Goal: Information Seeking & Learning: Find specific fact

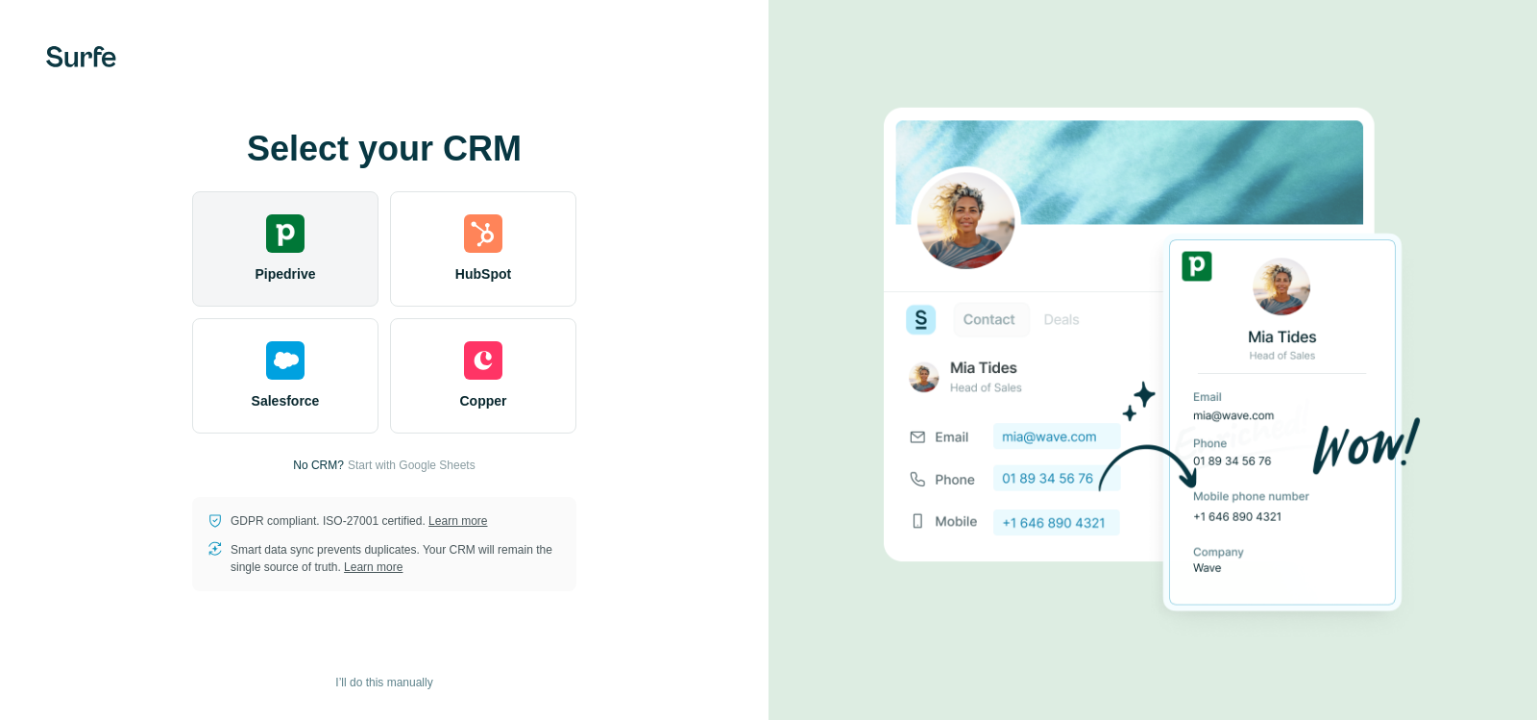
click at [292, 226] on img at bounding box center [285, 233] width 38 height 38
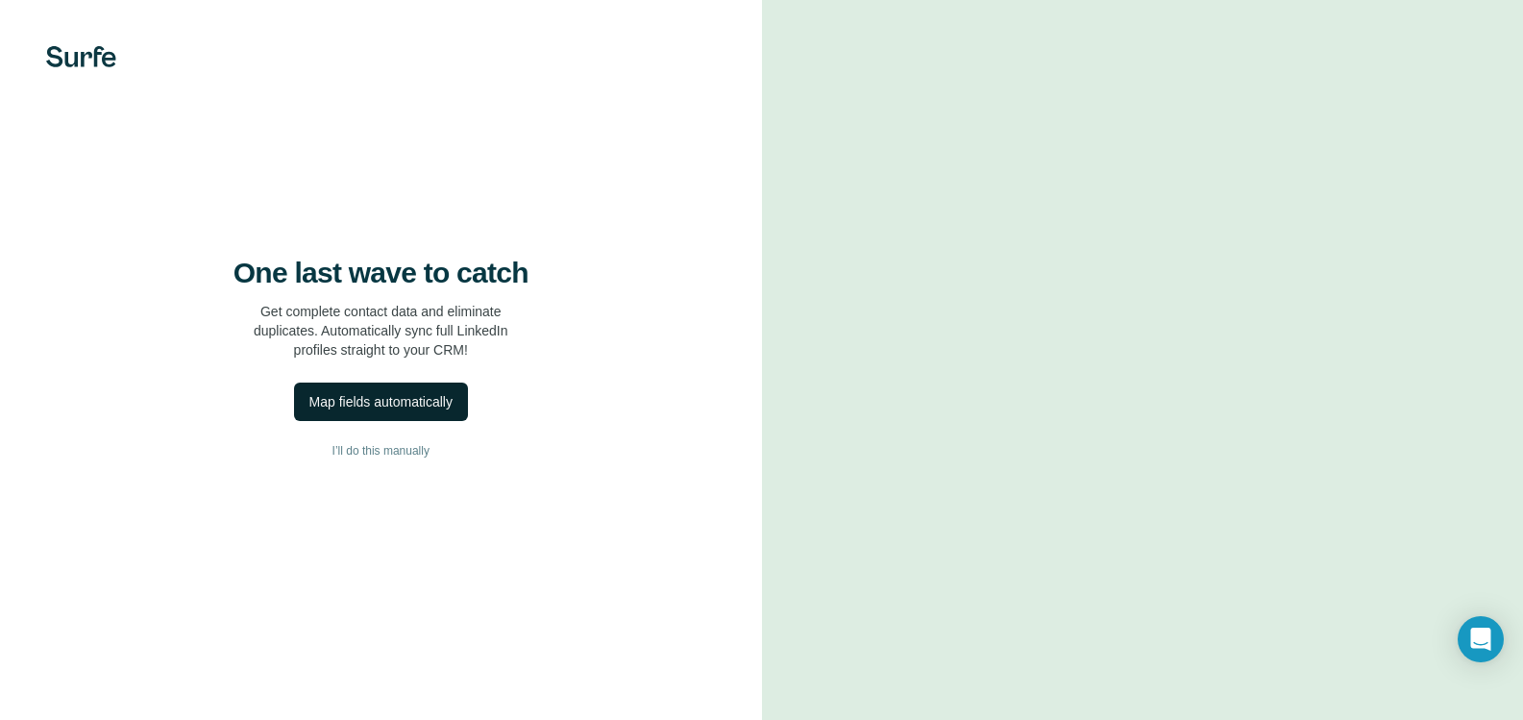
click at [366, 411] on div "Map fields automatically" at bounding box center [380, 401] width 143 height 19
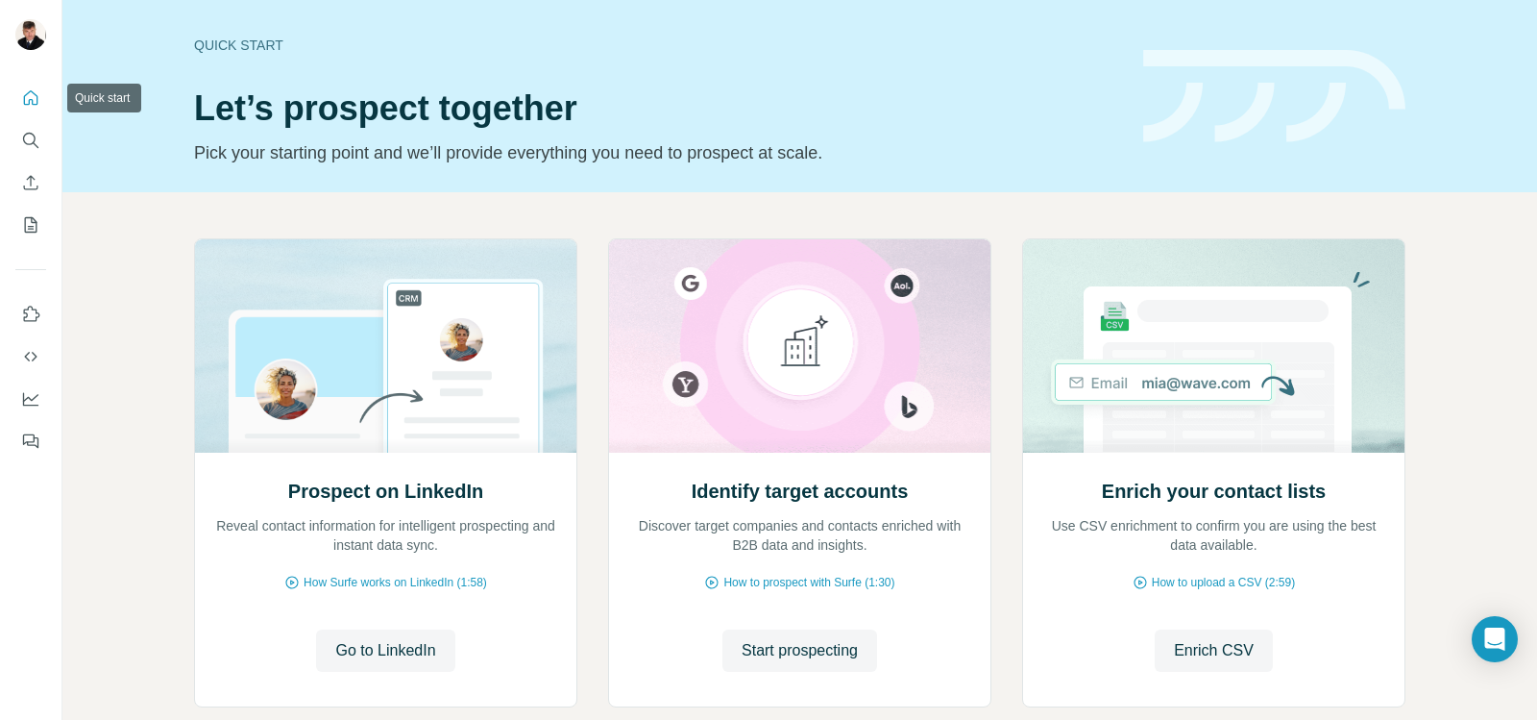
click at [28, 99] on icon "Quick start" at bounding box center [30, 97] width 19 height 19
click at [34, 134] on icon "Search" at bounding box center [29, 139] width 12 height 12
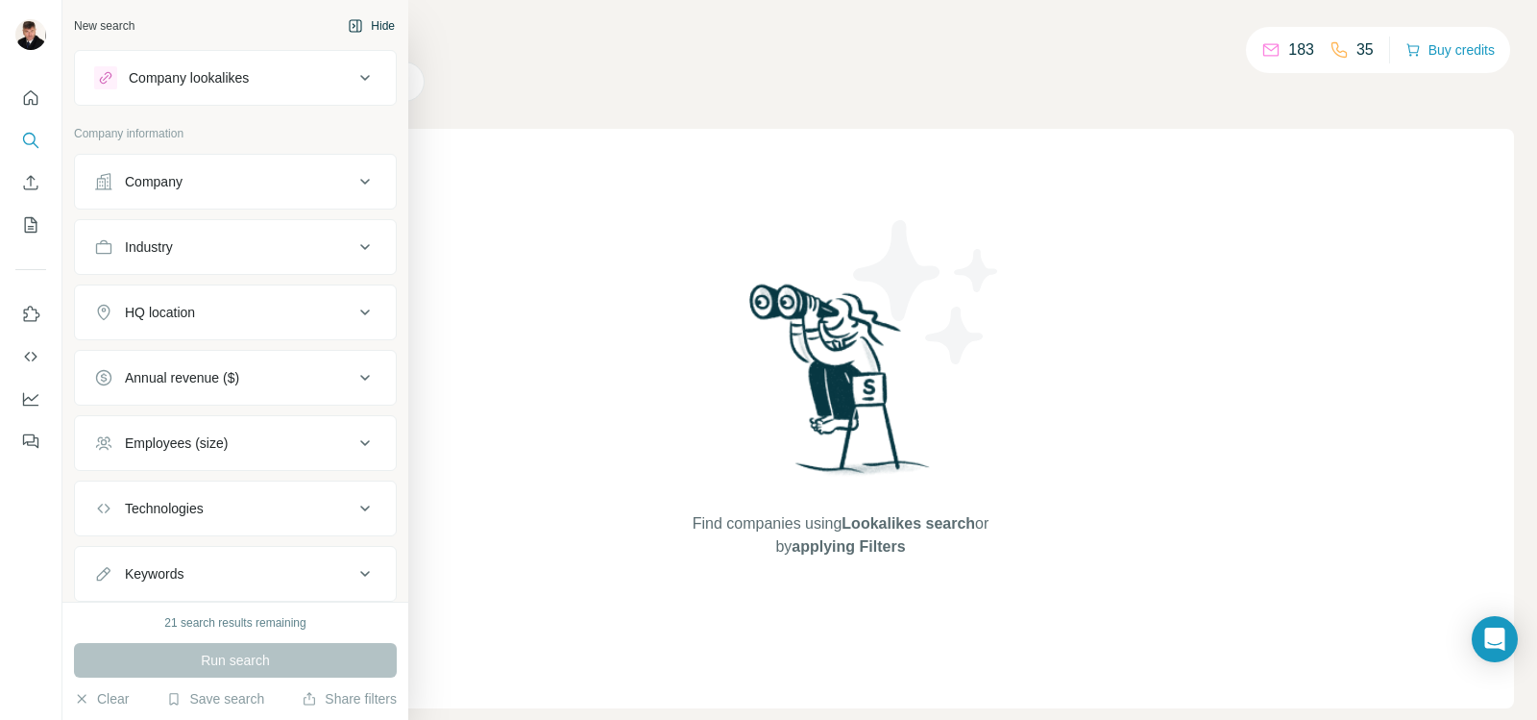
click at [360, 23] on button "Hide" at bounding box center [371, 26] width 74 height 29
click at [167, 77] on div "Company lookalikes" at bounding box center [189, 77] width 120 height 19
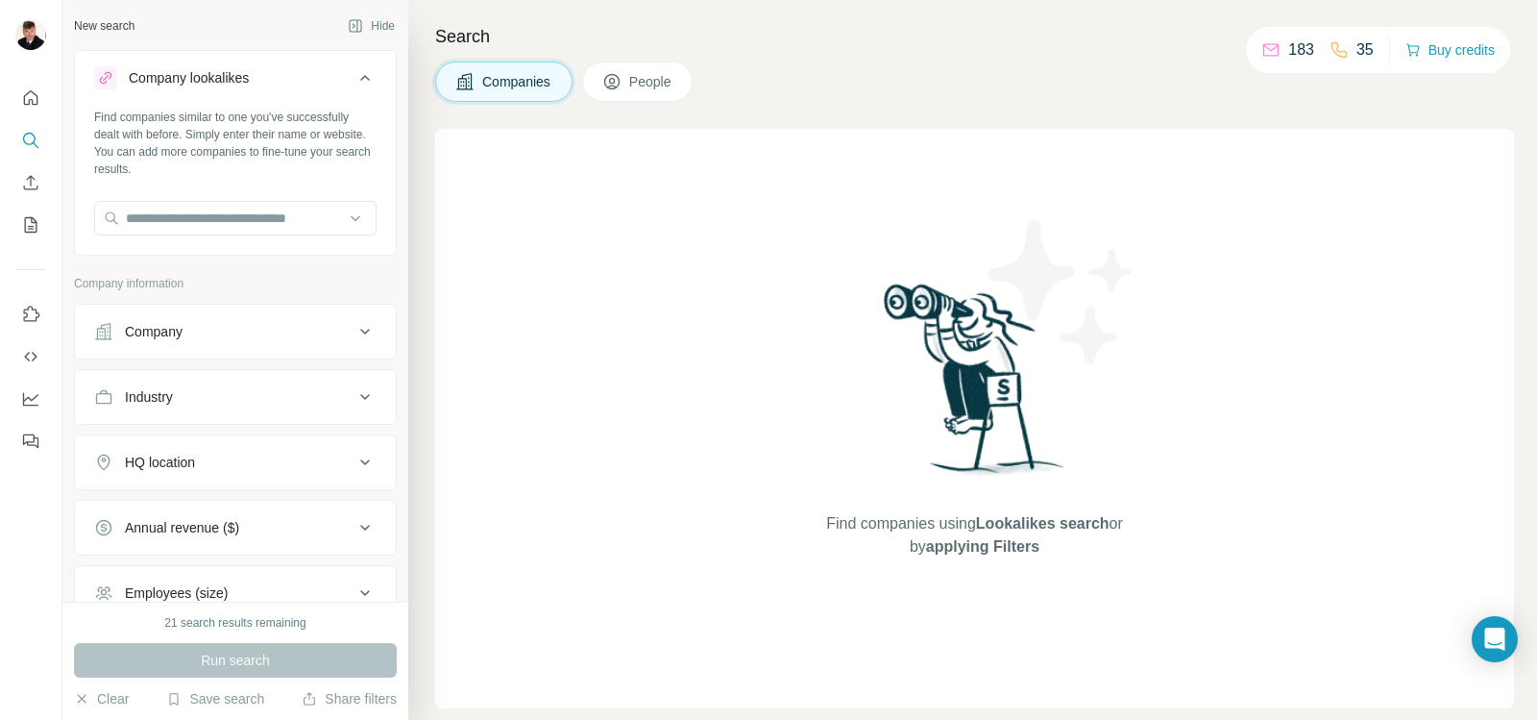
click at [214, 336] on div "Company" at bounding box center [223, 331] width 259 height 19
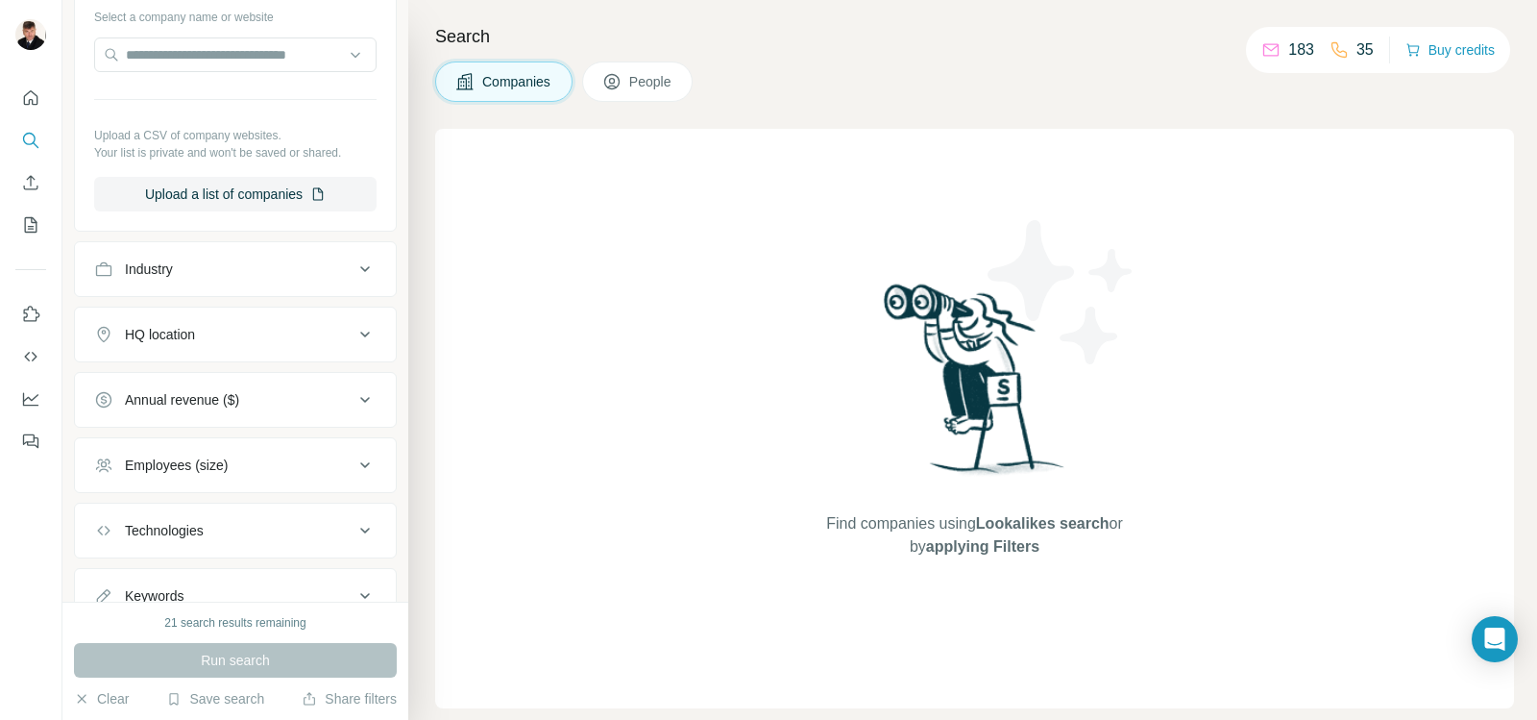
scroll to position [384, 0]
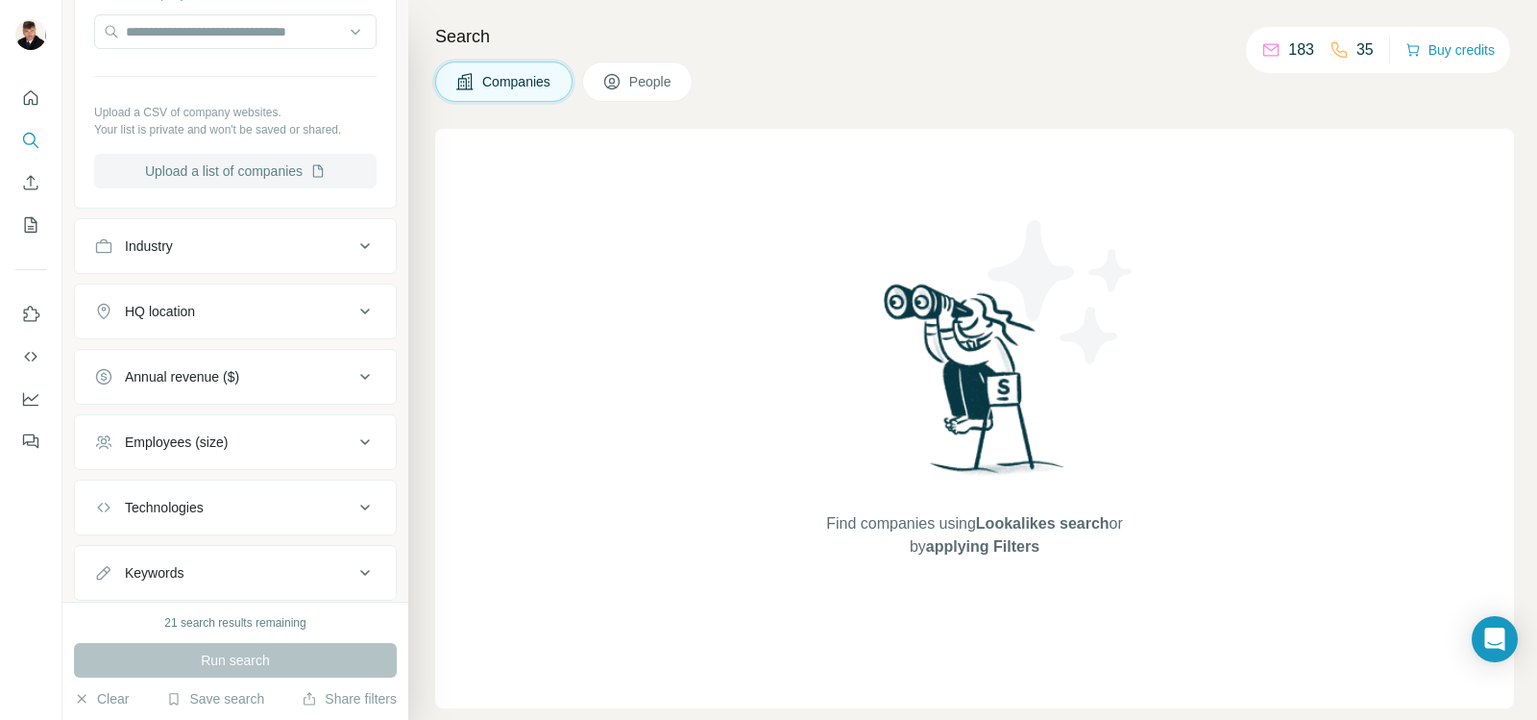
click at [253, 171] on button "Upload a list of companies" at bounding box center [235, 171] width 282 height 35
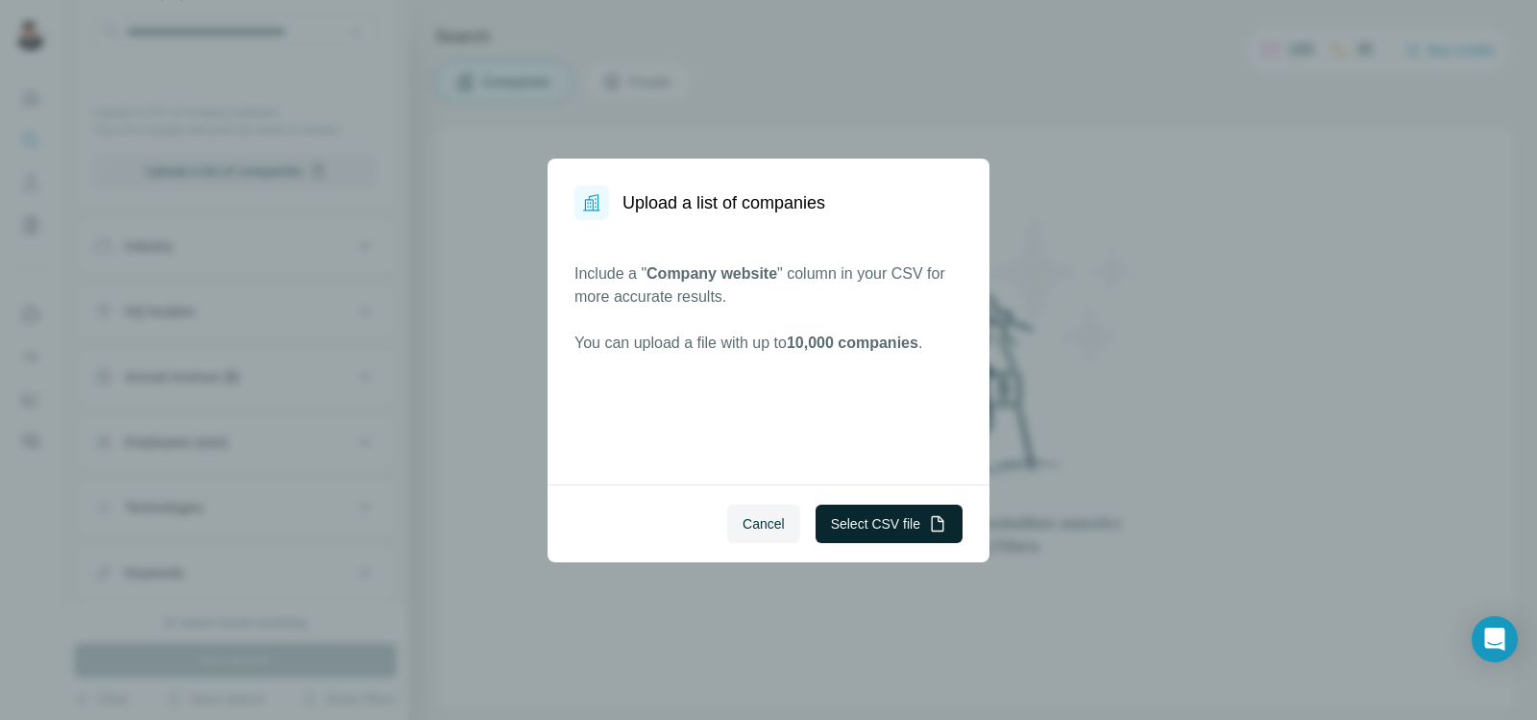
click at [843, 525] on button "Select CSV file" at bounding box center [889, 523] width 147 height 38
click at [769, 525] on span "Cancel" at bounding box center [764, 523] width 42 height 19
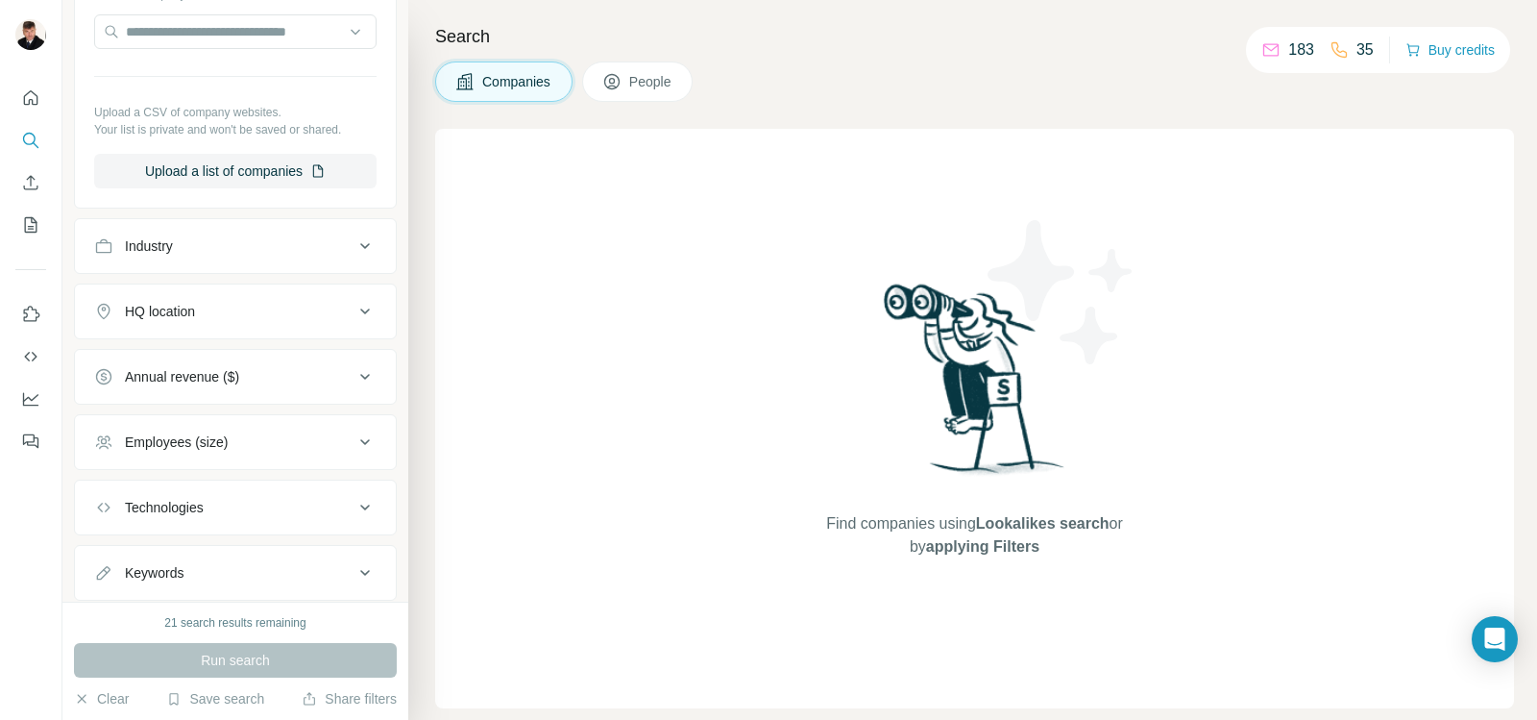
click at [236, 377] on div "Annual revenue ($)" at bounding box center [182, 376] width 114 height 19
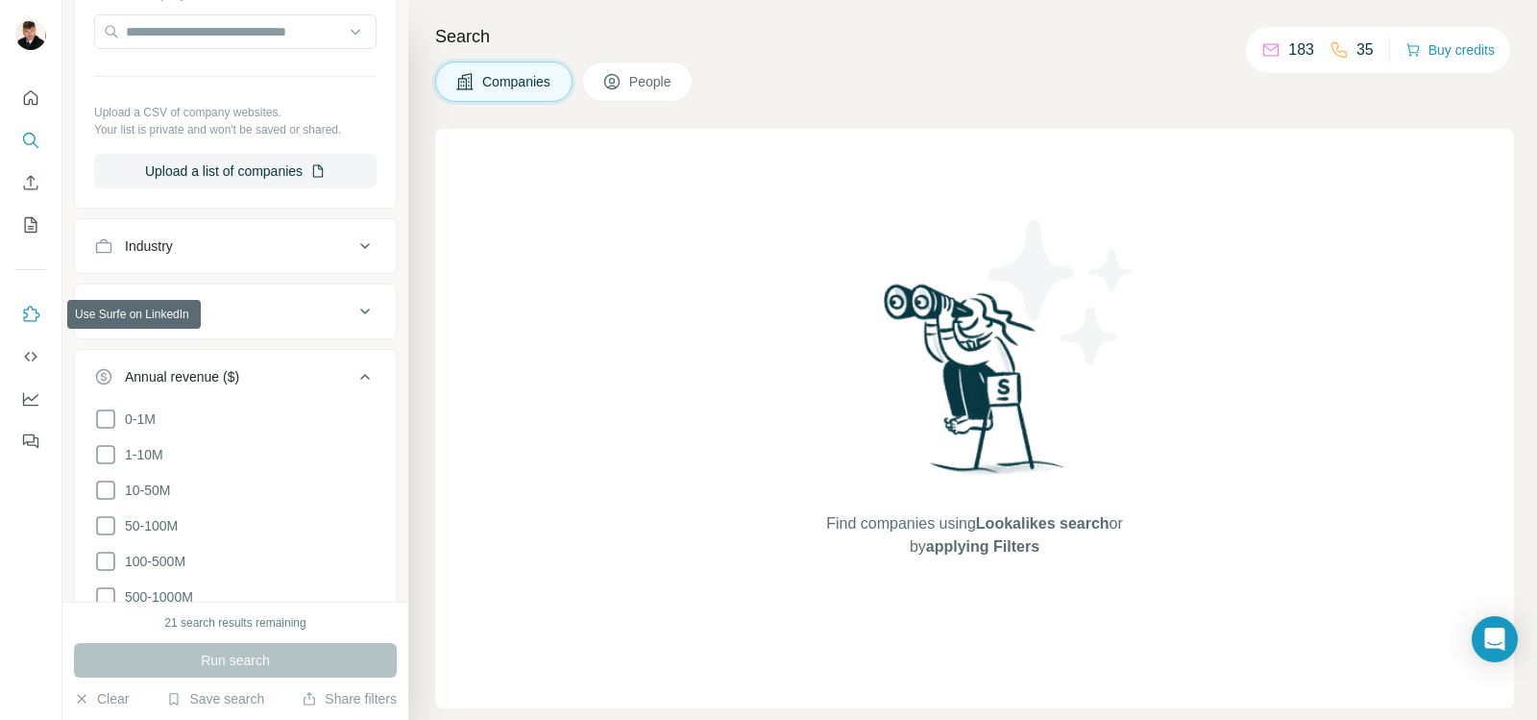
click at [33, 315] on icon "Use Surfe on LinkedIn" at bounding box center [30, 314] width 19 height 19
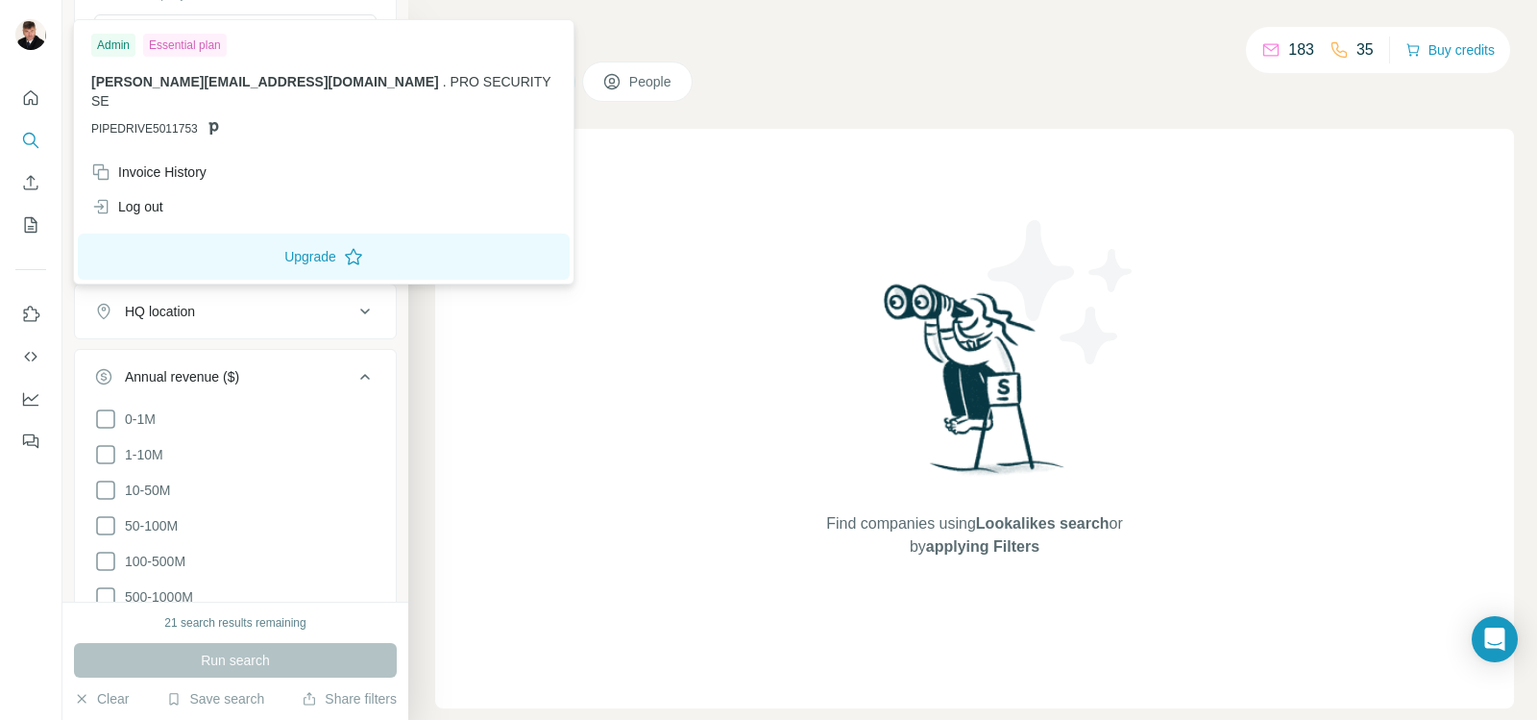
click at [26, 44] on img at bounding box center [30, 34] width 31 height 31
click at [143, 197] on div "Log out" at bounding box center [127, 206] width 72 height 19
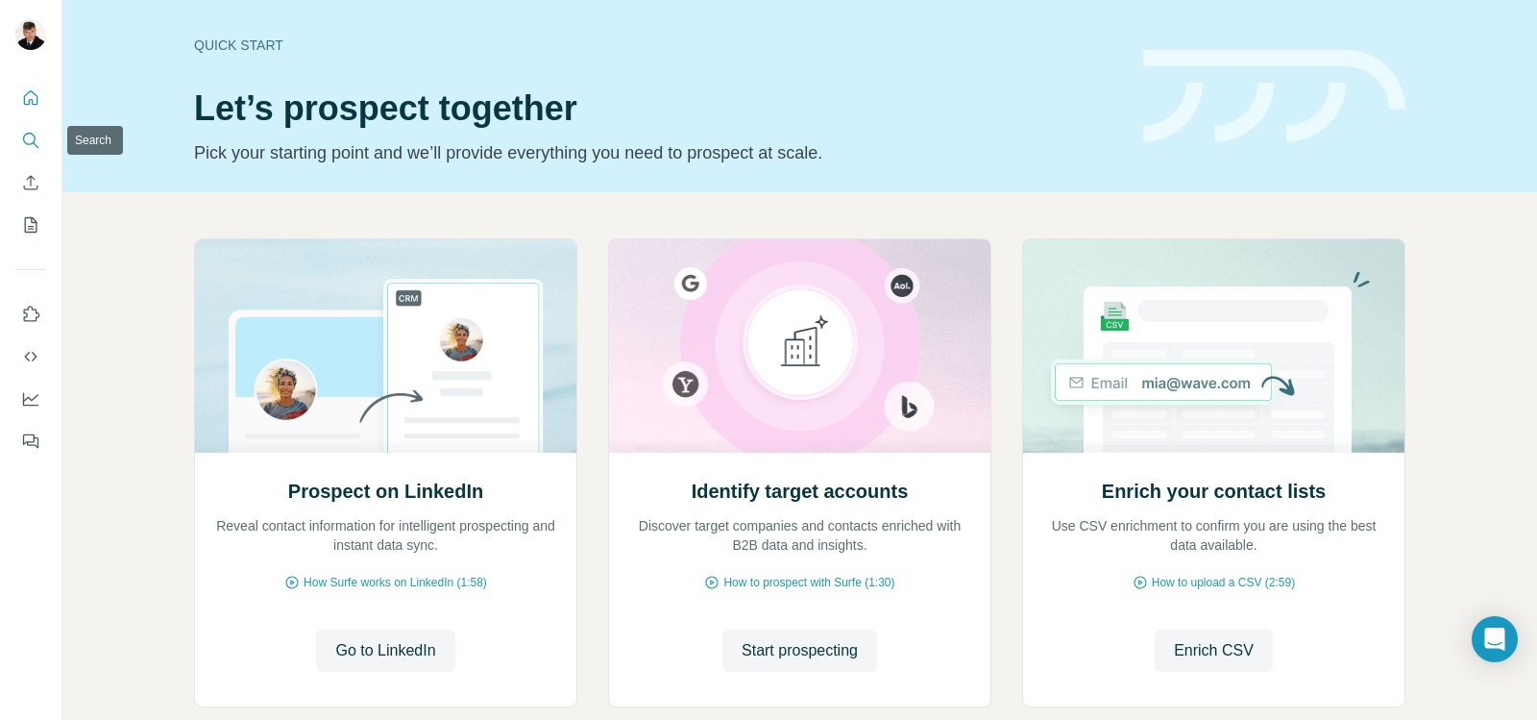
click at [25, 137] on icon "Search" at bounding box center [30, 140] width 19 height 19
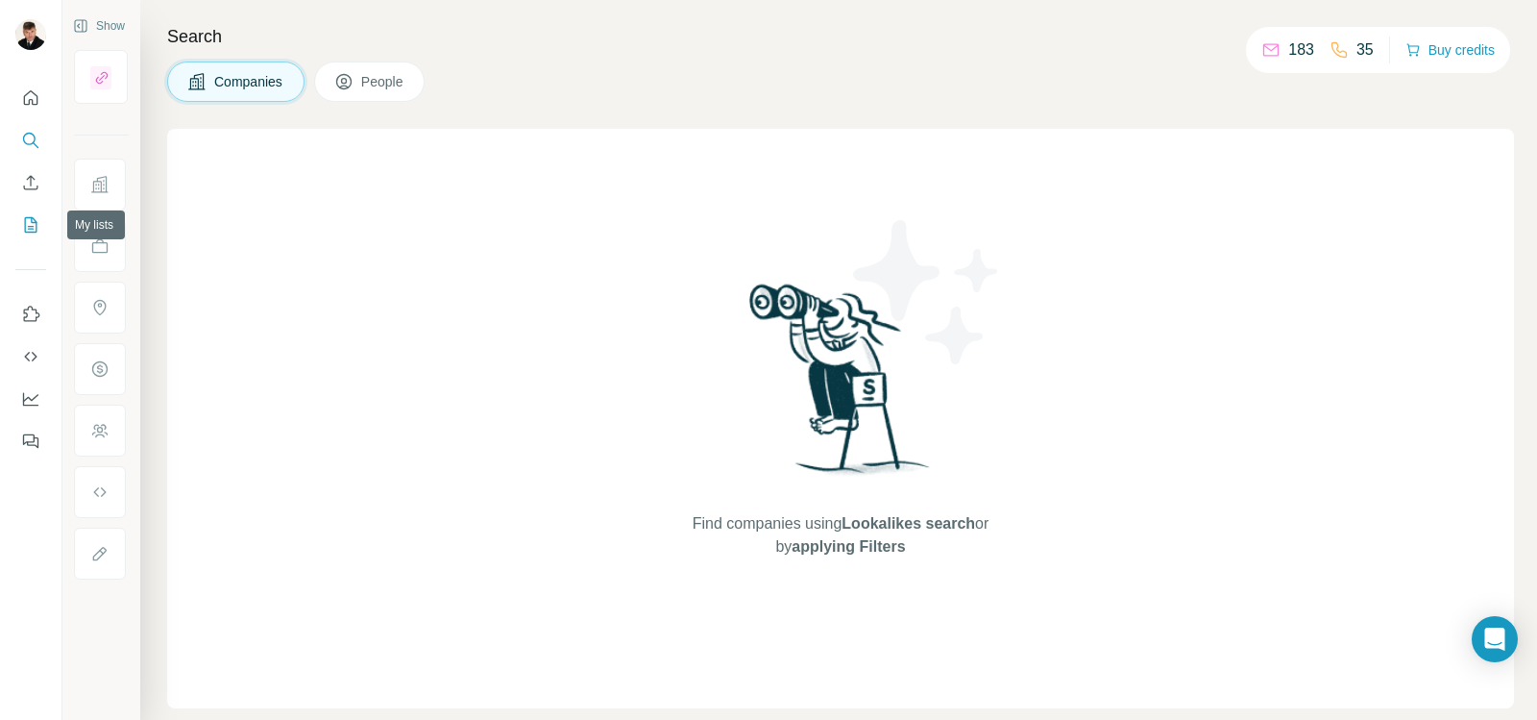
click at [33, 224] on icon "My lists" at bounding box center [30, 224] width 19 height 19
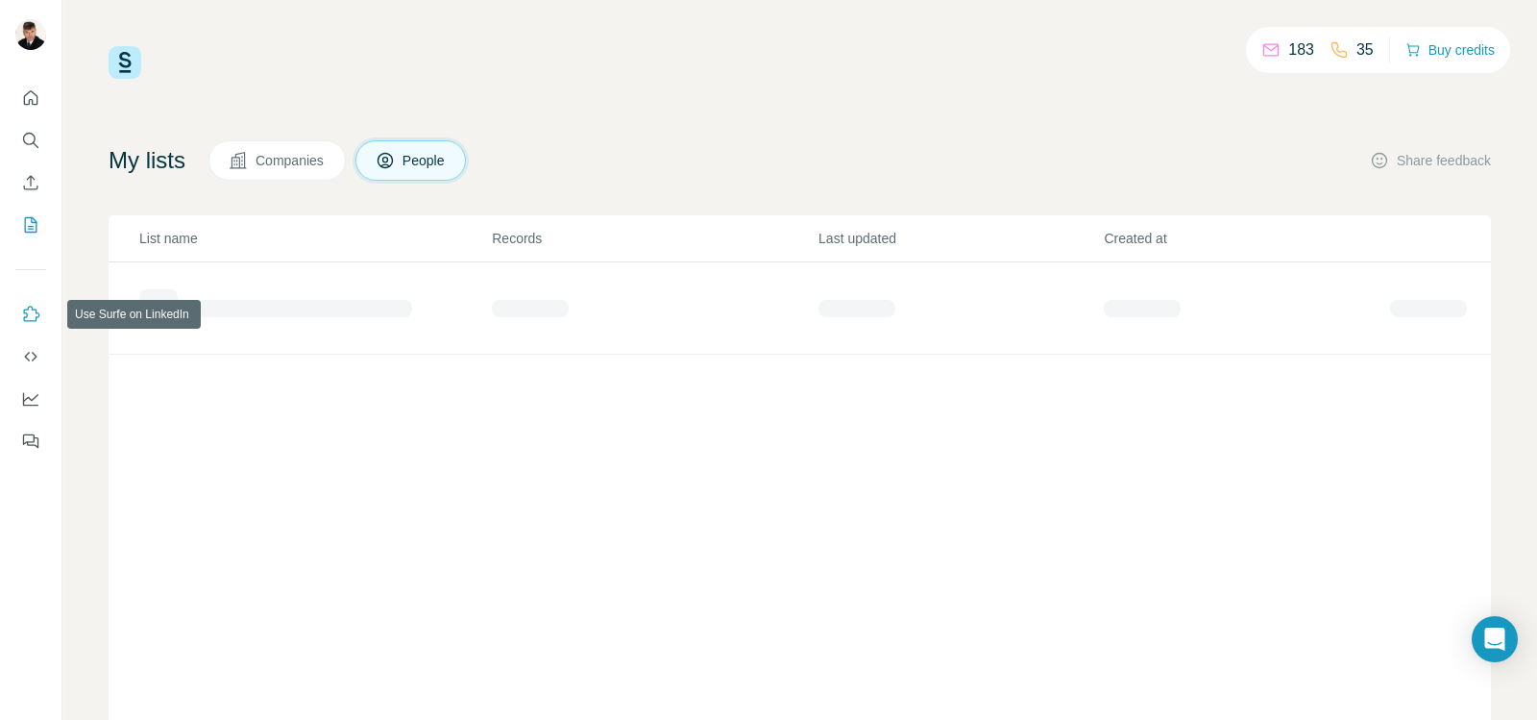
click at [26, 312] on icon "Use Surfe on LinkedIn" at bounding box center [30, 314] width 19 height 19
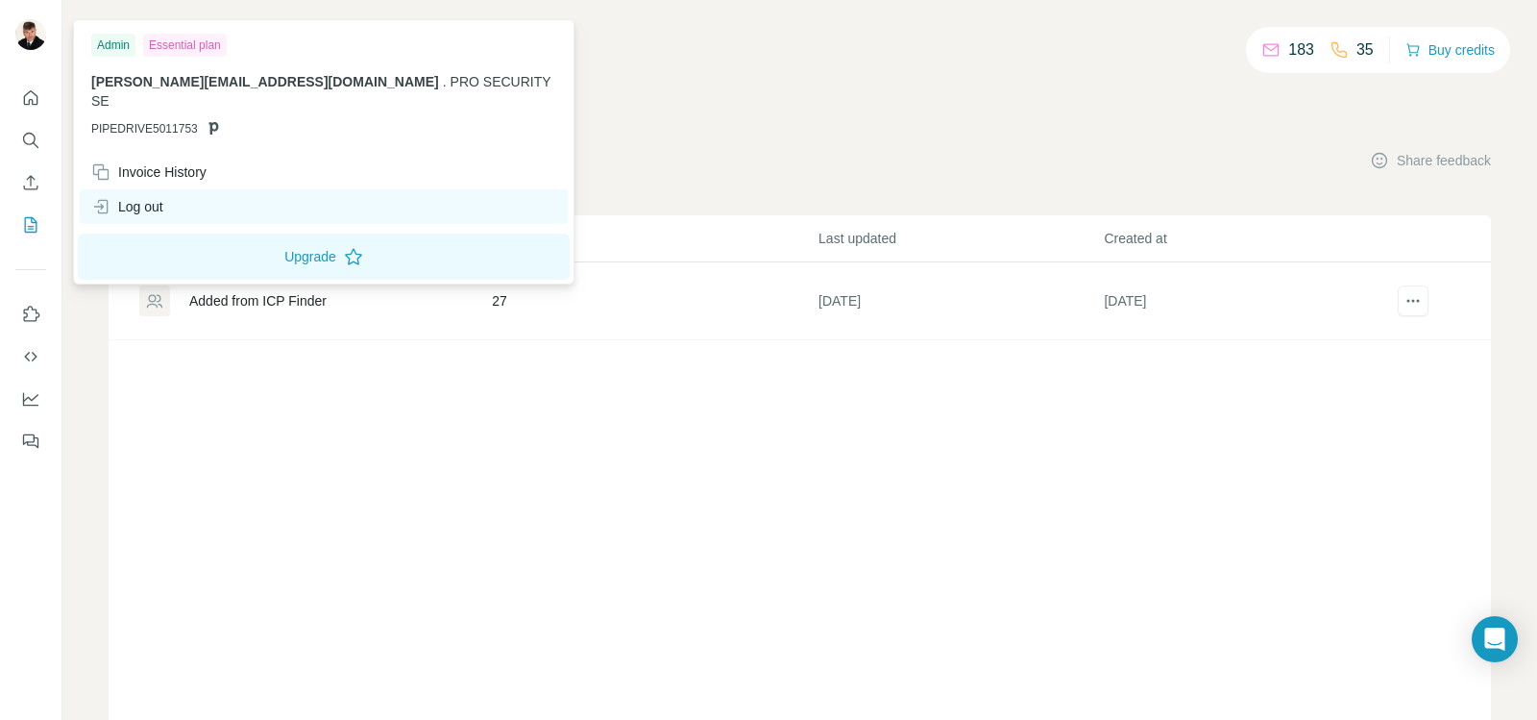
click at [134, 197] on div "Log out" at bounding box center [127, 206] width 72 height 19
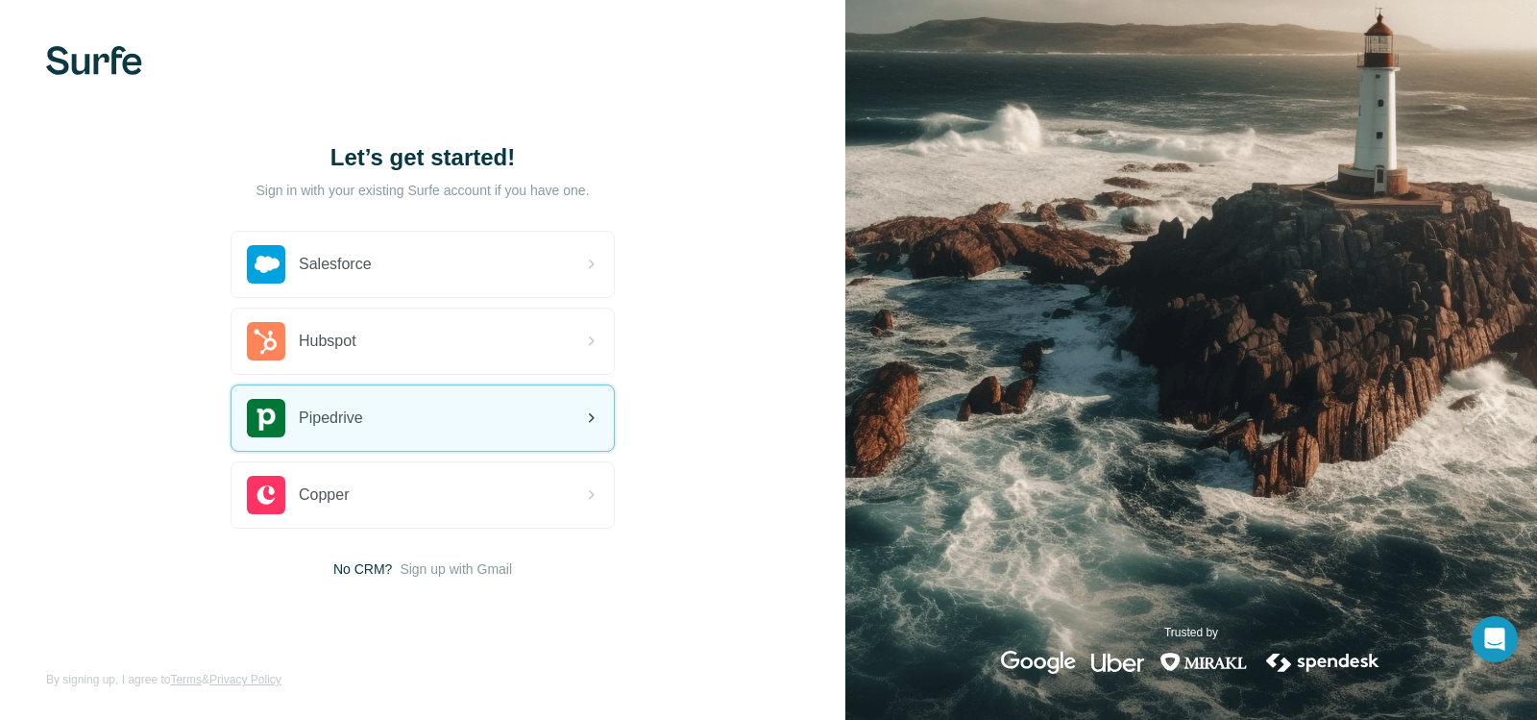
click at [332, 421] on span "Pipedrive" at bounding box center [331, 417] width 64 height 23
click at [329, 427] on span "Pipedrive" at bounding box center [331, 417] width 64 height 23
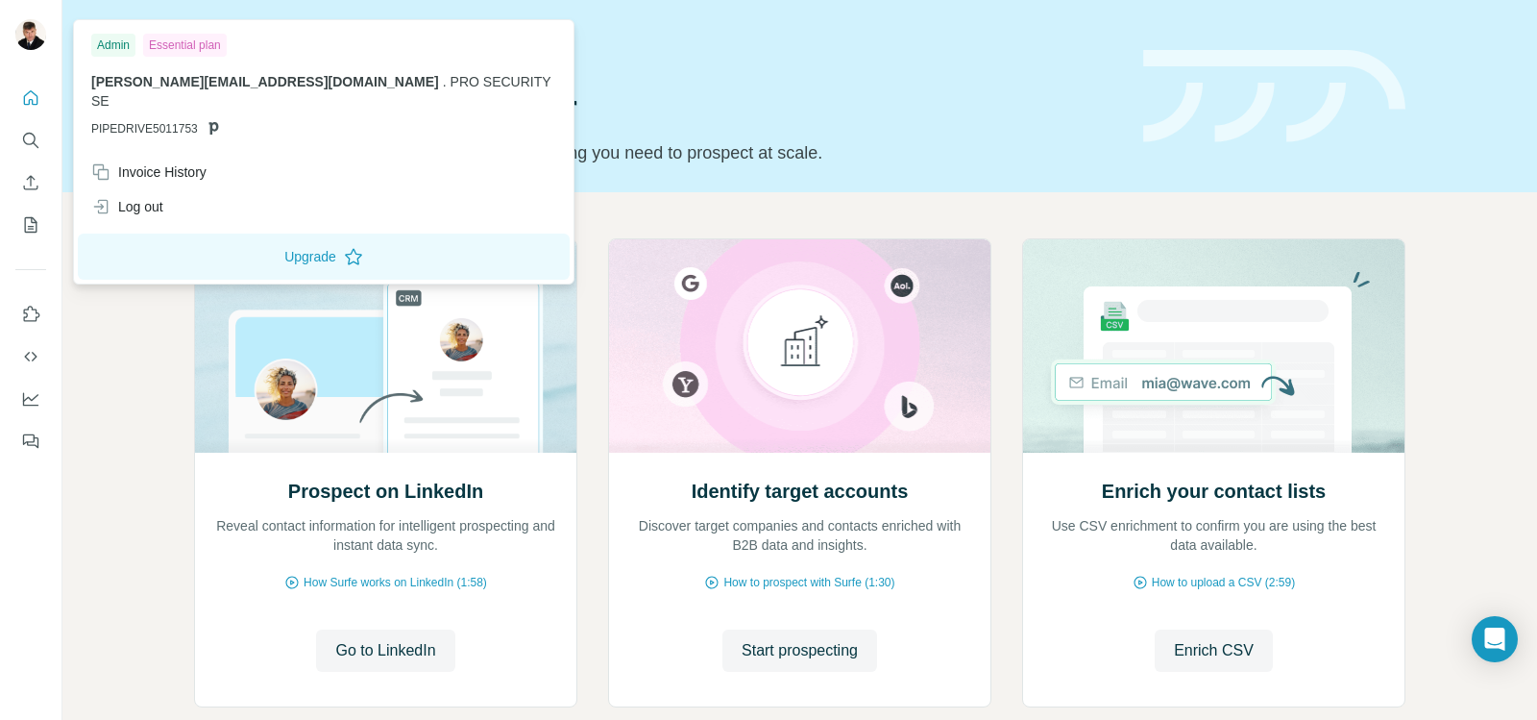
click at [18, 26] on img at bounding box center [30, 34] width 31 height 31
click at [27, 129] on button "Search" at bounding box center [30, 140] width 31 height 35
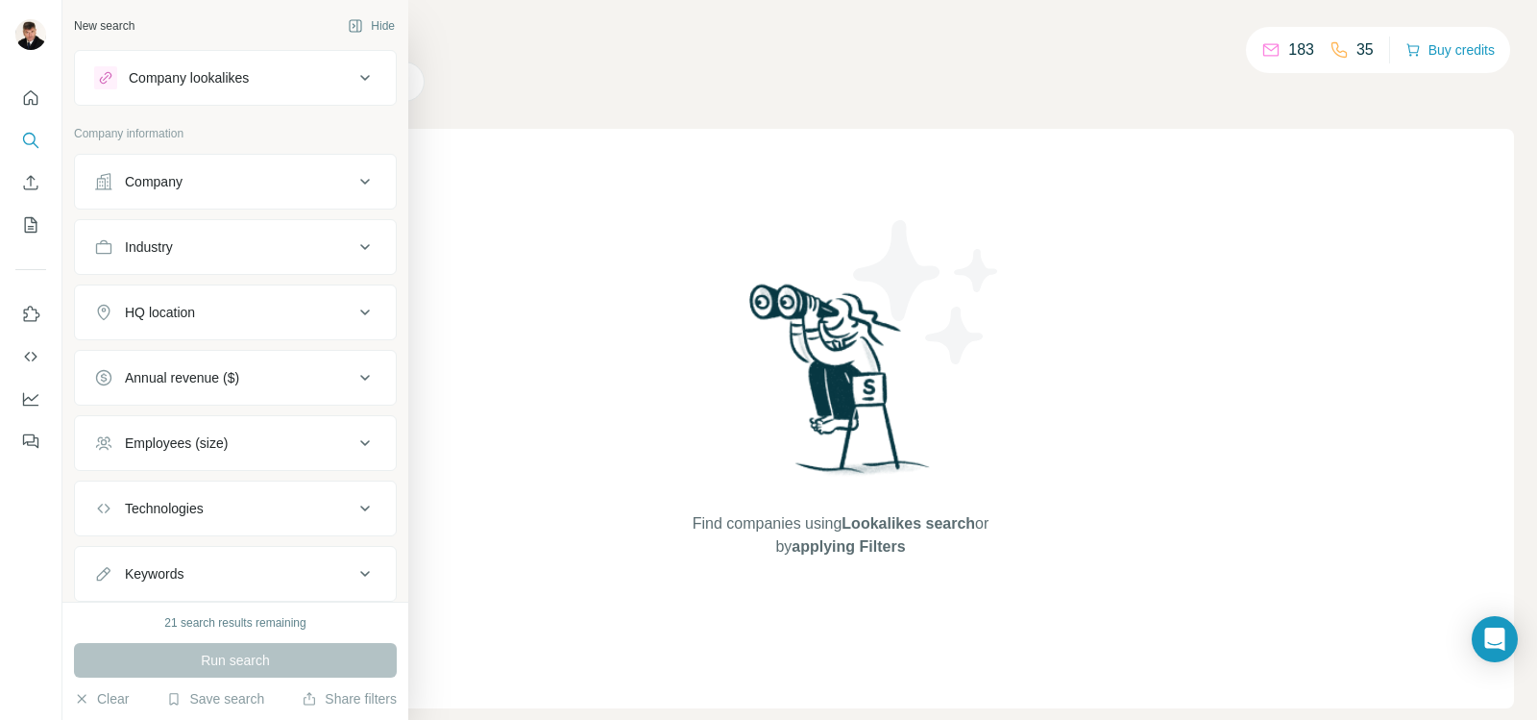
click at [232, 251] on div "Industry" at bounding box center [223, 246] width 259 height 19
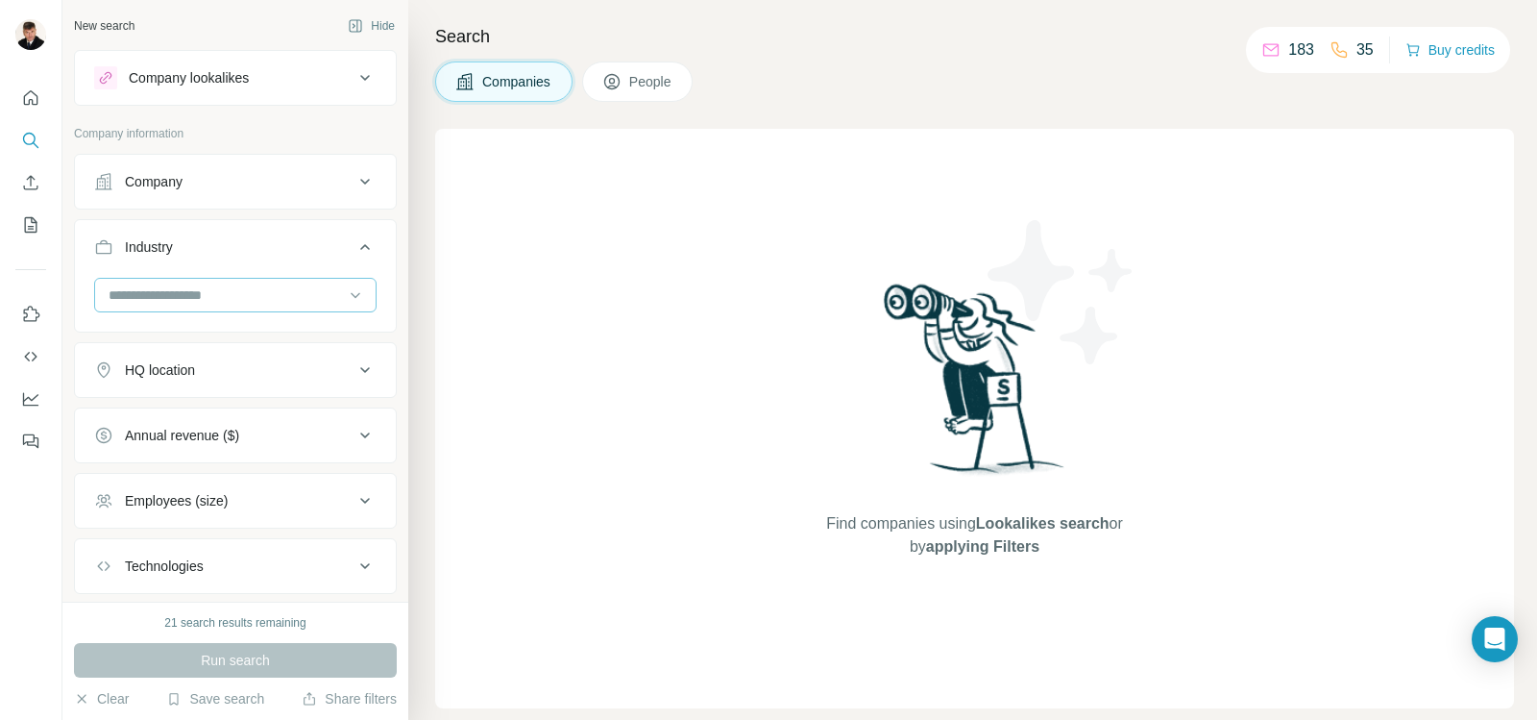
click at [227, 289] on input at bounding box center [225, 294] width 237 height 21
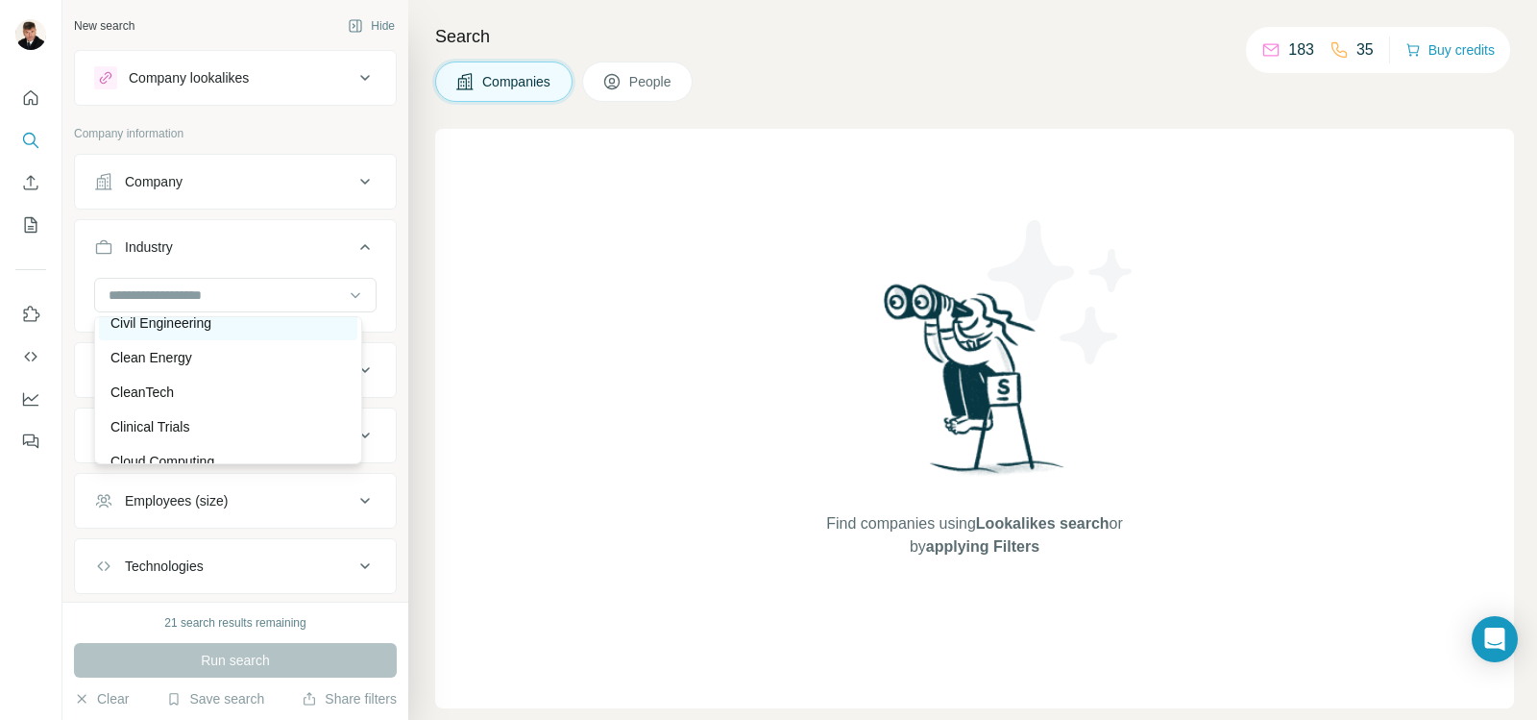
click at [208, 332] on p "Civil Engineering" at bounding box center [160, 322] width 101 height 19
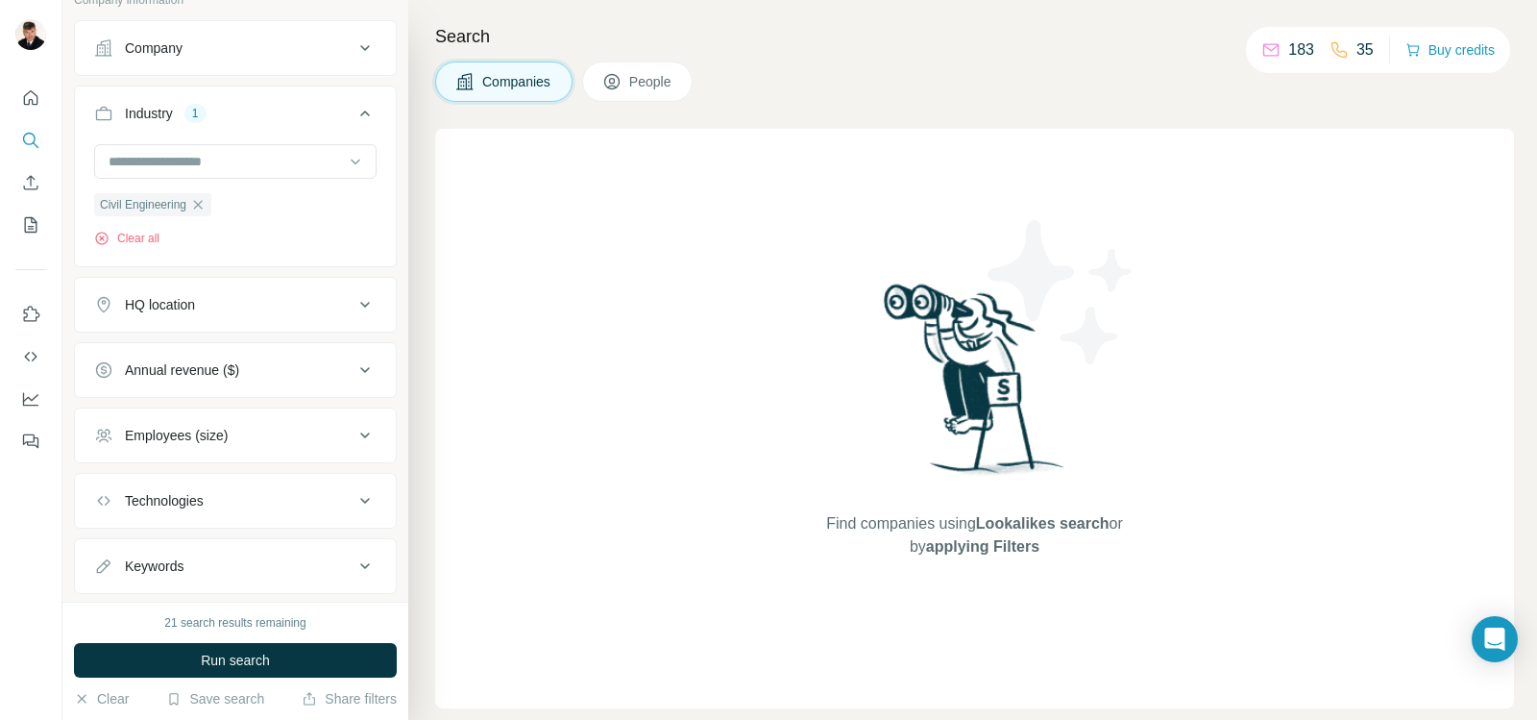
scroll to position [181, 0]
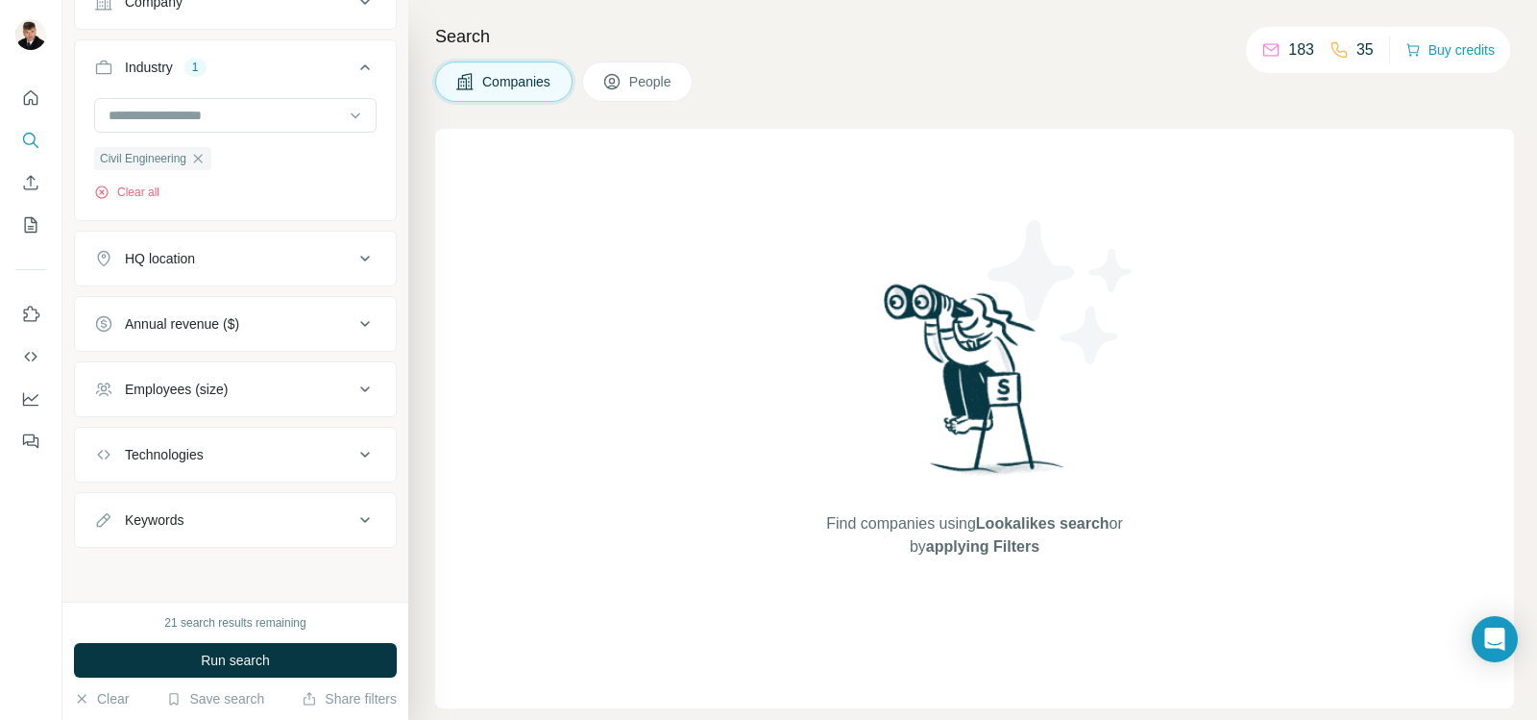
drag, startPoint x: 663, startPoint y: 85, endPoint x: 337, endPoint y: 593, distance: 602.8
click at [663, 85] on span "People" at bounding box center [651, 81] width 44 height 19
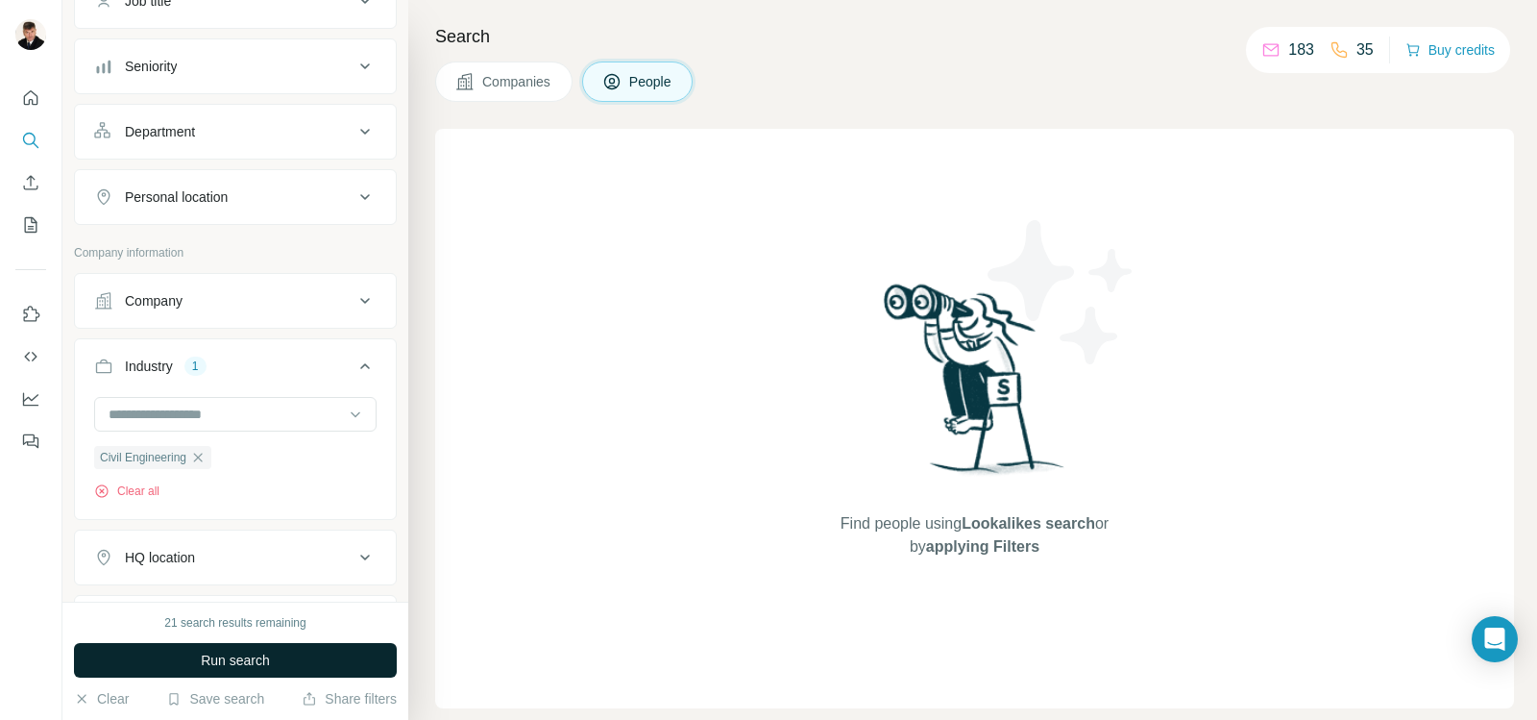
scroll to position [480, 0]
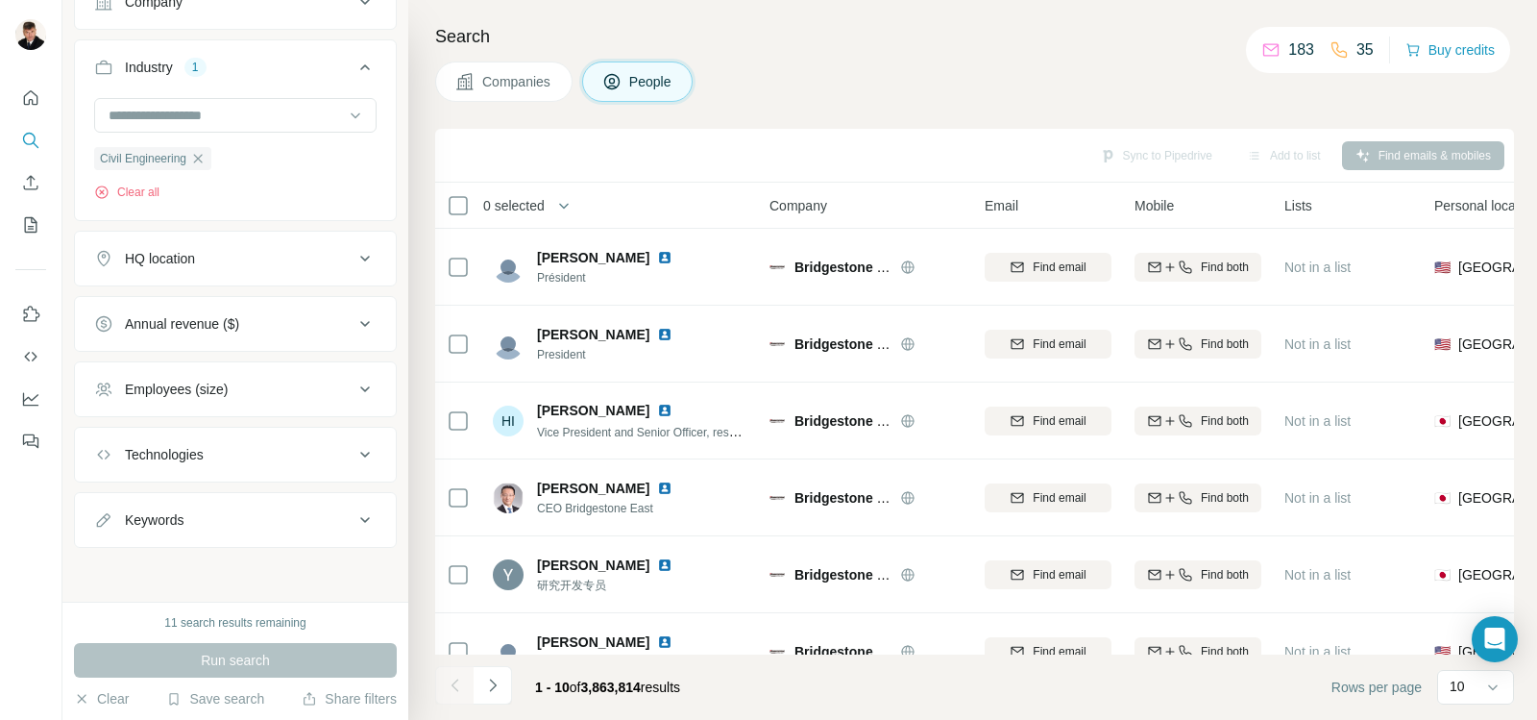
click at [360, 258] on icon at bounding box center [365, 259] width 10 height 6
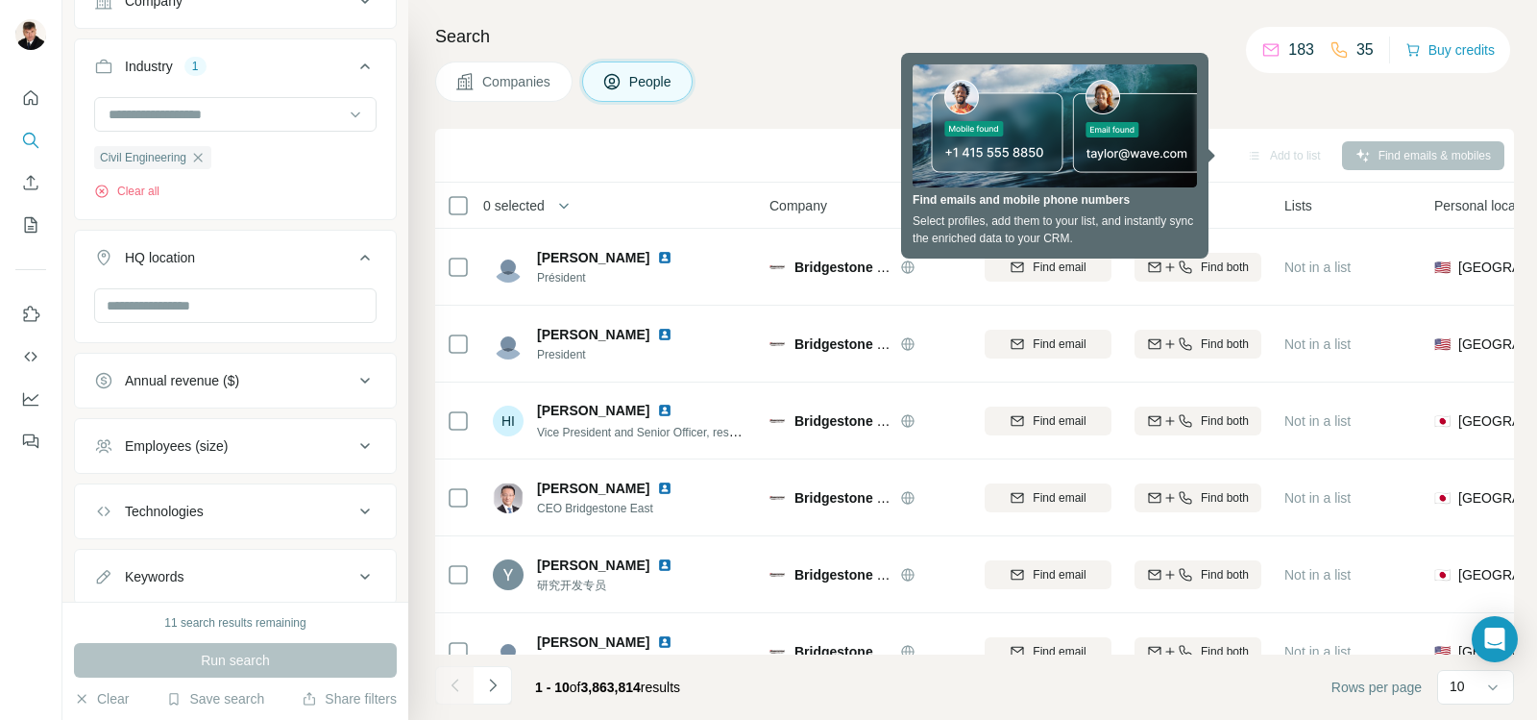
click at [293, 296] on input "text" at bounding box center [235, 305] width 282 height 35
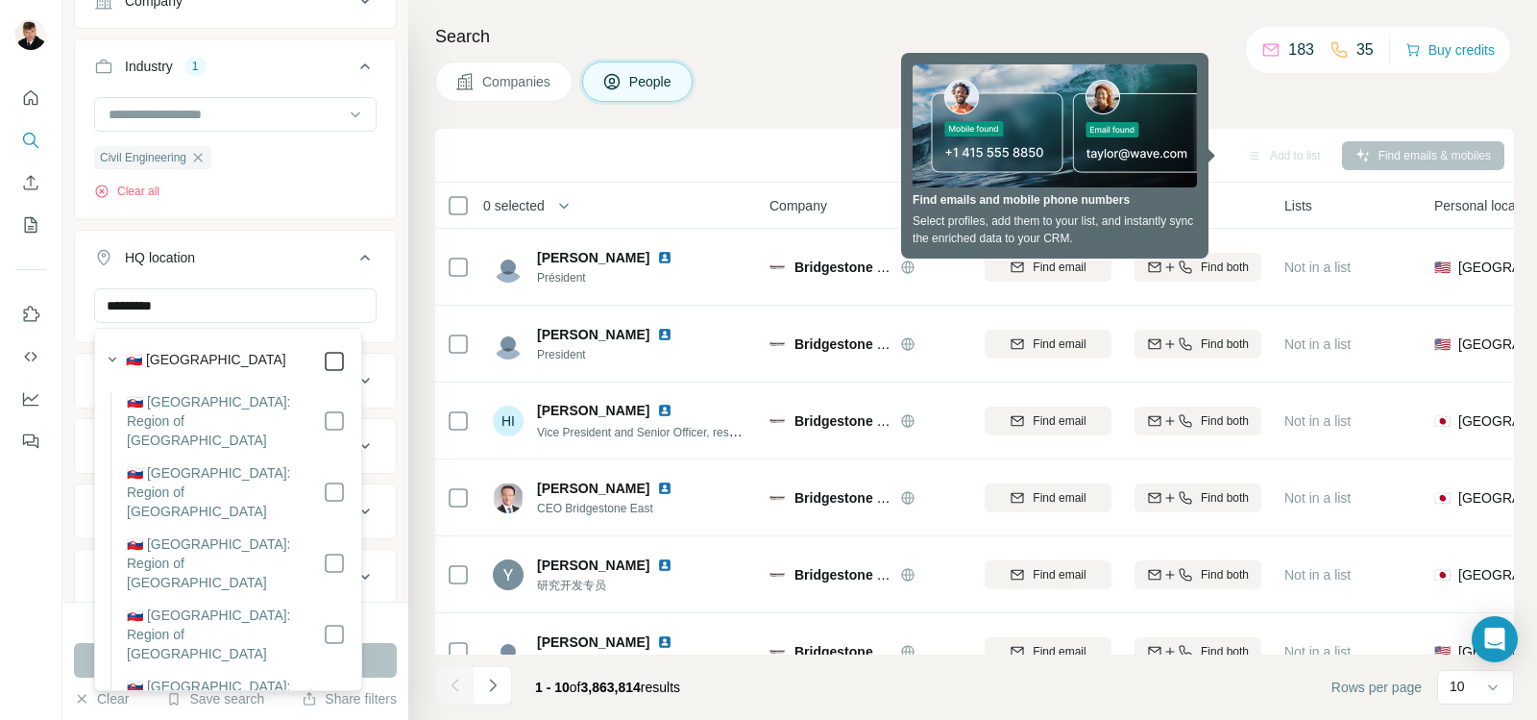
type input "********"
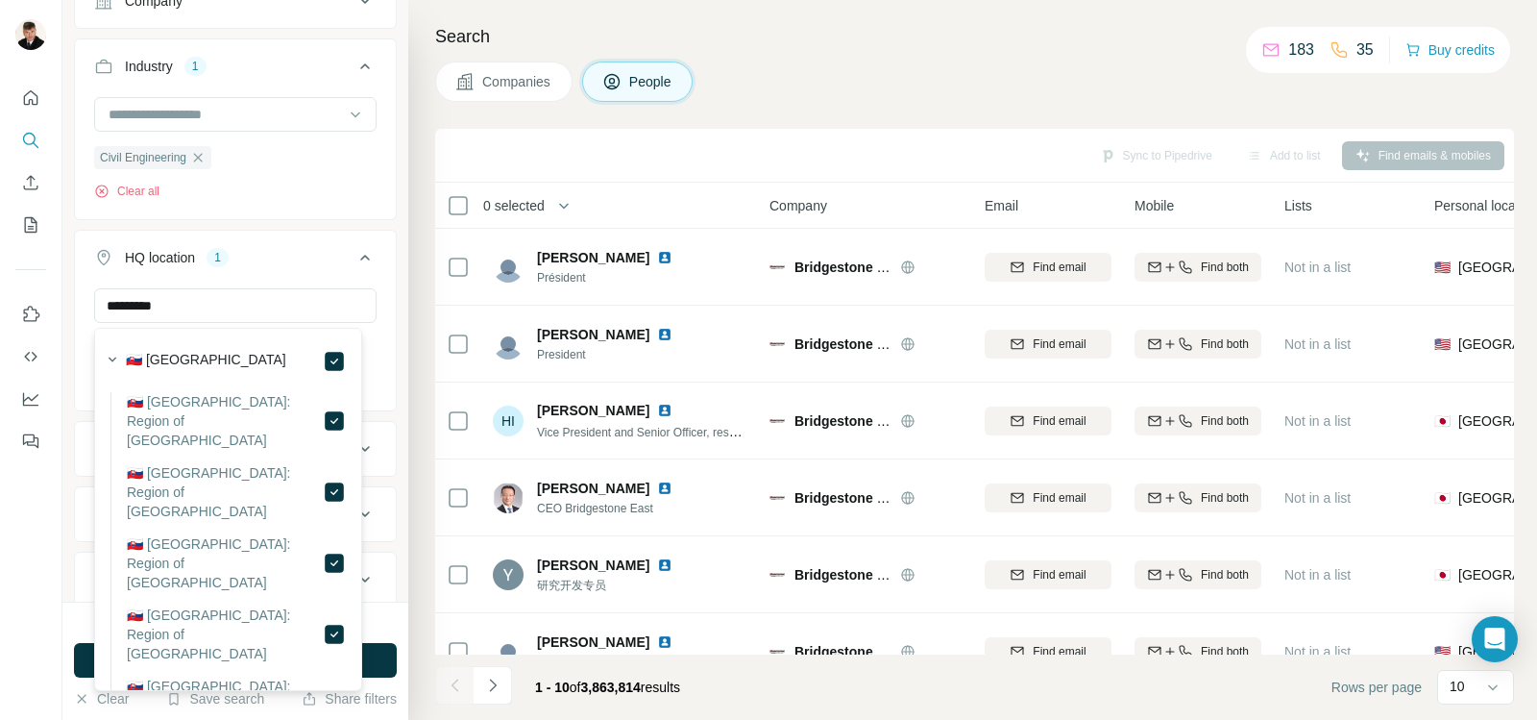
click at [37, 497] on div at bounding box center [31, 360] width 62 height 720
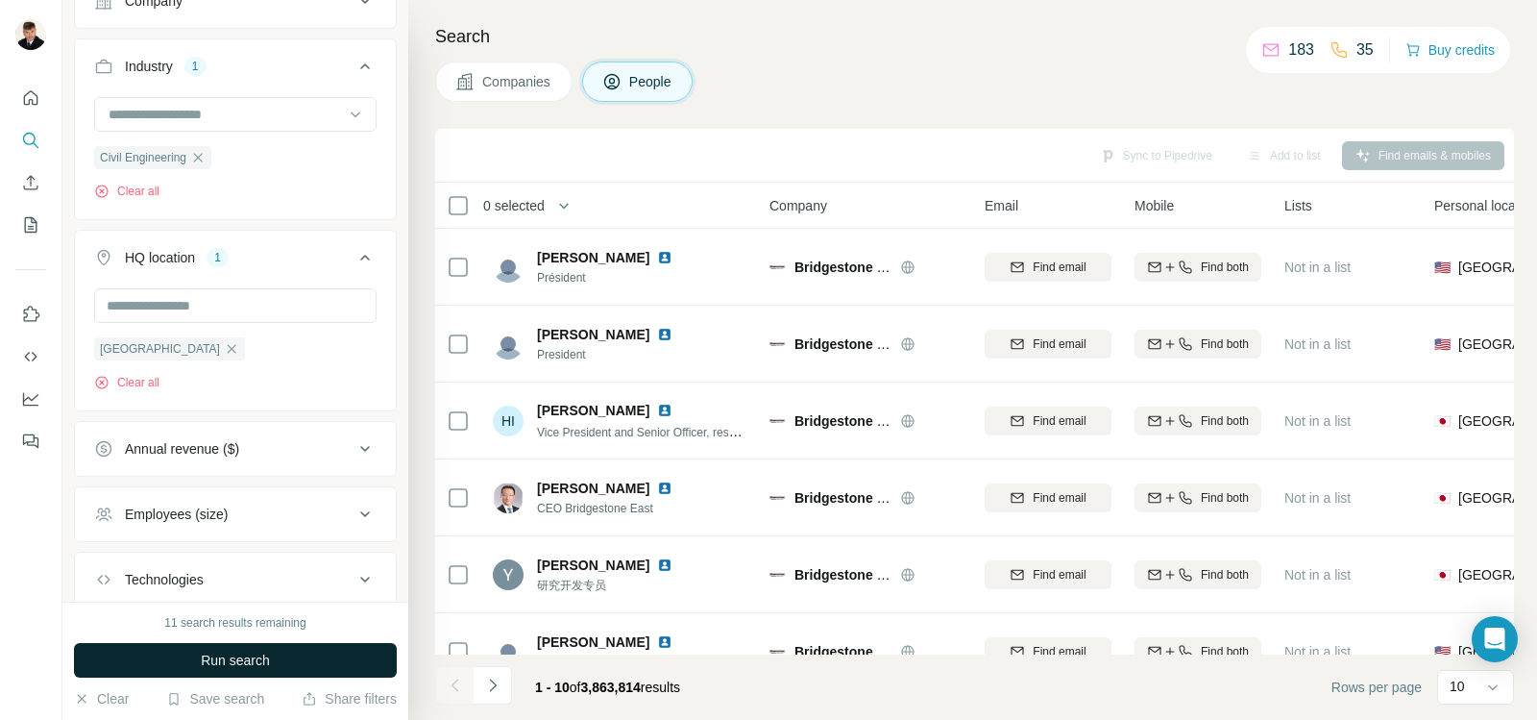
click at [231, 654] on span "Run search" at bounding box center [235, 659] width 69 height 19
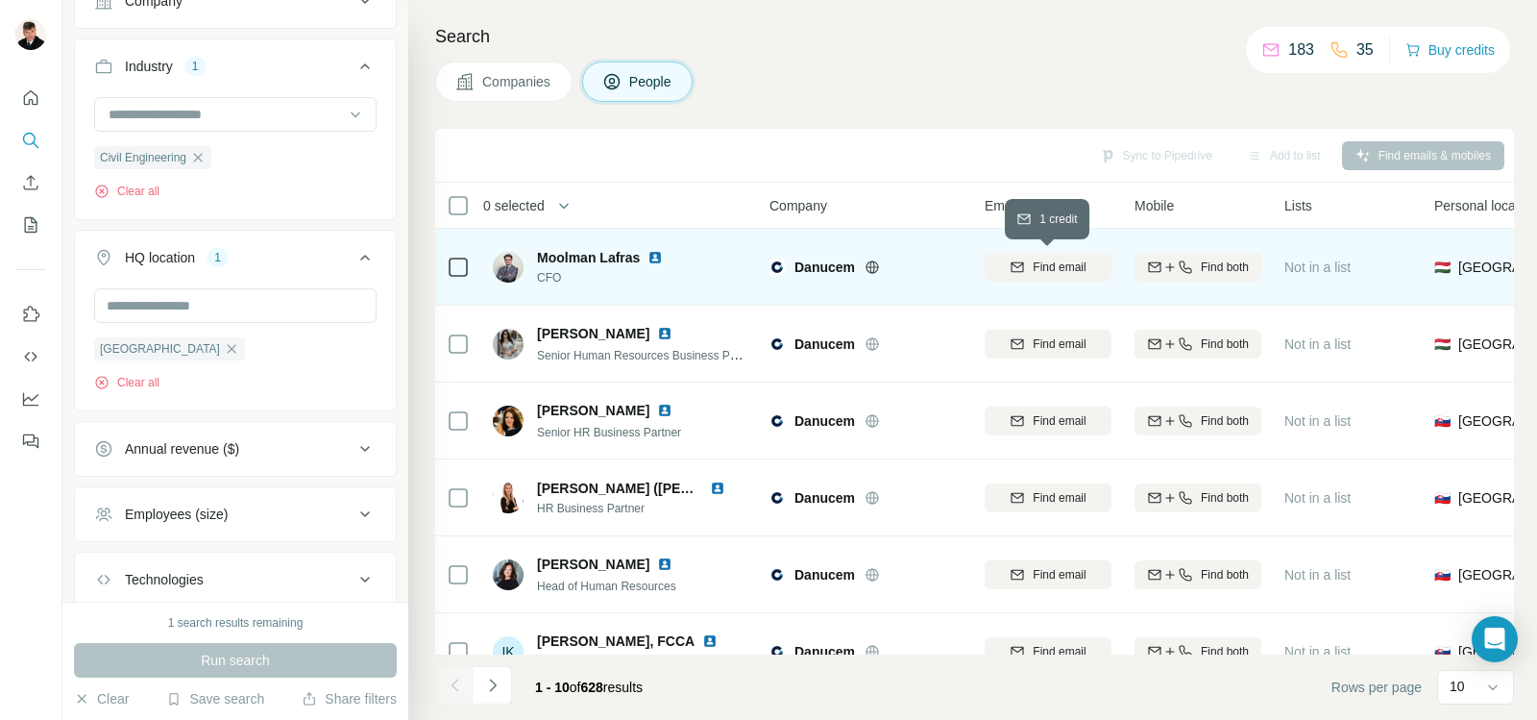
click at [1076, 264] on span "Find email" at bounding box center [1059, 266] width 53 height 17
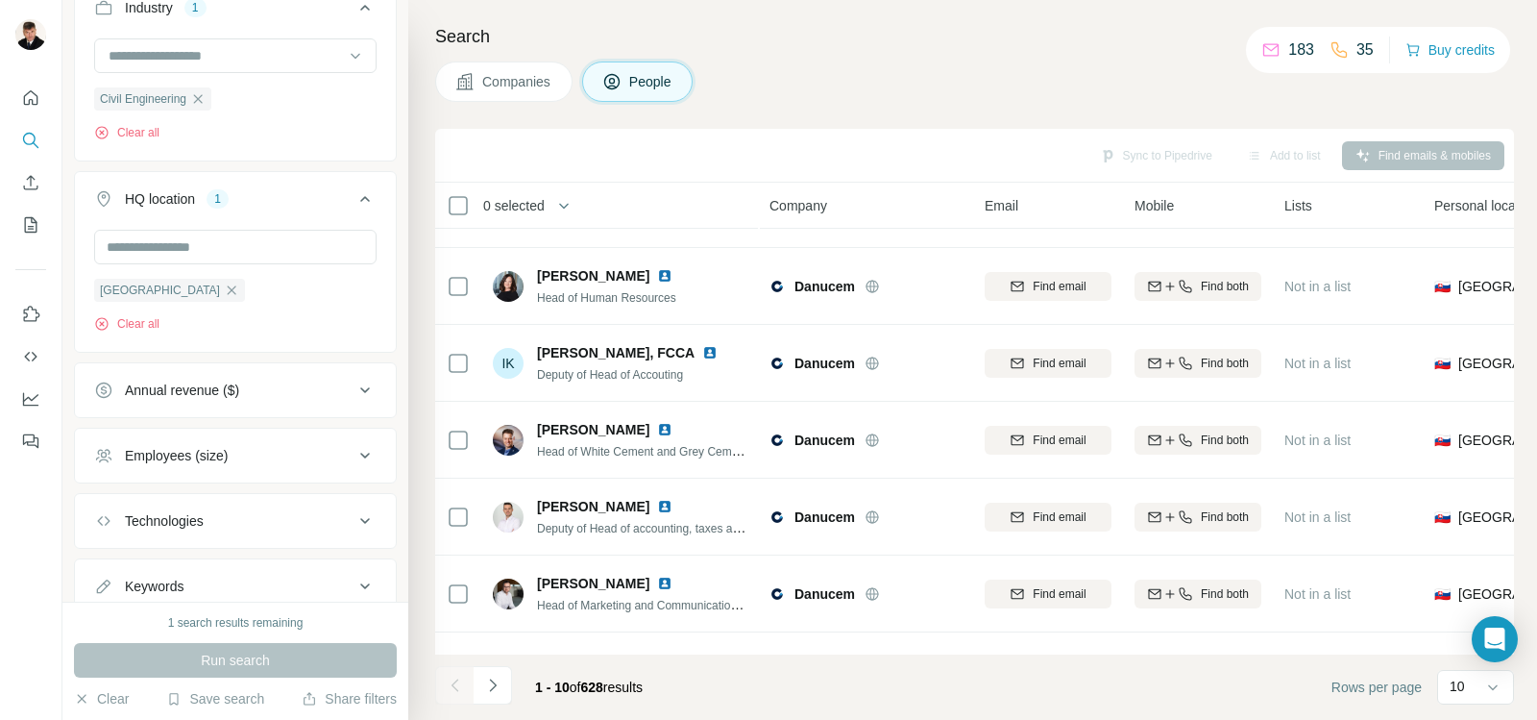
scroll to position [607, 0]
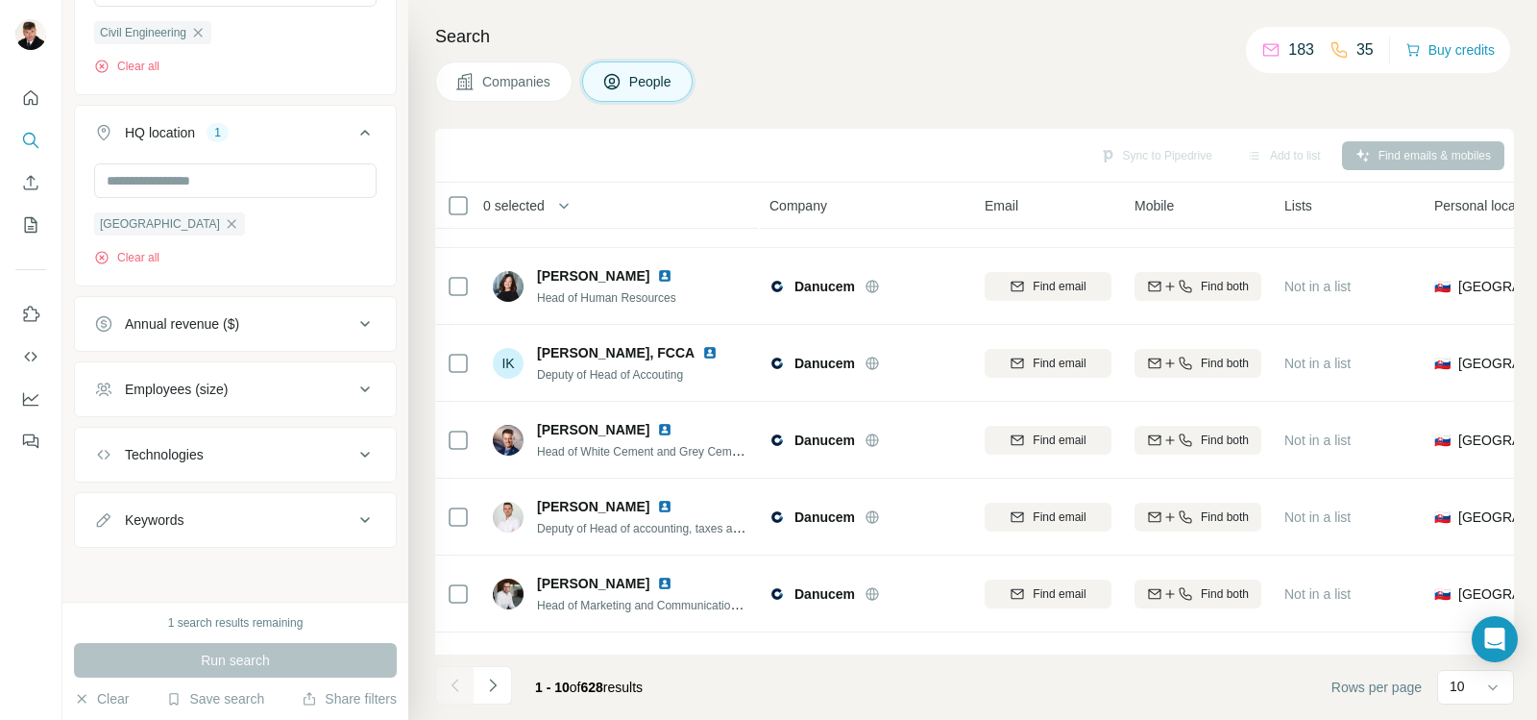
click at [231, 518] on div "Keywords" at bounding box center [223, 519] width 259 height 19
click at [223, 560] on input "text" at bounding box center [216, 566] width 244 height 35
type input "**********"
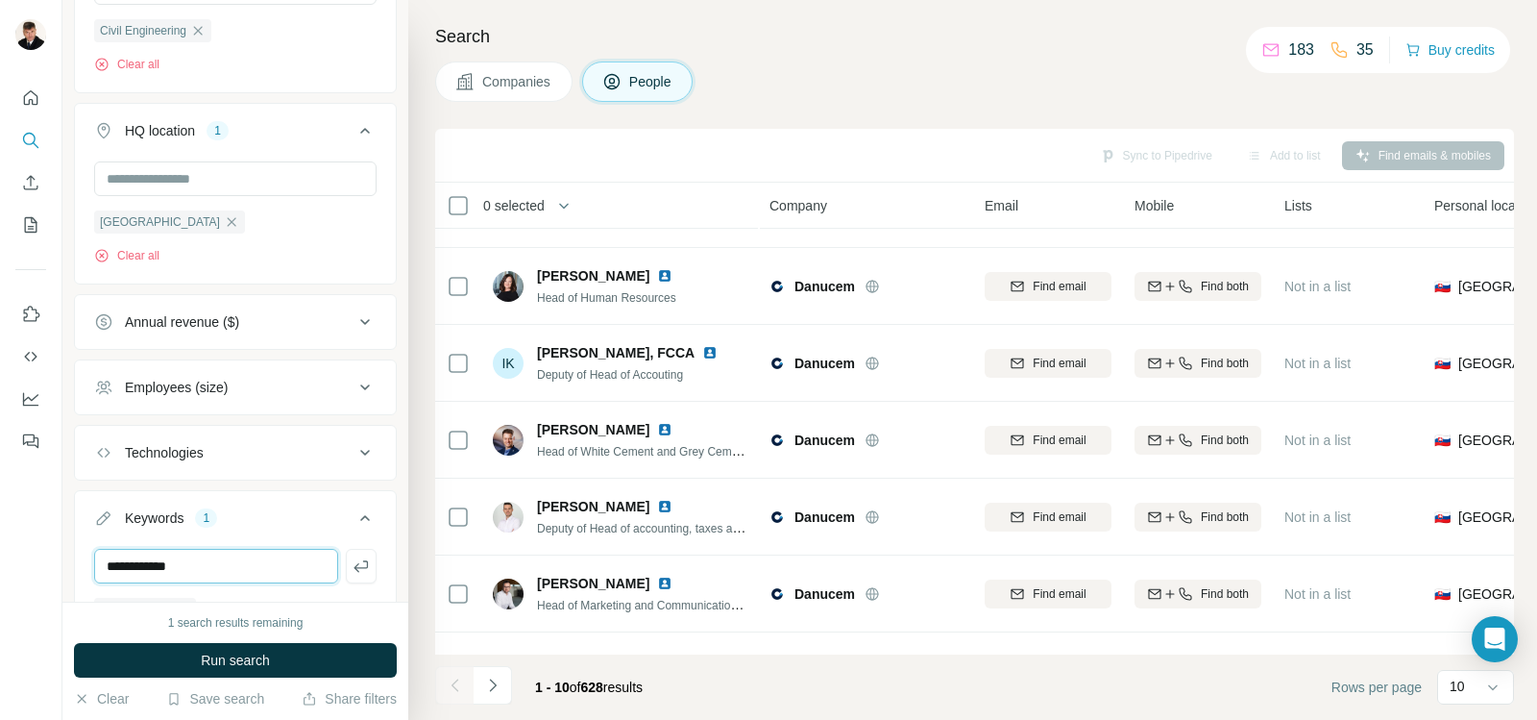
type input "**********"
type input "***"
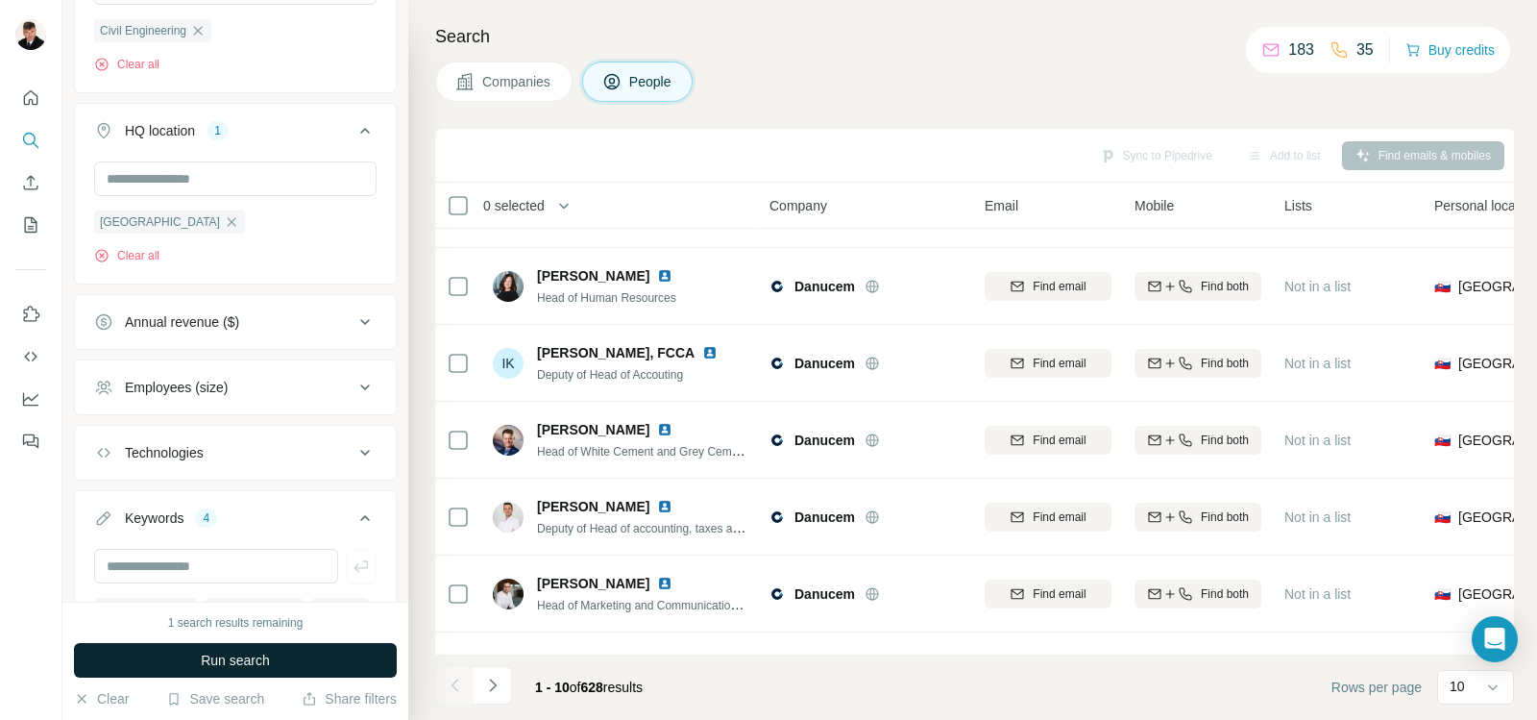
click at [232, 659] on span "Run search" at bounding box center [235, 659] width 69 height 19
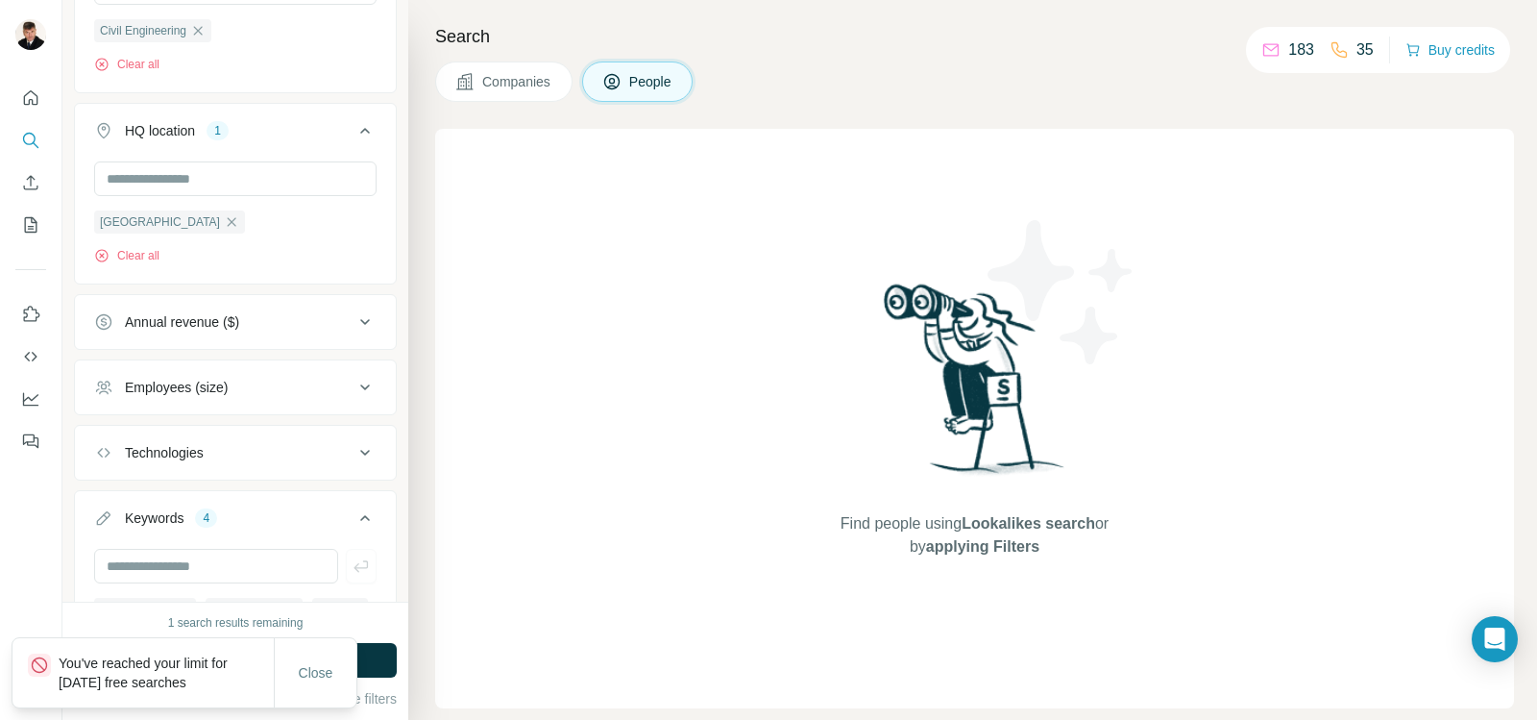
click at [644, 90] on button "People" at bounding box center [637, 81] width 111 height 40
click at [525, 85] on span "Companies" at bounding box center [517, 81] width 70 height 19
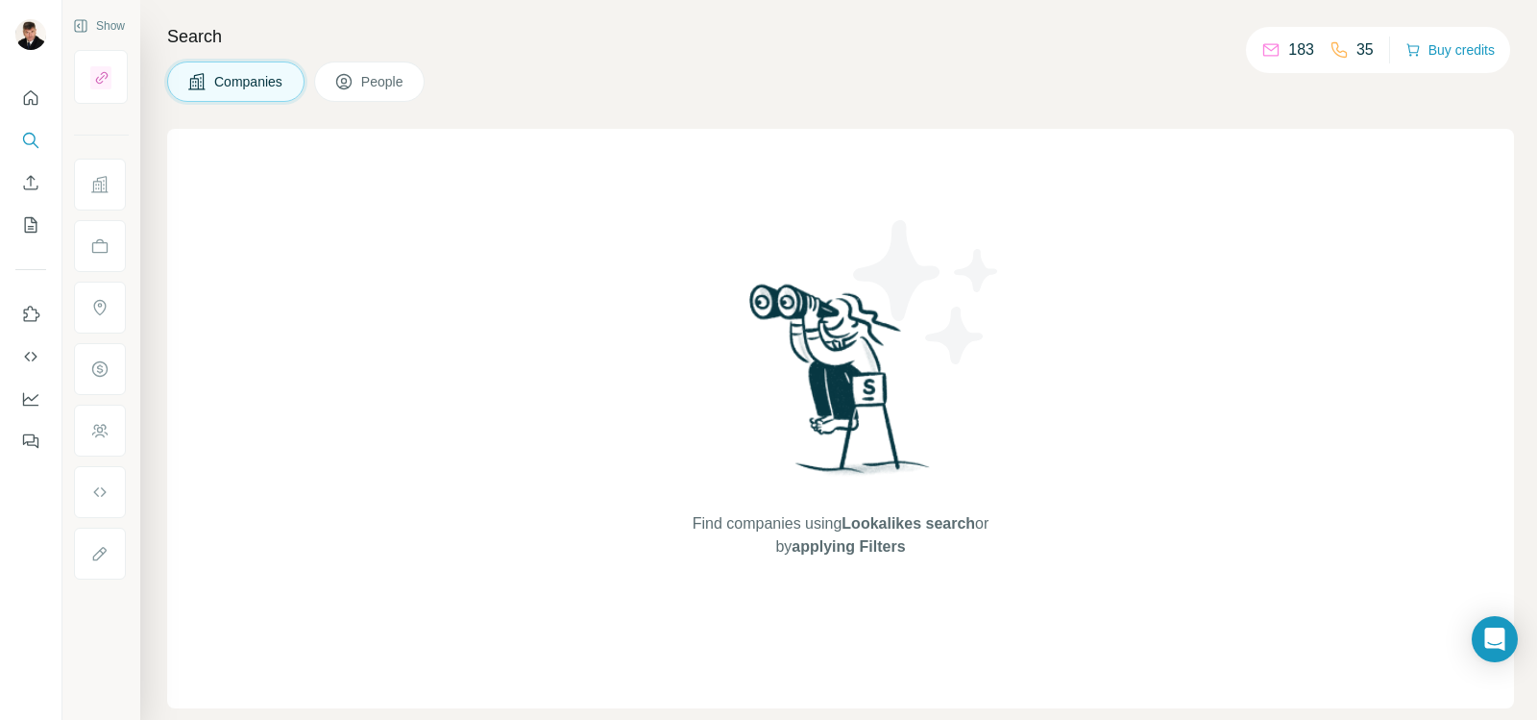
click at [398, 72] on span "People" at bounding box center [383, 81] width 44 height 19
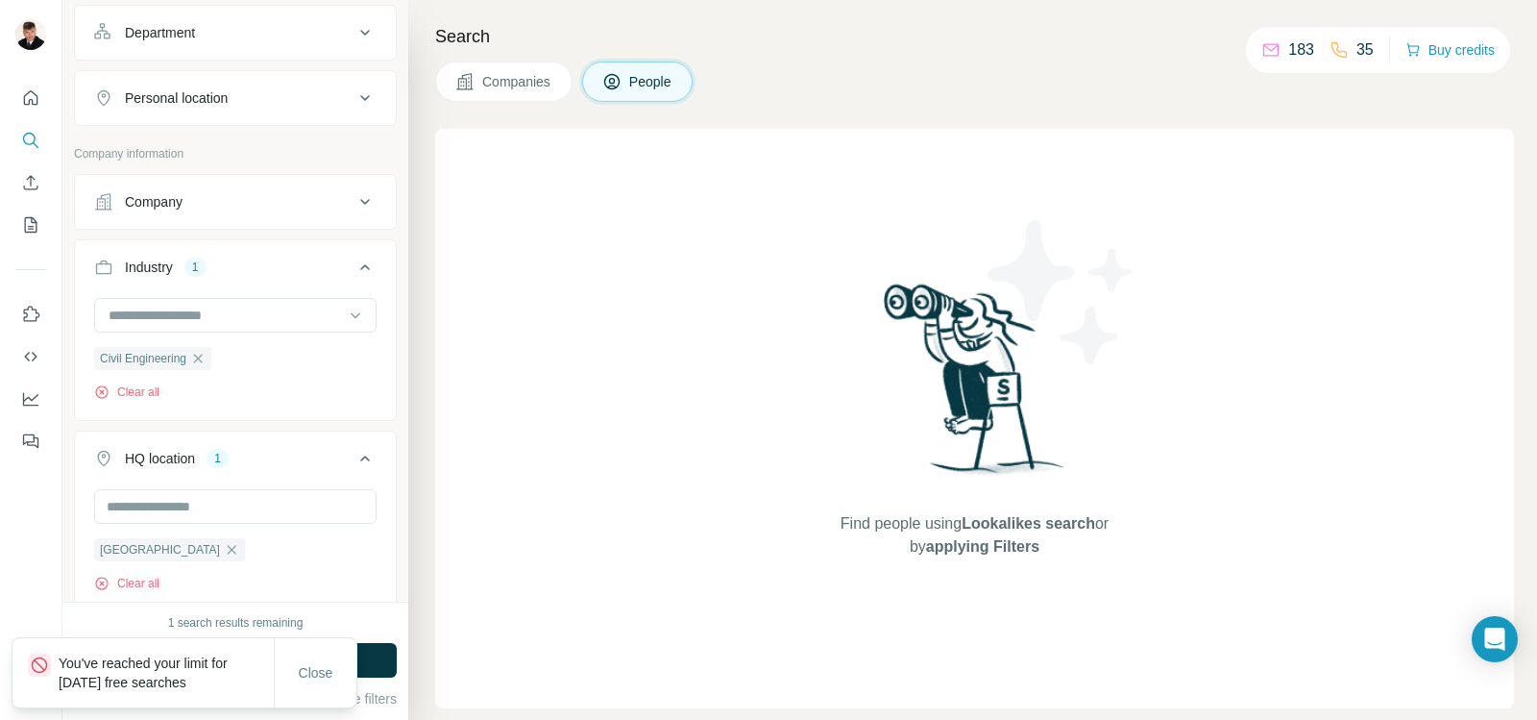
scroll to position [288, 0]
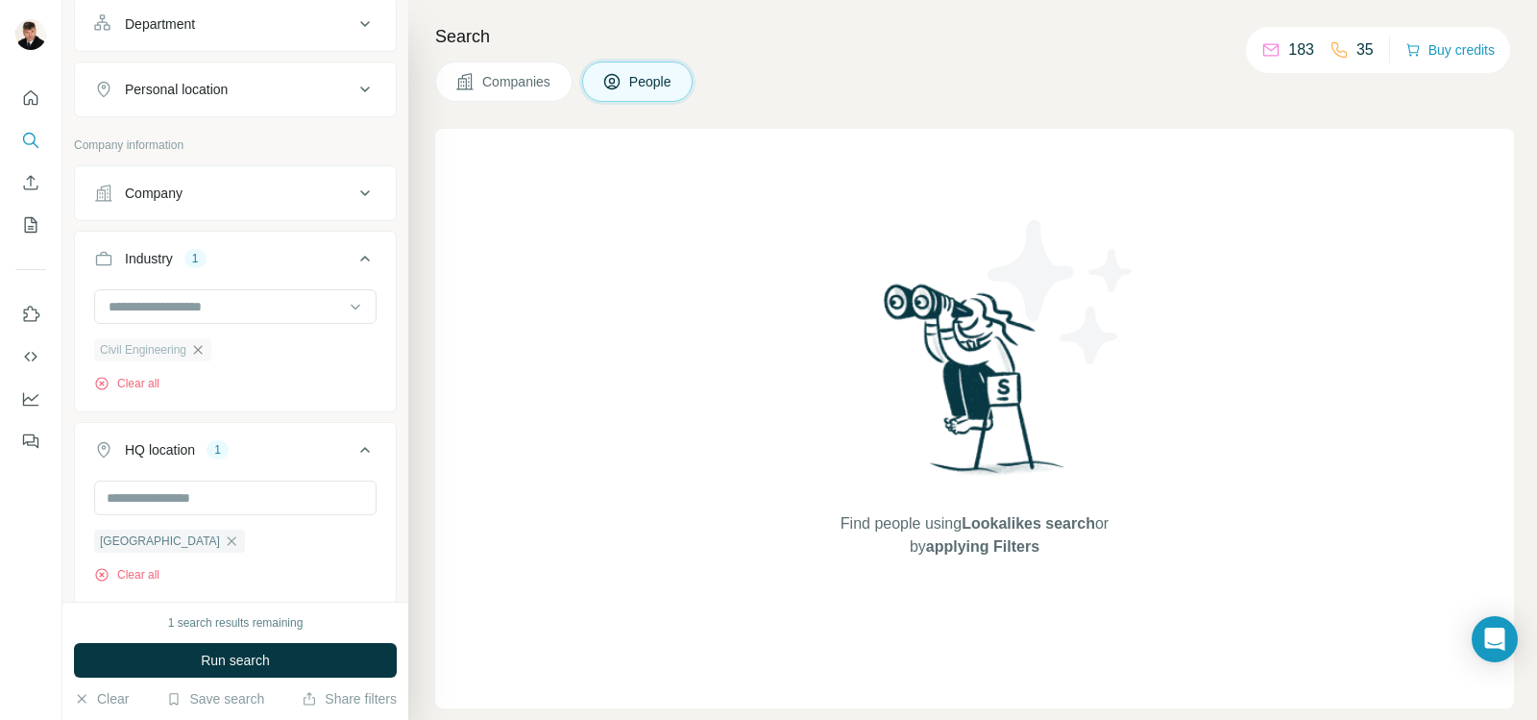
click at [201, 350] on icon "button" at bounding box center [198, 349] width 9 height 9
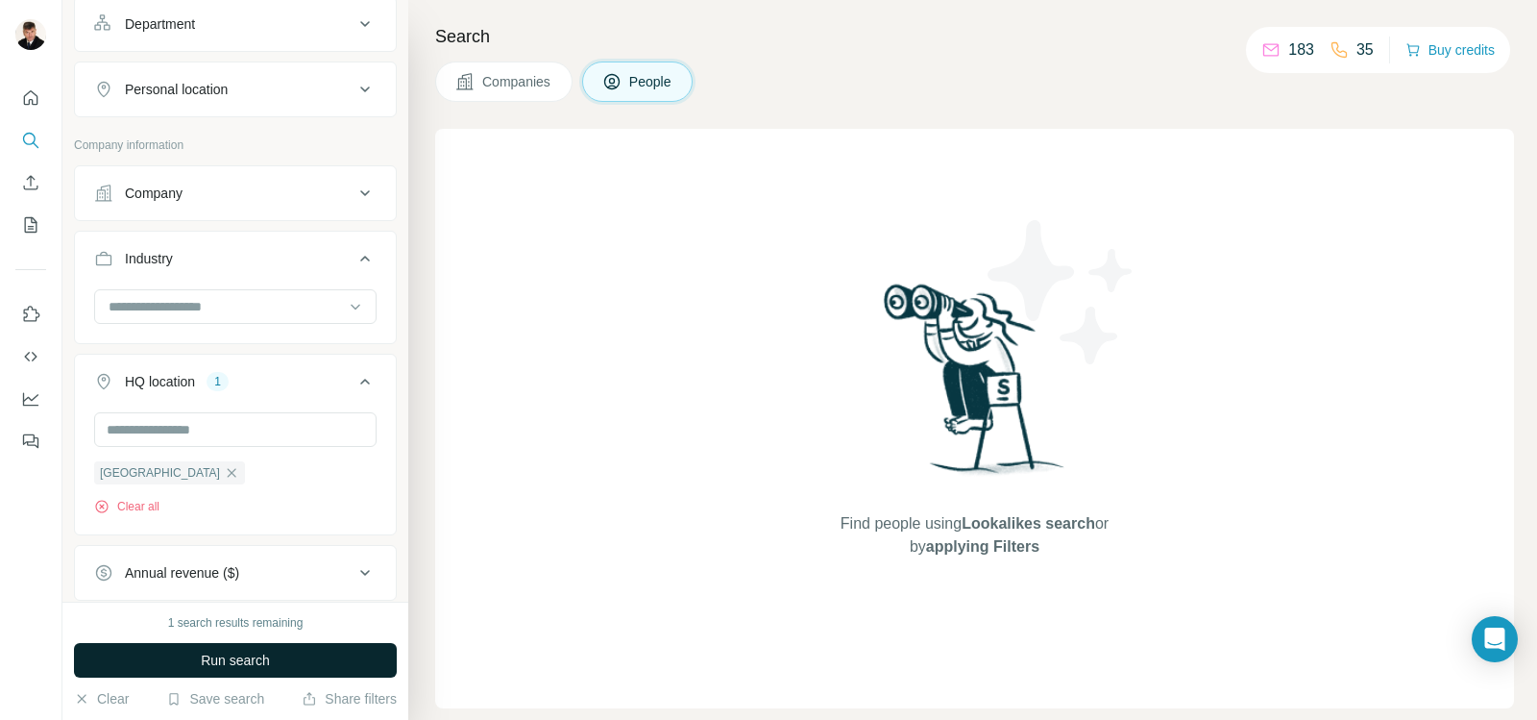
click at [193, 653] on button "Run search" at bounding box center [235, 660] width 323 height 35
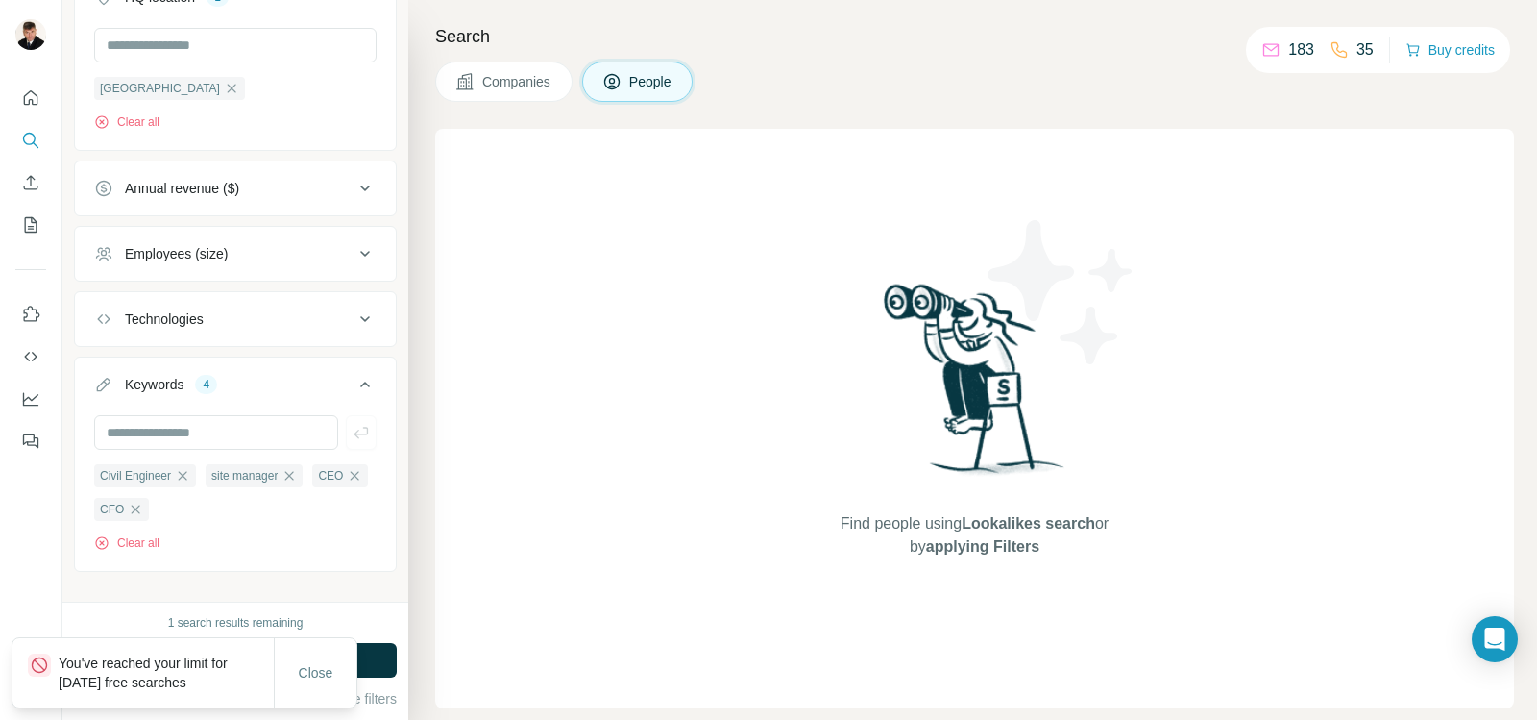
scroll to position [699, 0]
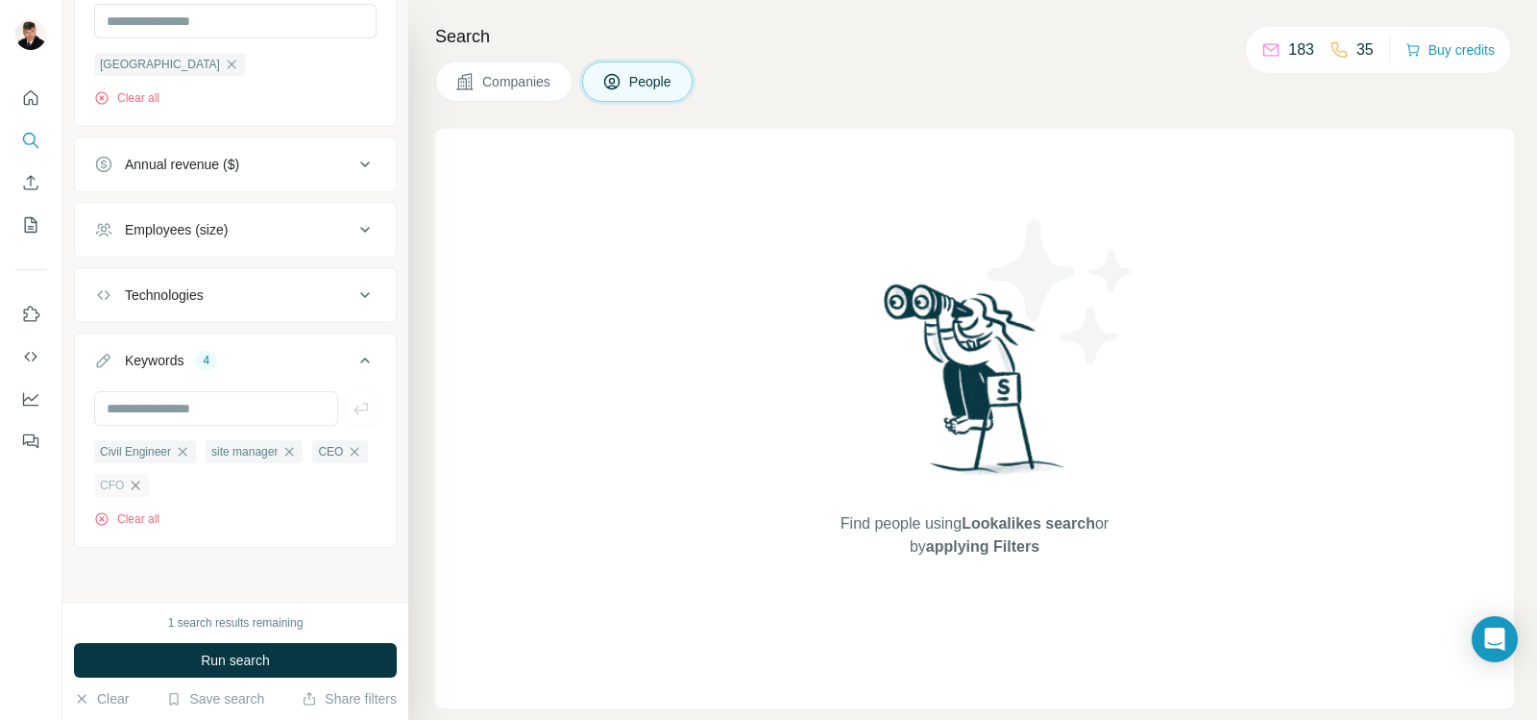
click at [143, 484] on icon "button" at bounding box center [135, 484] width 15 height 15
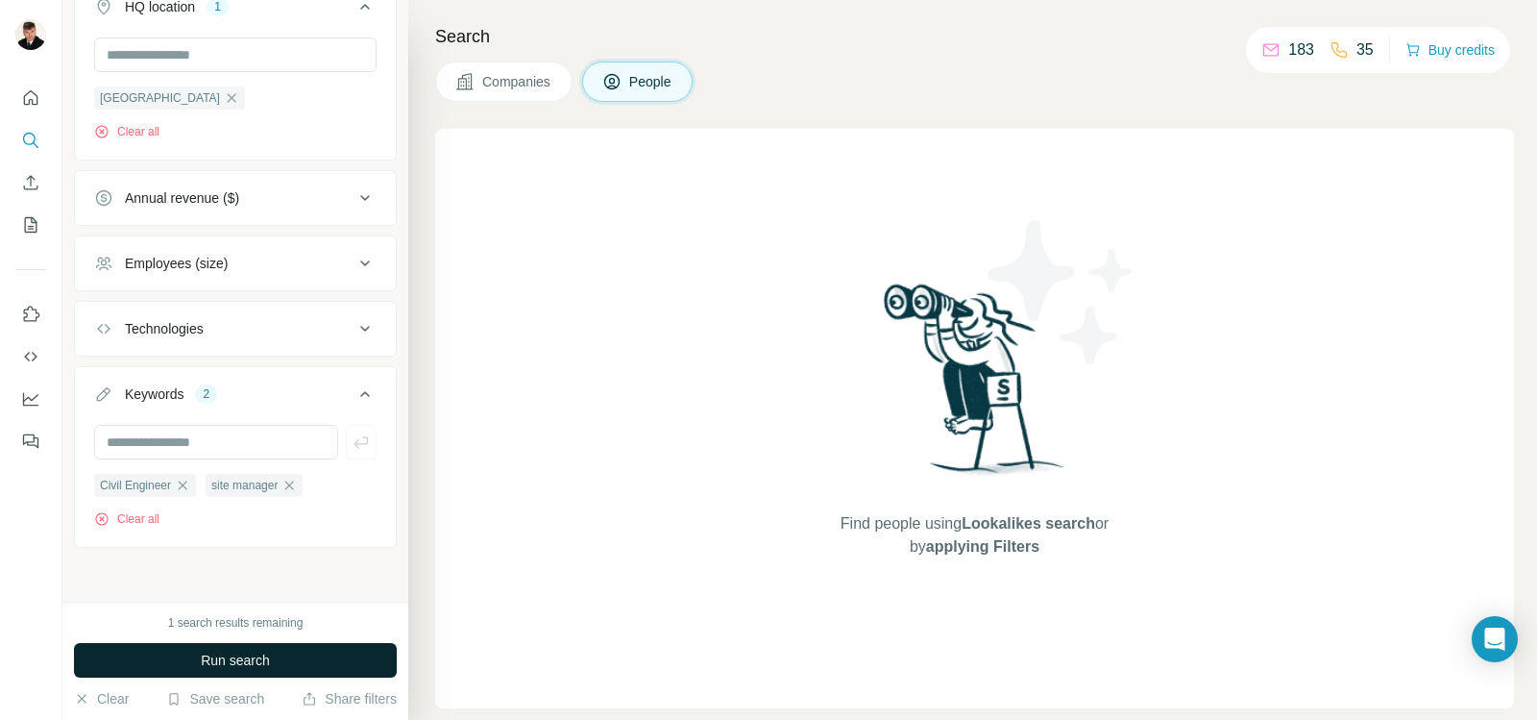
scroll to position [665, 0]
click at [199, 648] on button "Run search" at bounding box center [235, 660] width 323 height 35
click at [242, 662] on span "Run search" at bounding box center [235, 659] width 69 height 19
click at [1437, 49] on button "Buy credits" at bounding box center [1449, 50] width 89 height 27
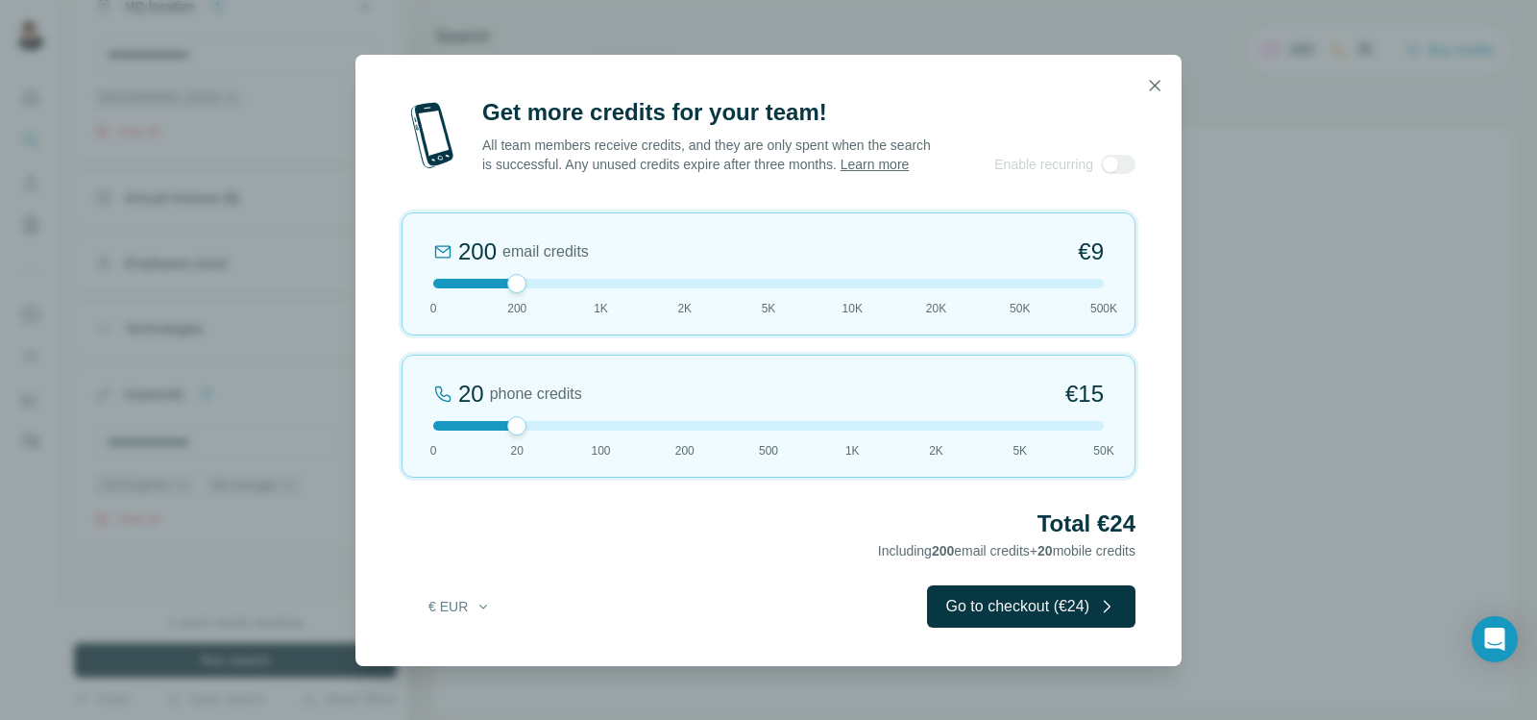
click at [679, 302] on div "200 email credits €9 0 200 1K 2K 5K 10K 20K 50K 500K" at bounding box center [769, 273] width 734 height 123
click at [598, 288] on div at bounding box center [768, 284] width 671 height 10
click at [687, 430] on div at bounding box center [768, 426] width 671 height 10
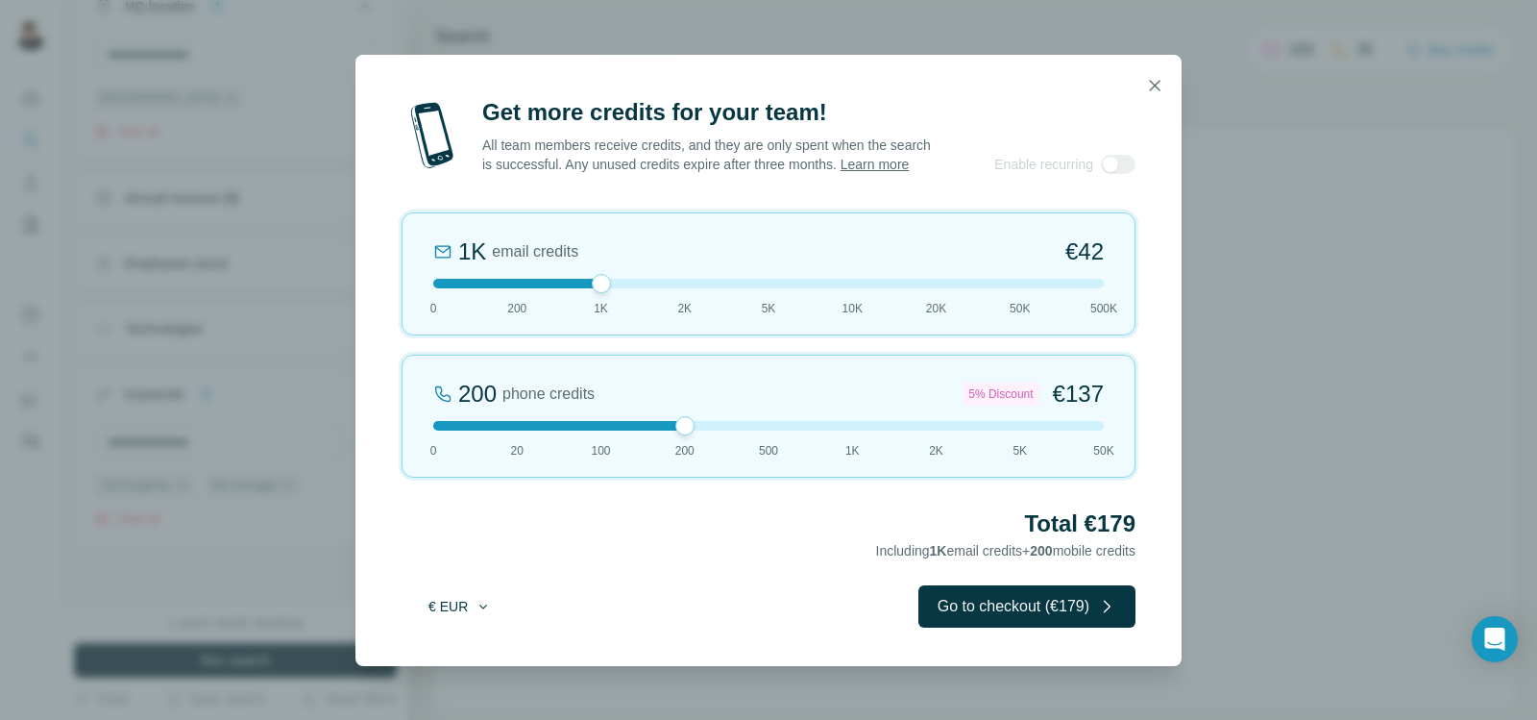
click at [484, 612] on icon "button" at bounding box center [483, 605] width 15 height 15
click at [1150, 78] on icon "button" at bounding box center [1154, 85] width 19 height 19
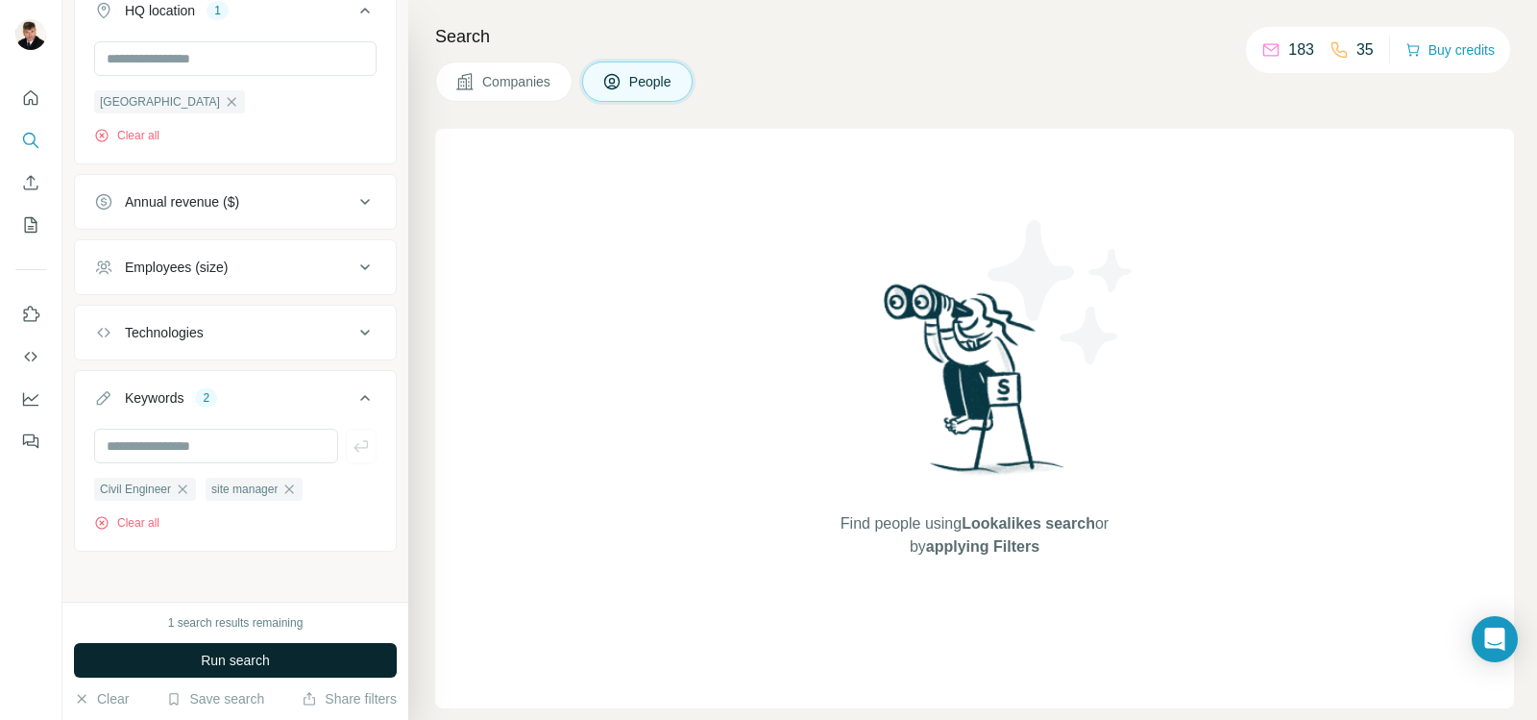
scroll to position [665, 0]
click at [258, 656] on span "Run search" at bounding box center [235, 659] width 69 height 19
click at [248, 656] on span "Run search" at bounding box center [235, 659] width 69 height 19
click at [243, 653] on span "Run search" at bounding box center [235, 659] width 69 height 19
click at [297, 484] on icon "button" at bounding box center [288, 484] width 15 height 15
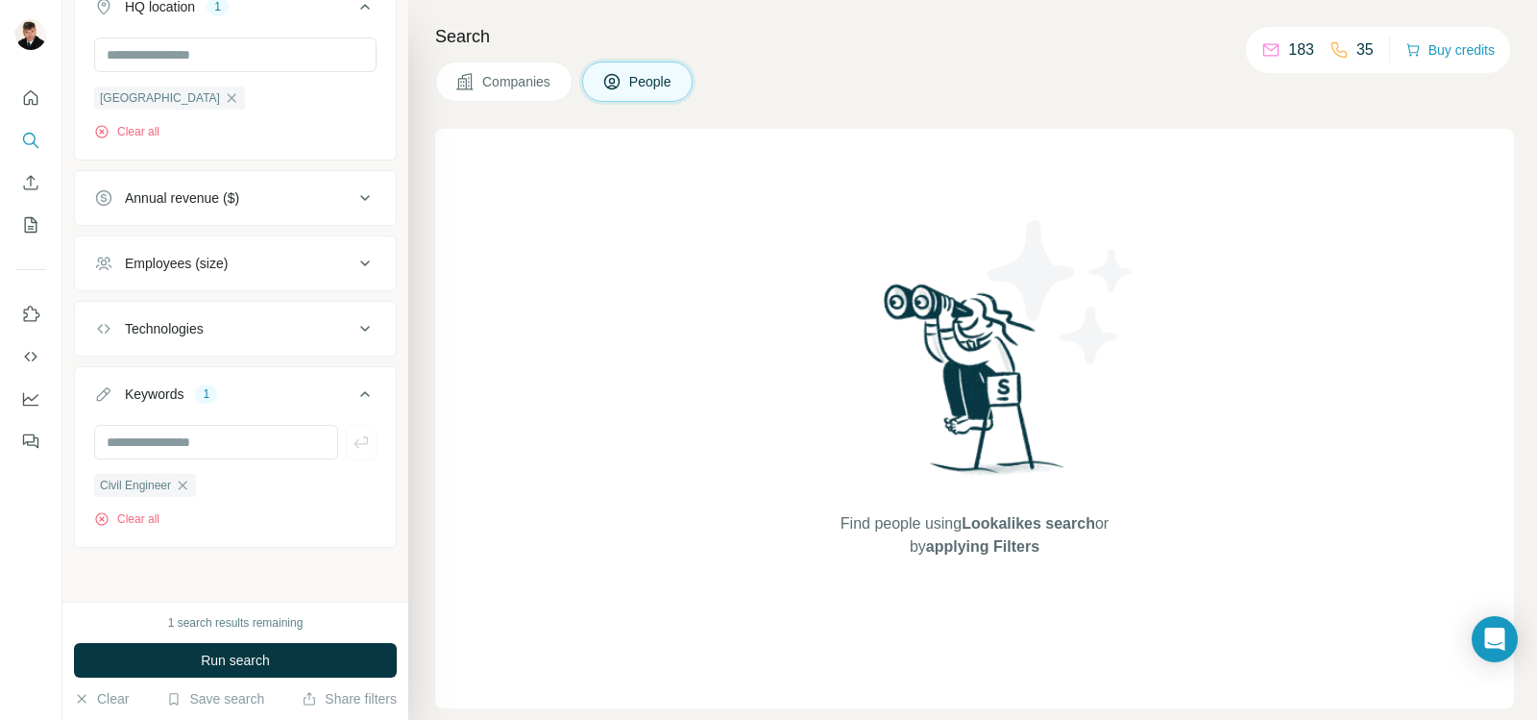
click at [222, 660] on span "Run search" at bounding box center [235, 659] width 69 height 19
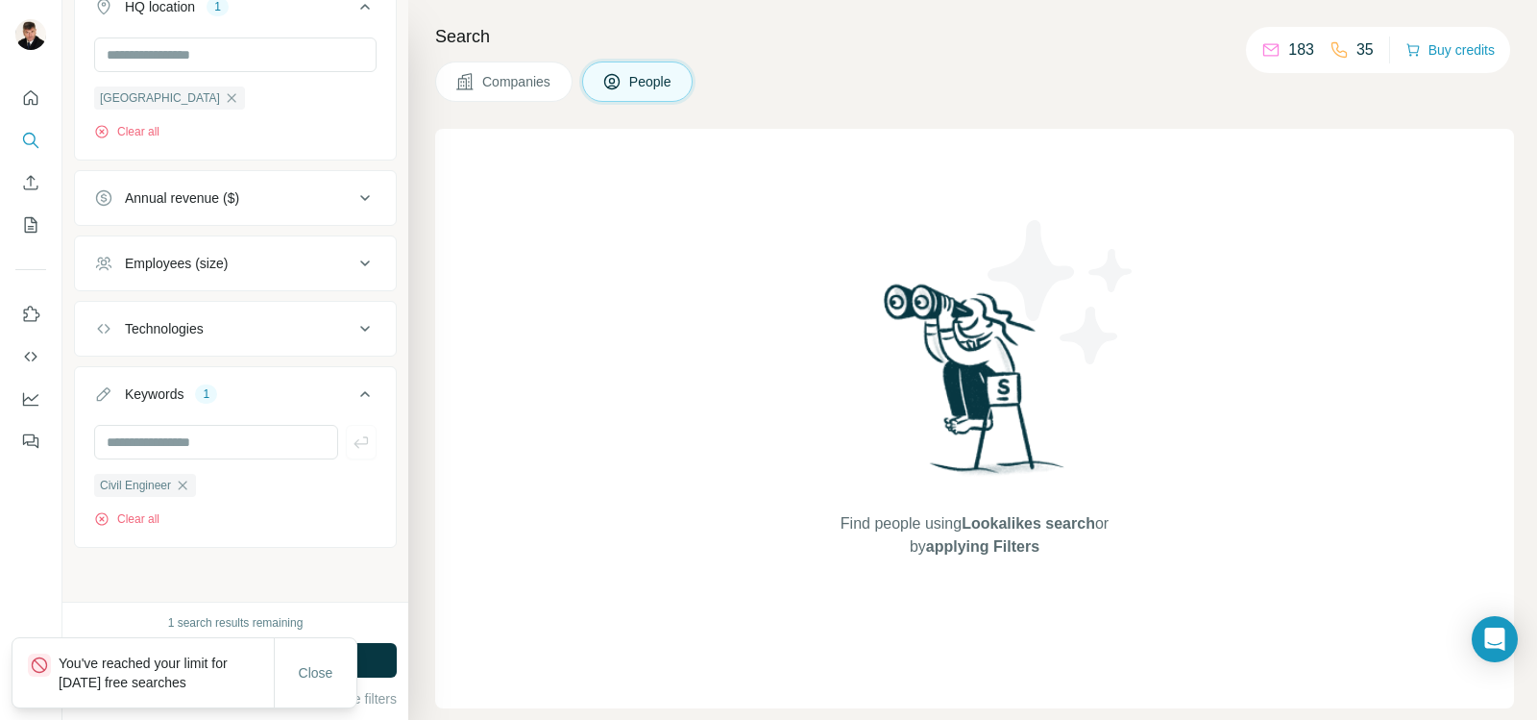
click at [517, 85] on span "Companies" at bounding box center [517, 81] width 70 height 19
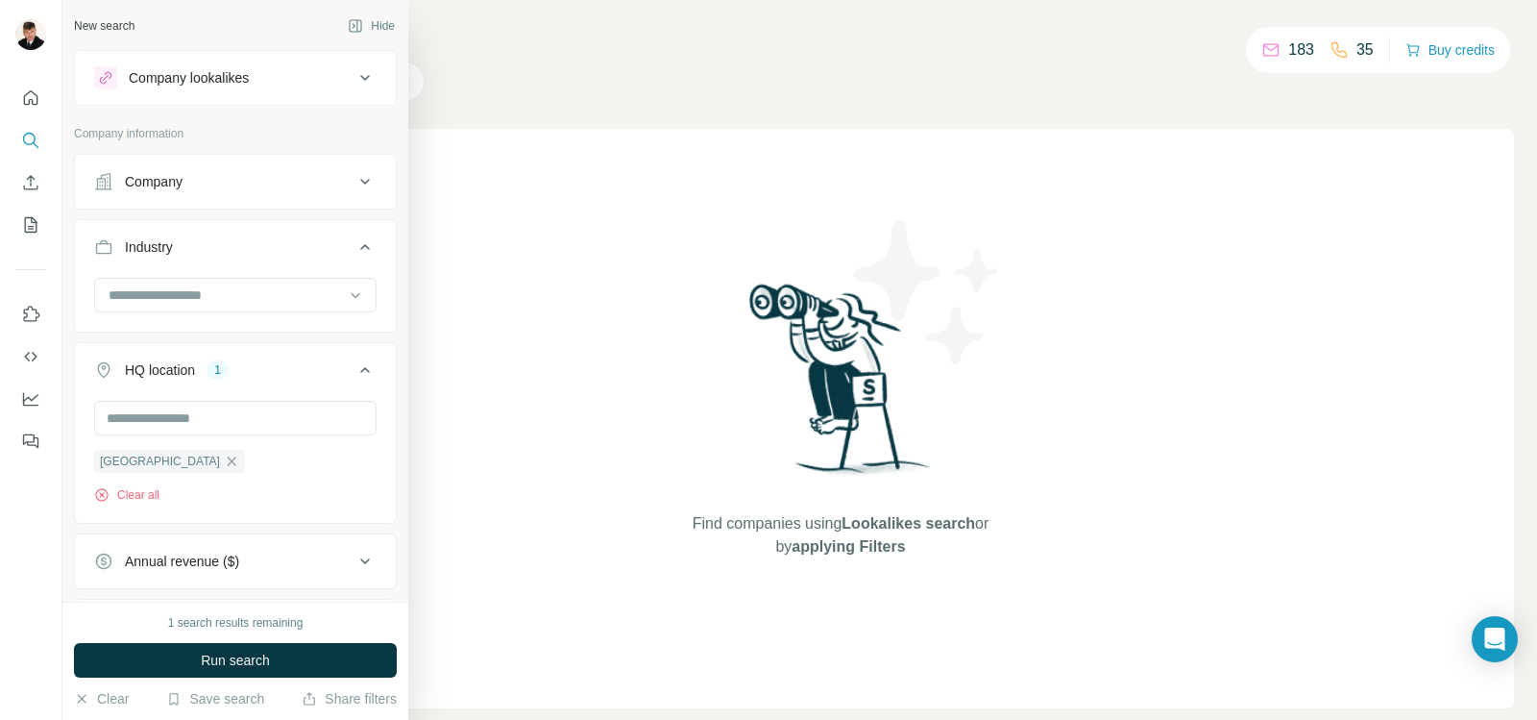
click at [32, 134] on icon "Search" at bounding box center [30, 140] width 19 height 19
click at [248, 247] on div "Industry" at bounding box center [223, 246] width 259 height 19
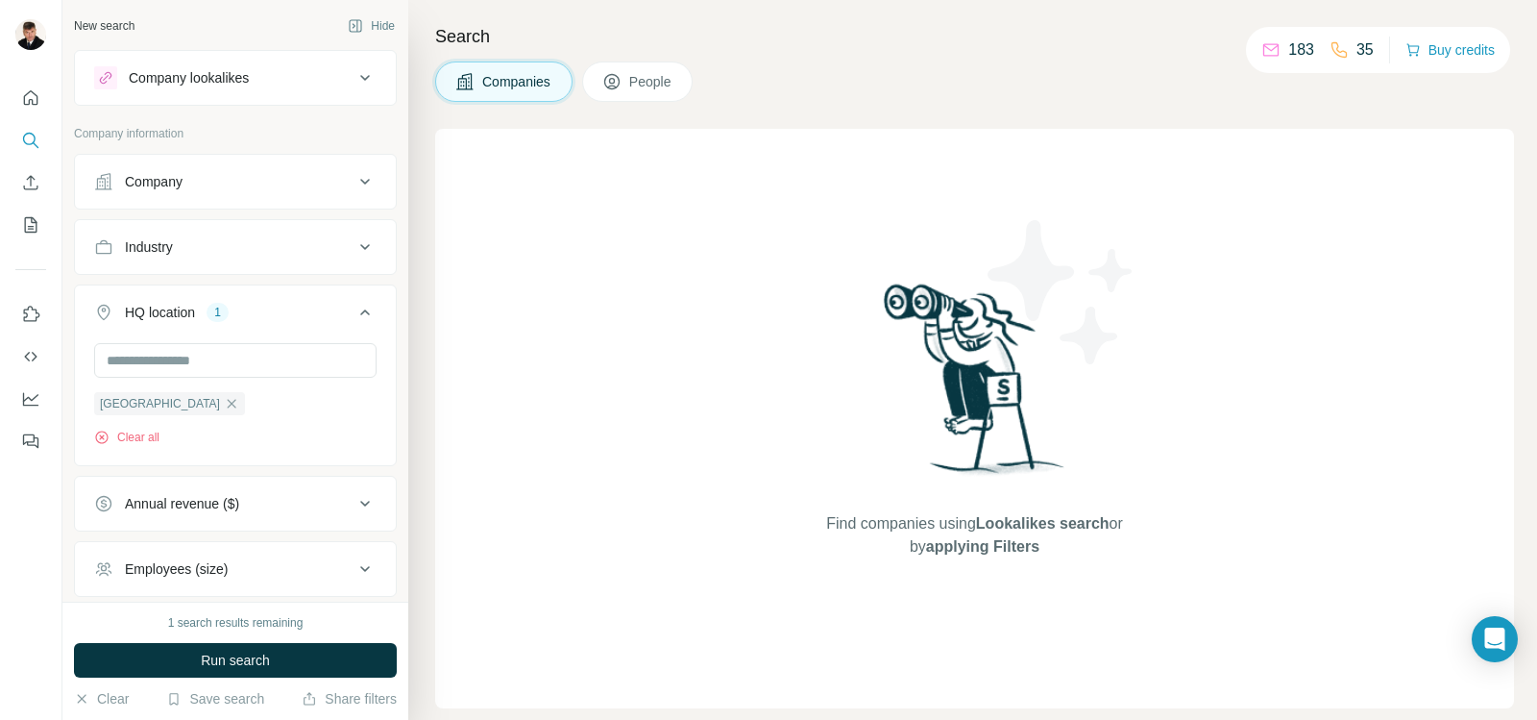
click at [204, 247] on div "Industry" at bounding box center [223, 246] width 259 height 19
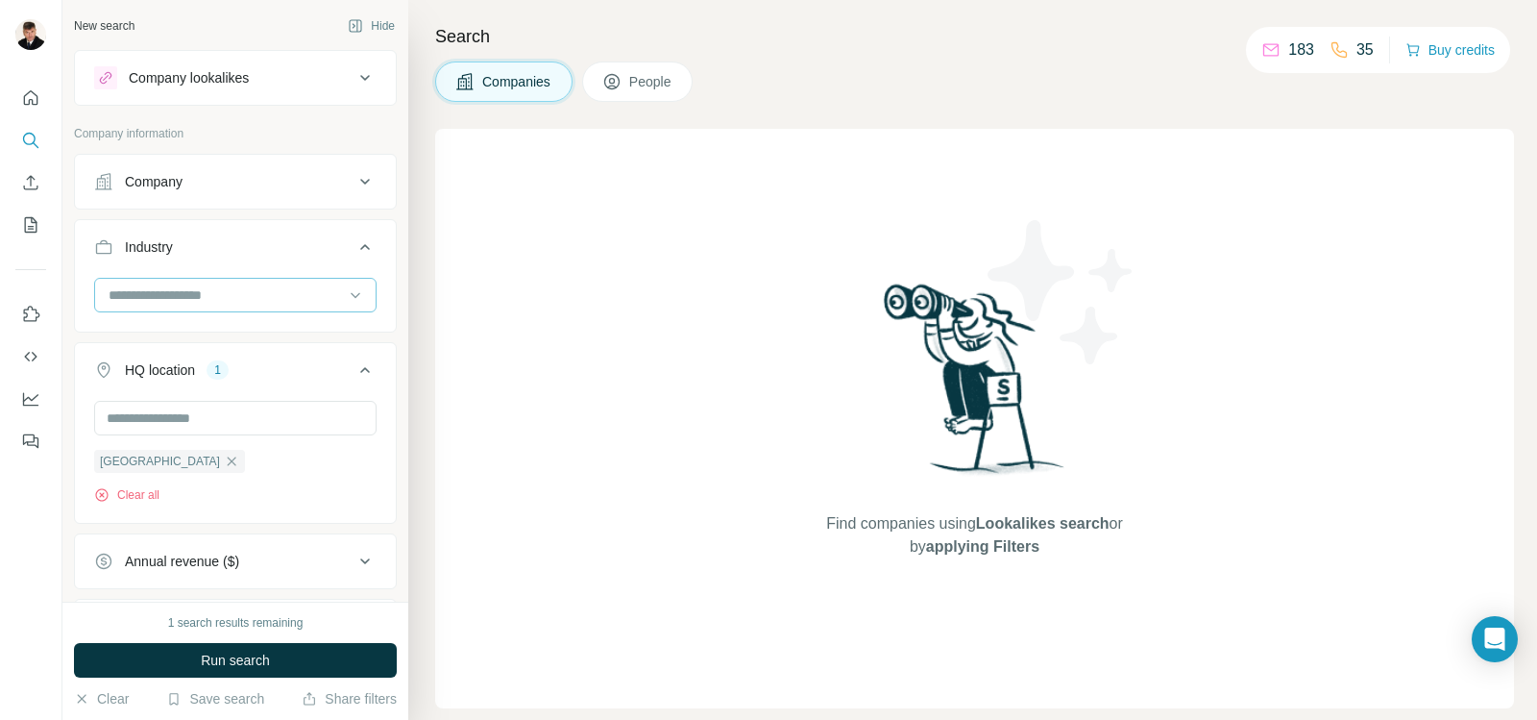
click at [208, 292] on input at bounding box center [225, 294] width 237 height 21
type input "****"
click at [183, 342] on p "Civil Engineering" at bounding box center [160, 338] width 101 height 19
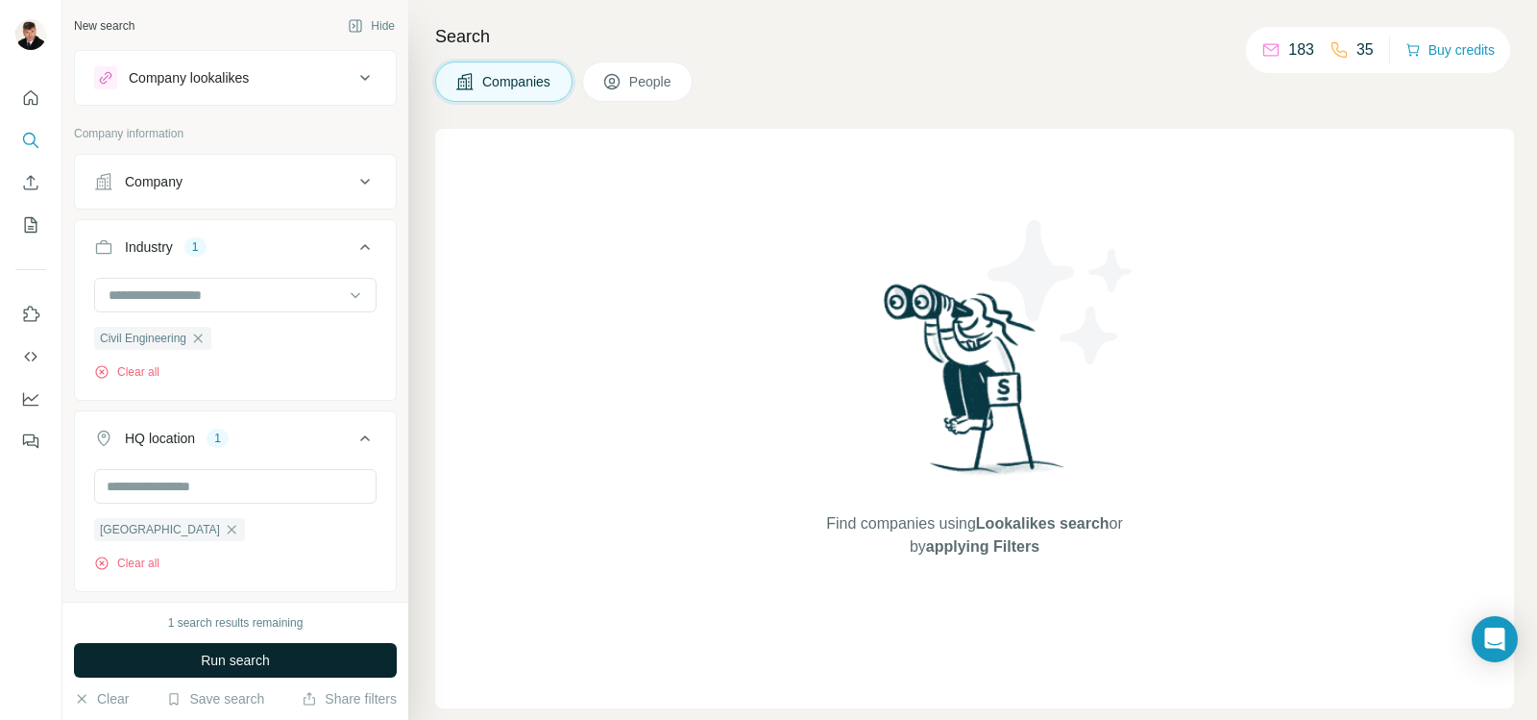
click at [232, 659] on span "Run search" at bounding box center [235, 659] width 69 height 19
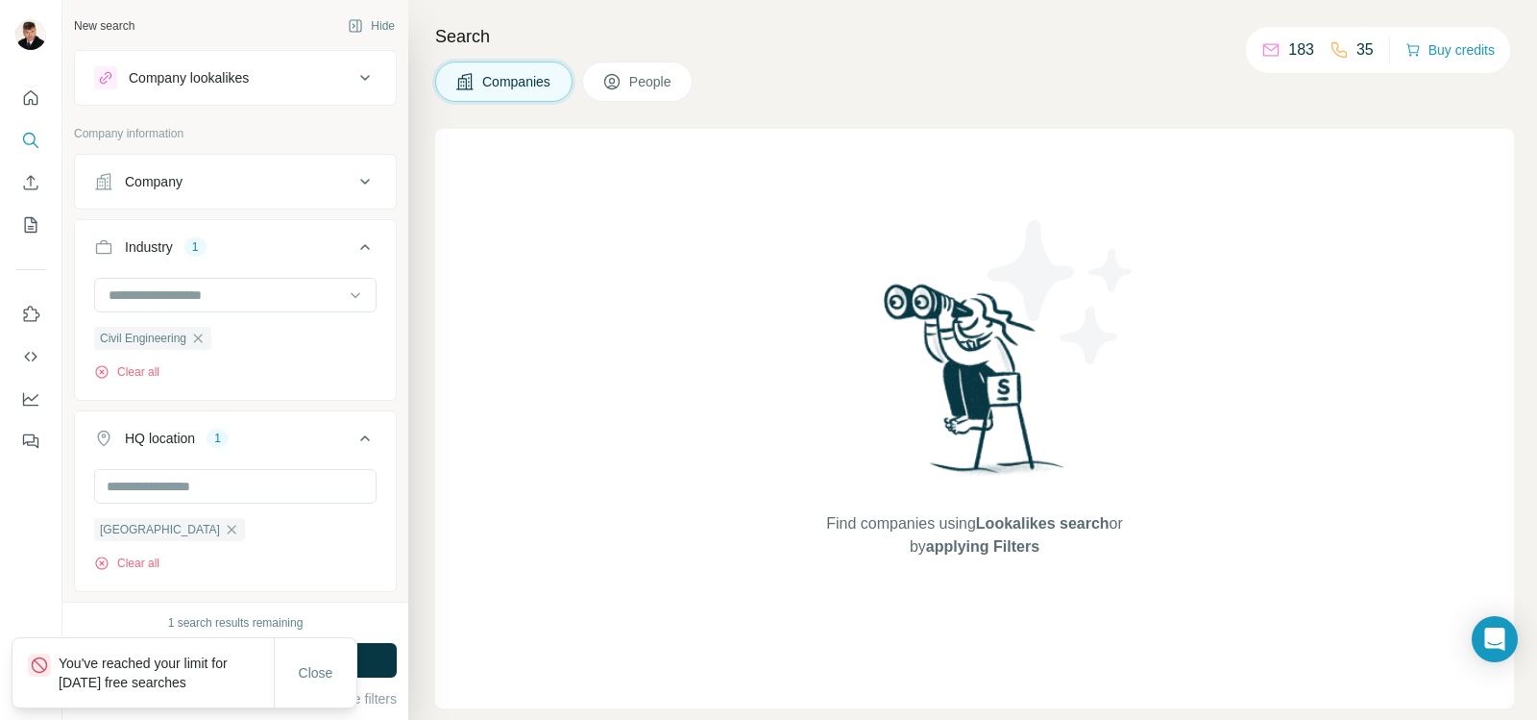
click at [630, 84] on button "People" at bounding box center [637, 81] width 111 height 40
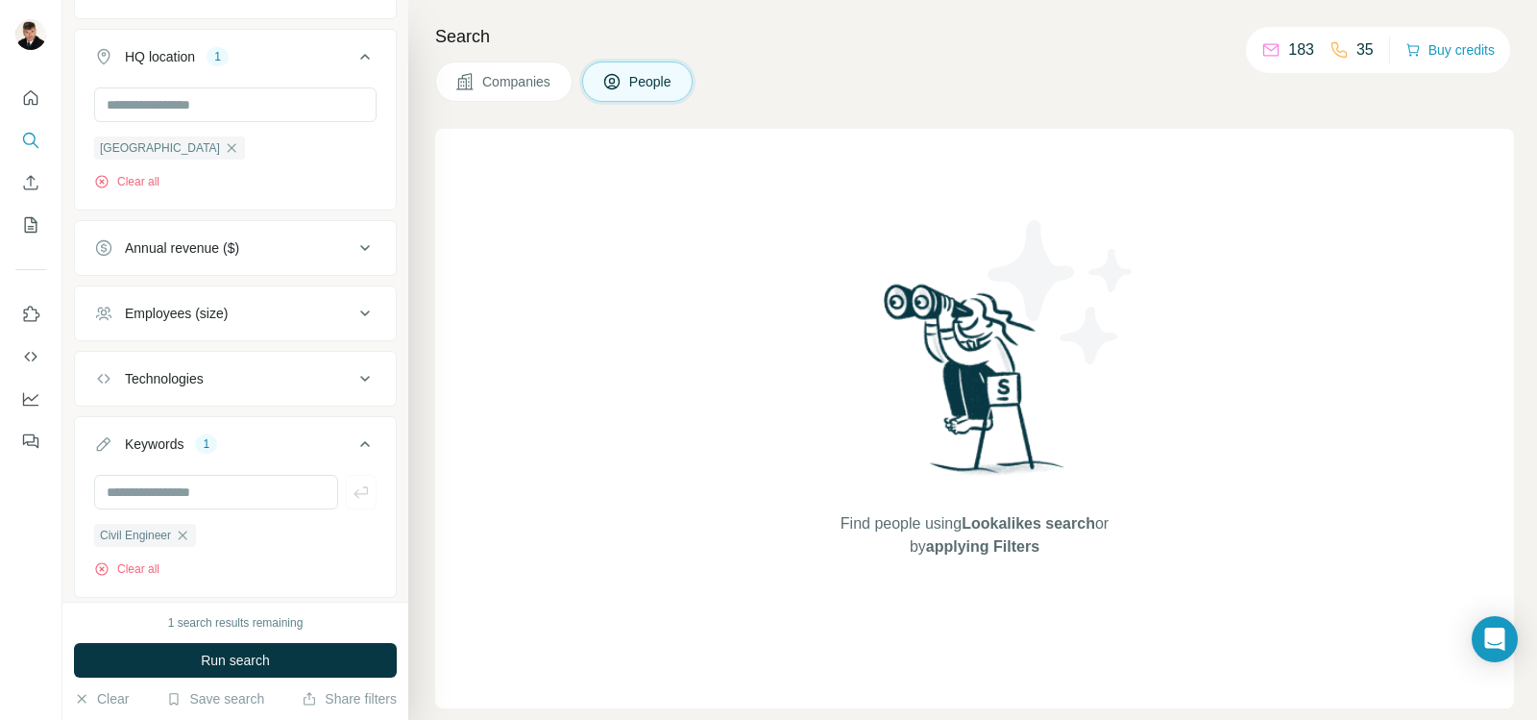
scroll to position [734, 0]
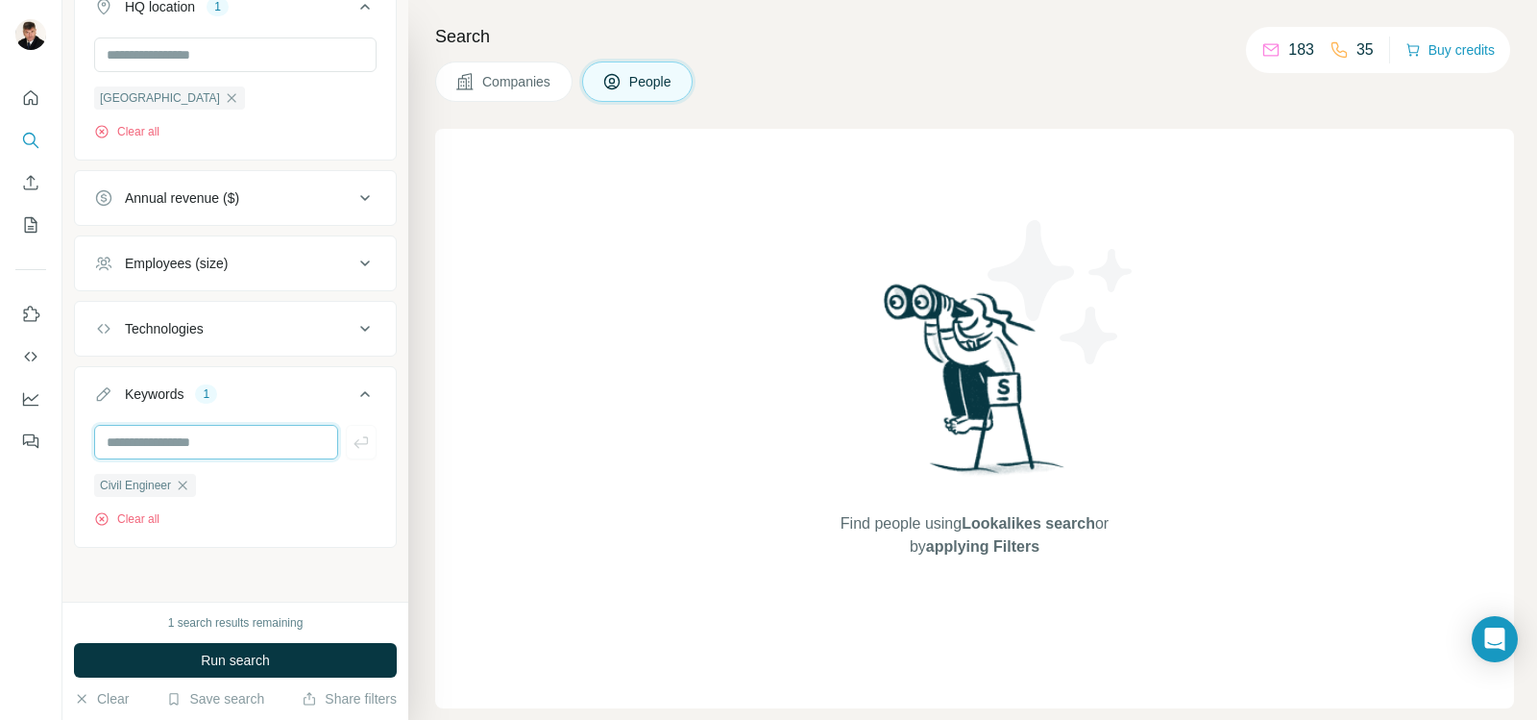
click at [251, 443] on input "text" at bounding box center [216, 442] width 244 height 35
type input "**********"
drag, startPoint x: 668, startPoint y: 85, endPoint x: 673, endPoint y: 102, distance: 18.2
click at [672, 85] on span "People" at bounding box center [651, 81] width 44 height 19
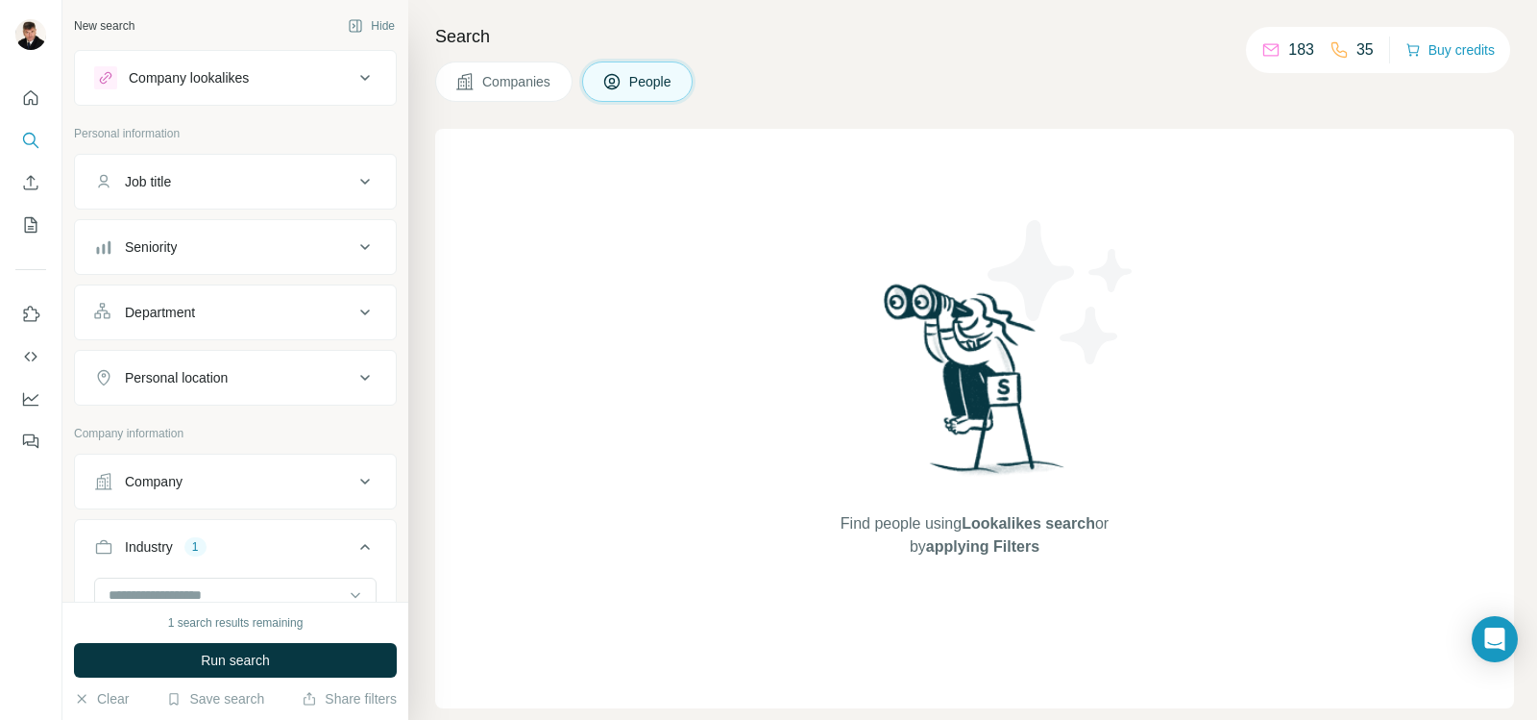
click at [257, 178] on div "Job title" at bounding box center [223, 181] width 259 height 19
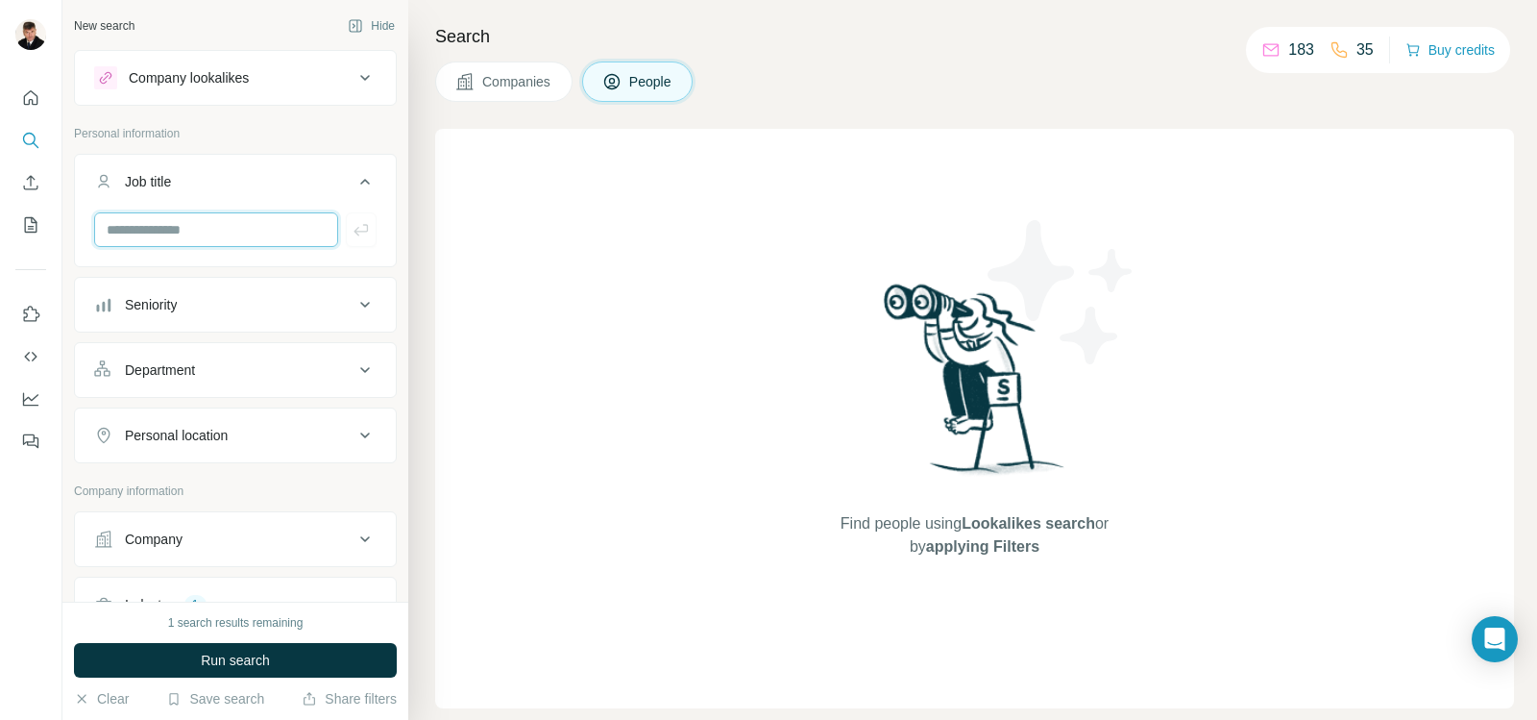
click at [253, 231] on input "text" at bounding box center [216, 229] width 244 height 35
click at [360, 303] on icon at bounding box center [365, 305] width 10 height 6
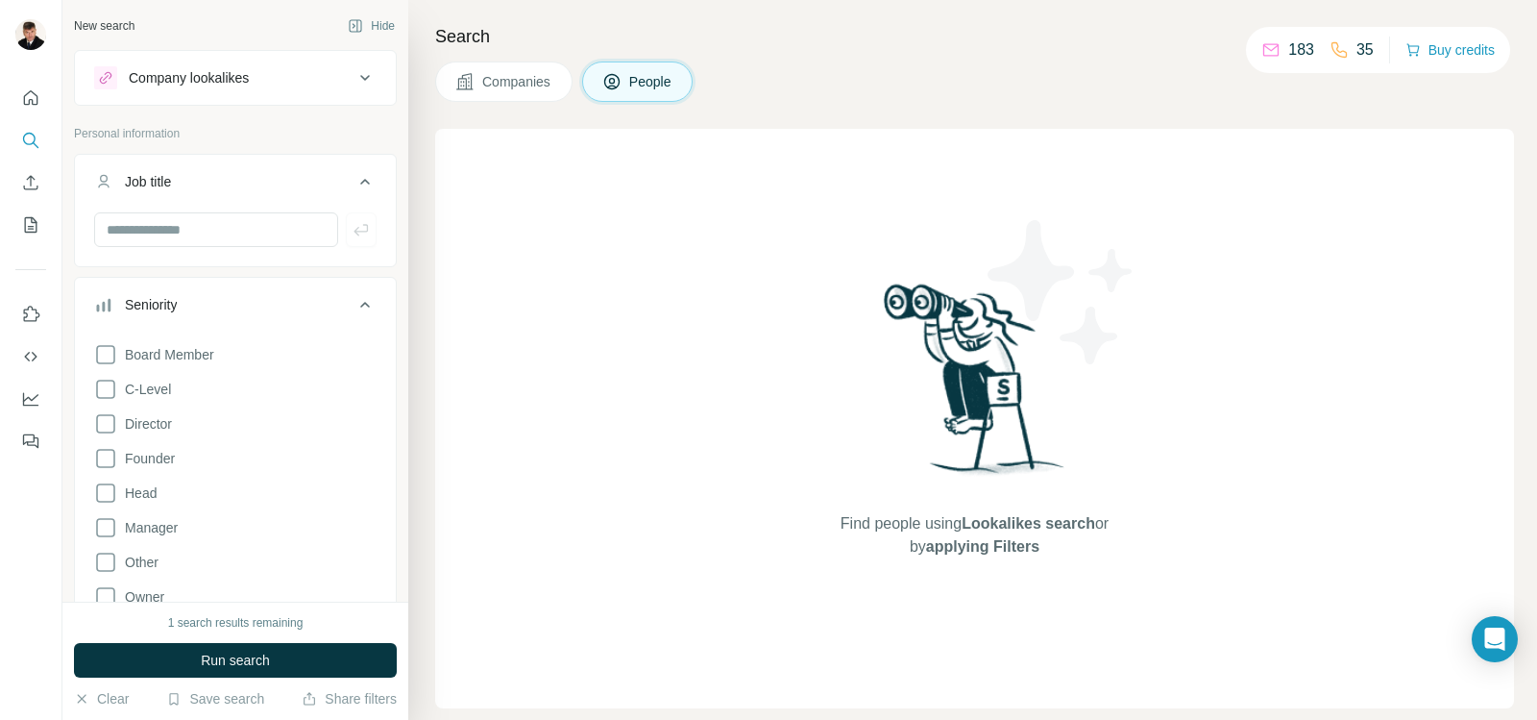
scroll to position [96, 0]
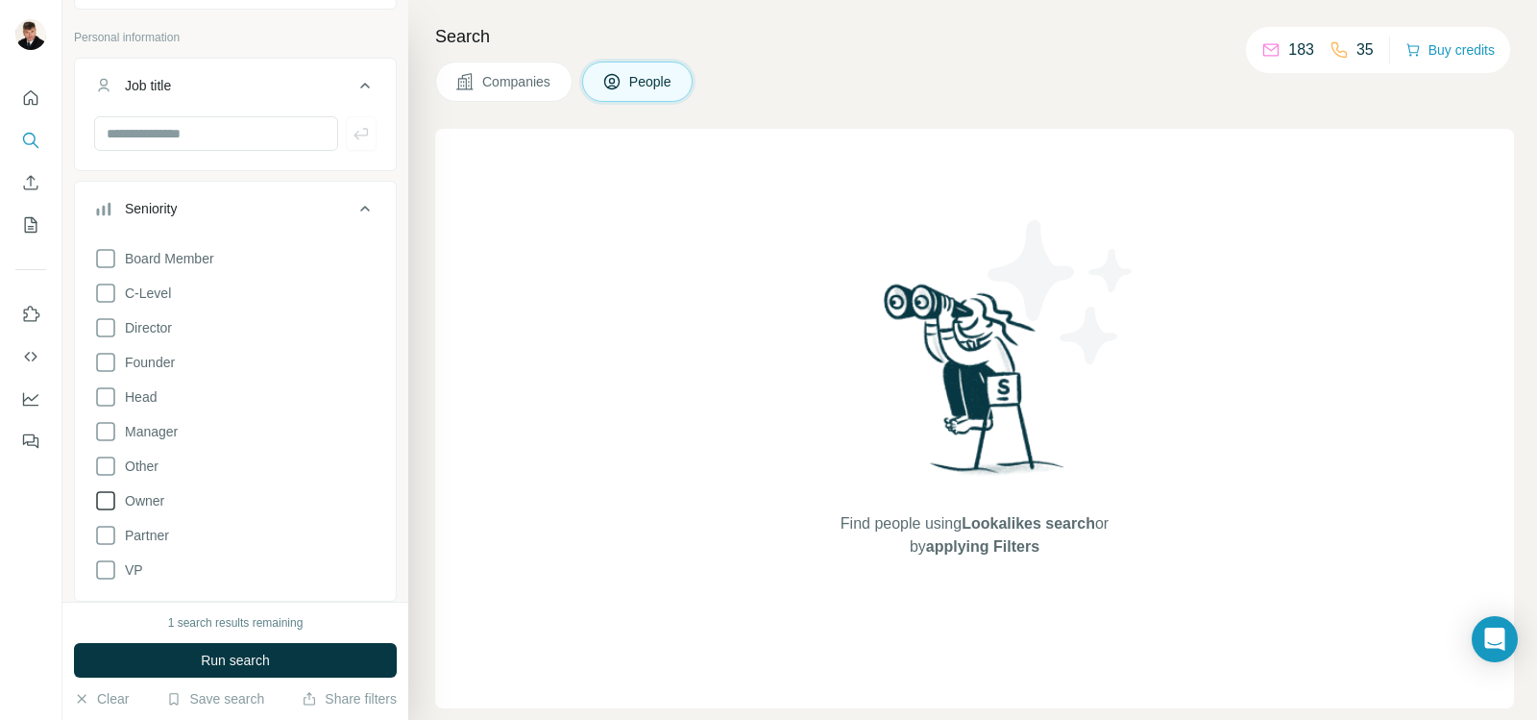
click at [104, 500] on icon at bounding box center [105, 500] width 23 height 23
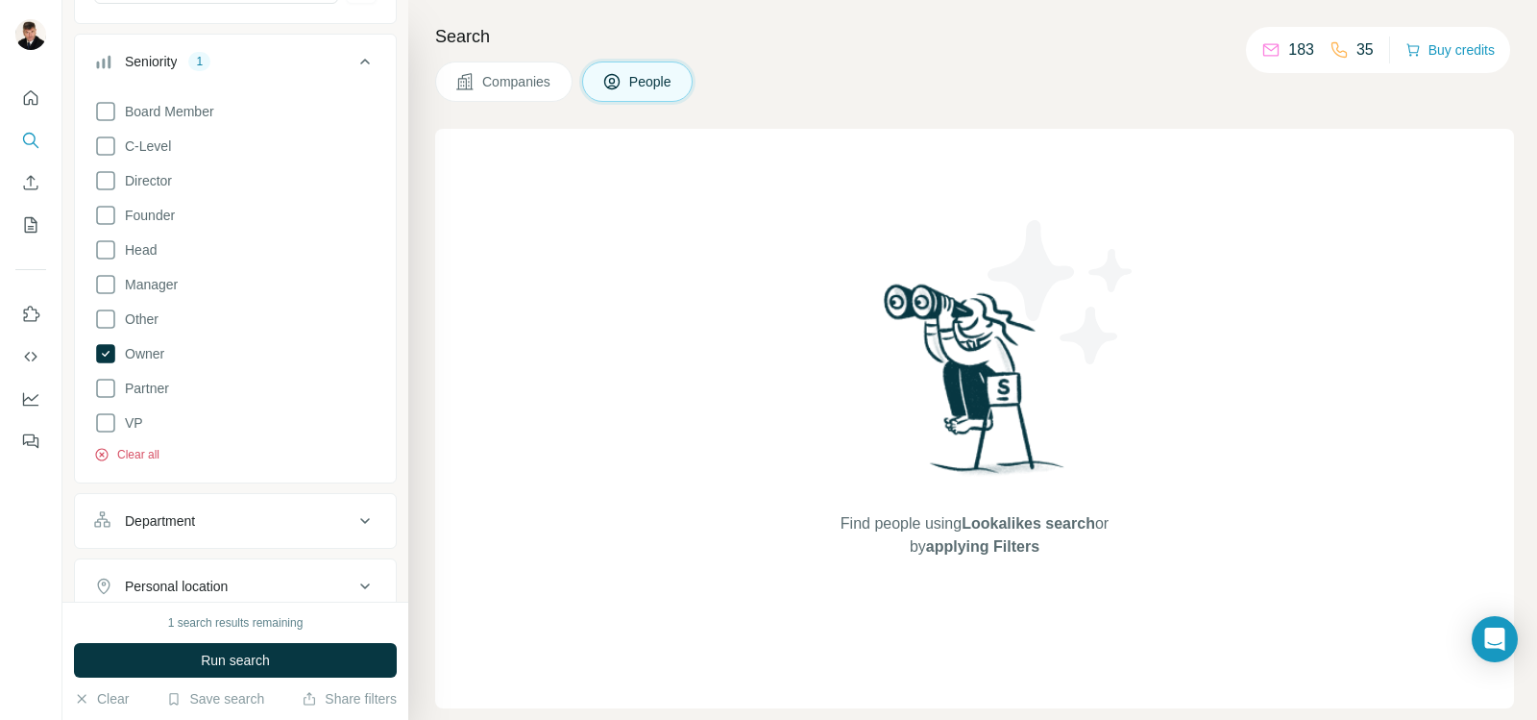
scroll to position [288, 0]
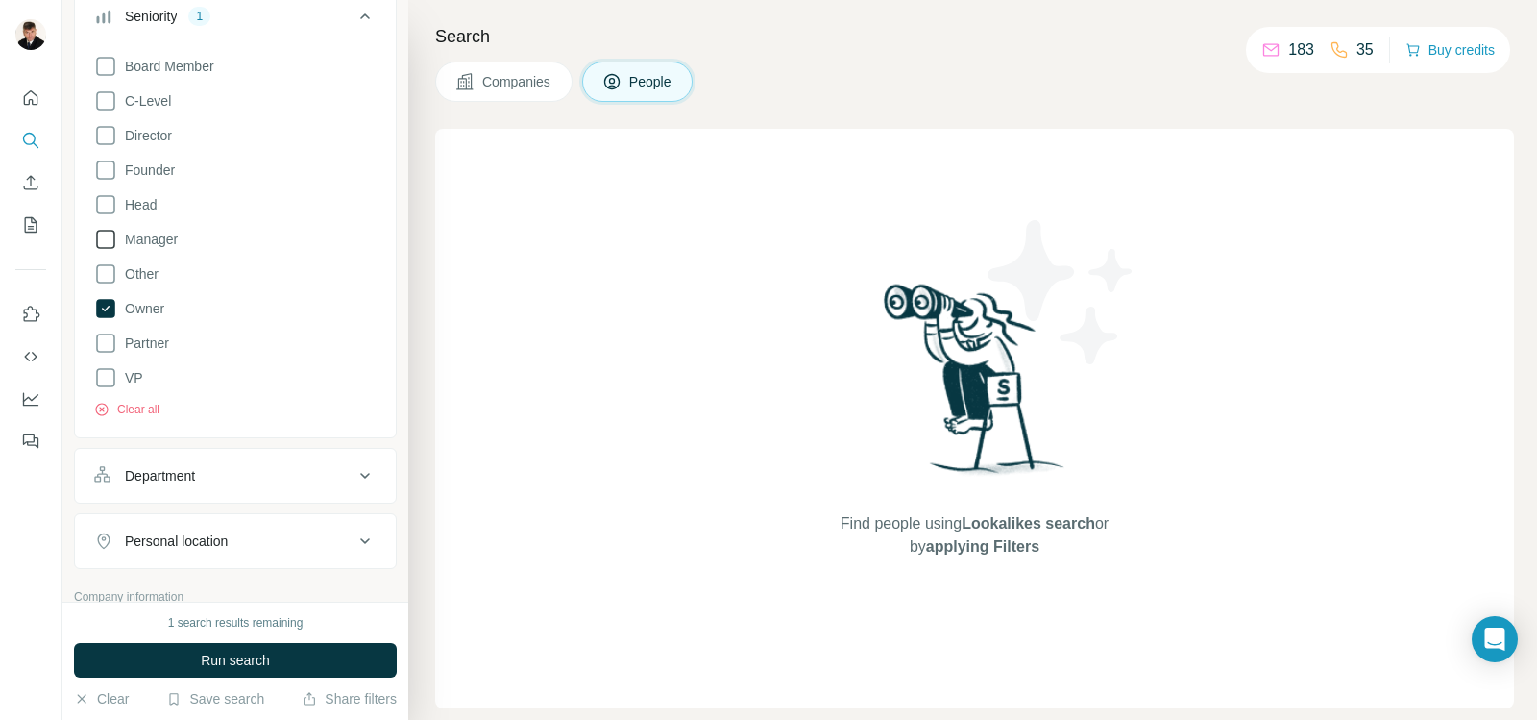
click at [108, 239] on icon at bounding box center [105, 239] width 23 height 23
click at [101, 202] on icon at bounding box center [105, 204] width 23 height 23
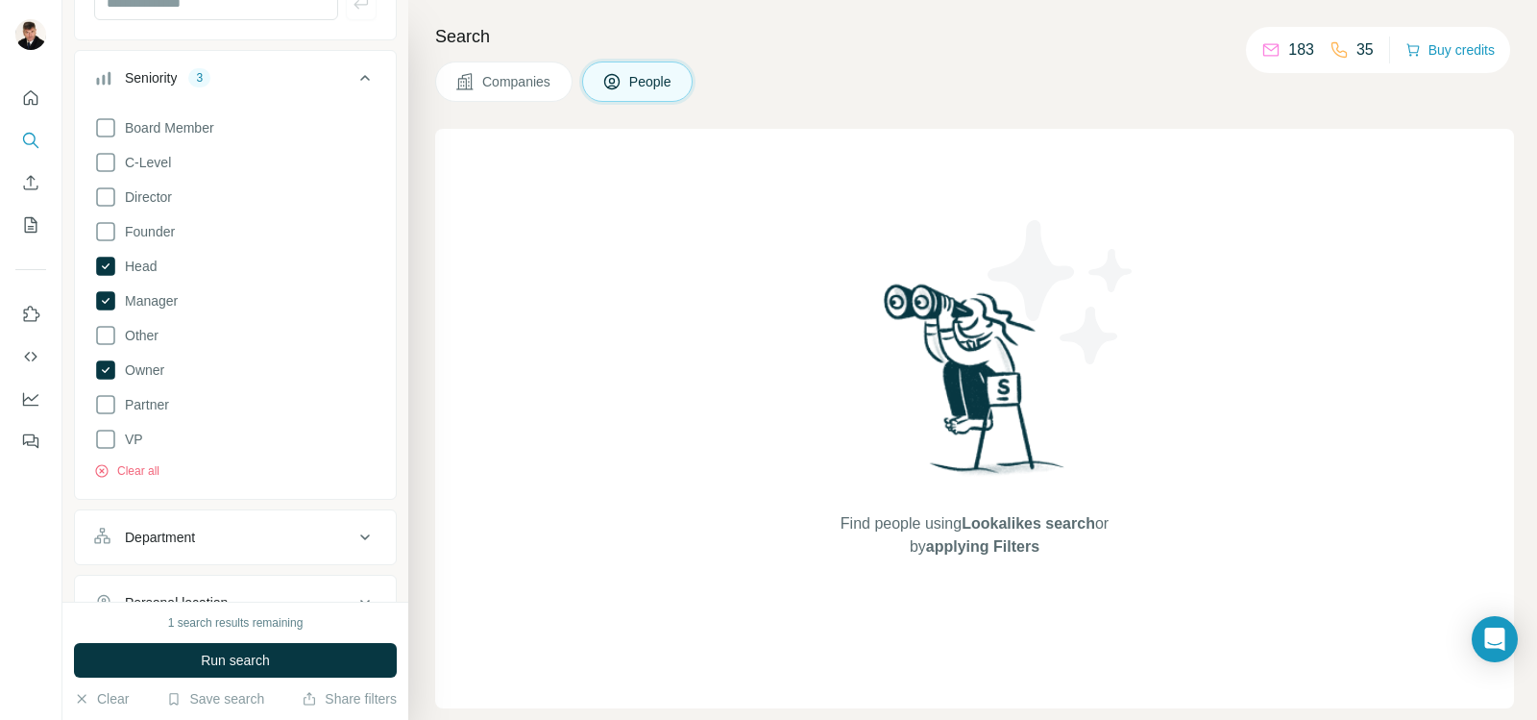
scroll to position [192, 0]
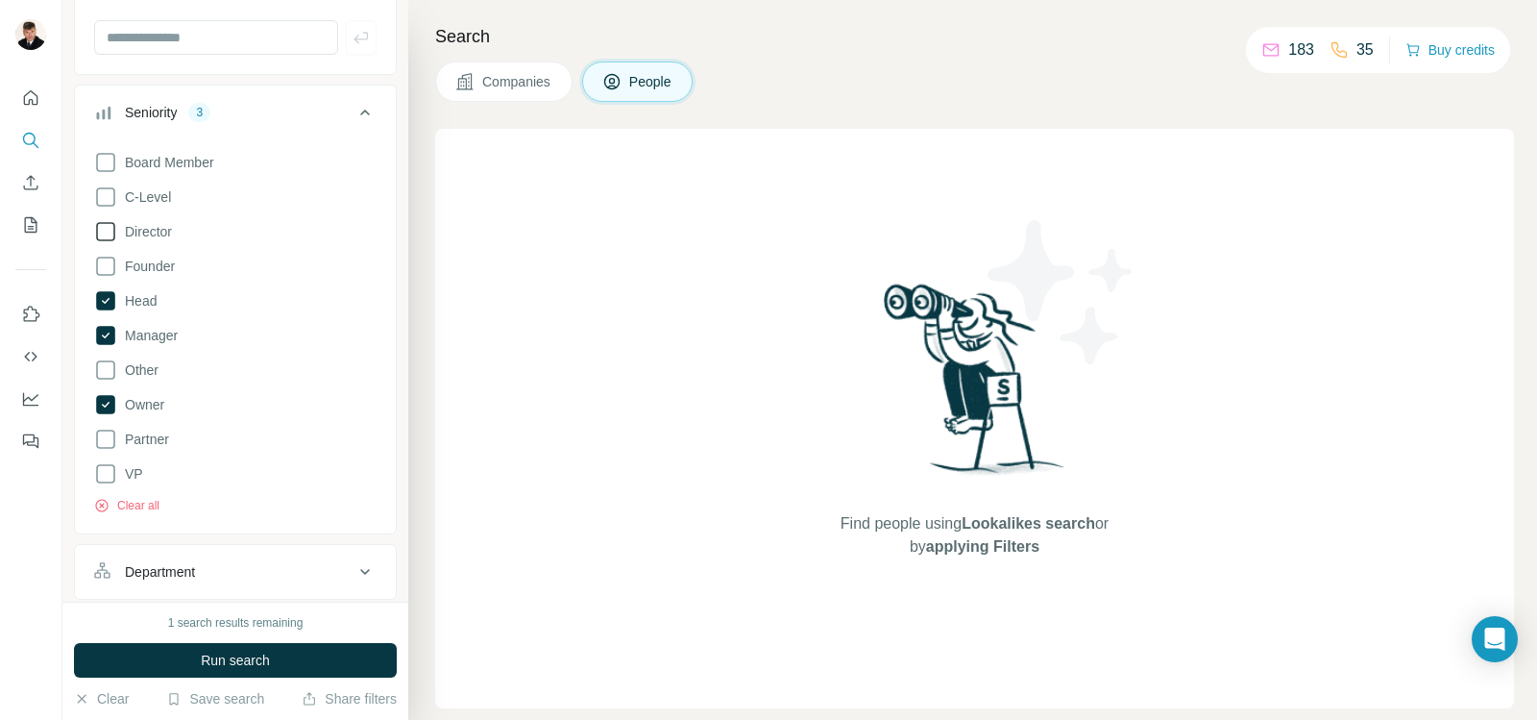
click at [105, 229] on icon at bounding box center [105, 231] width 23 height 23
click at [242, 660] on span "Run search" at bounding box center [235, 659] width 69 height 19
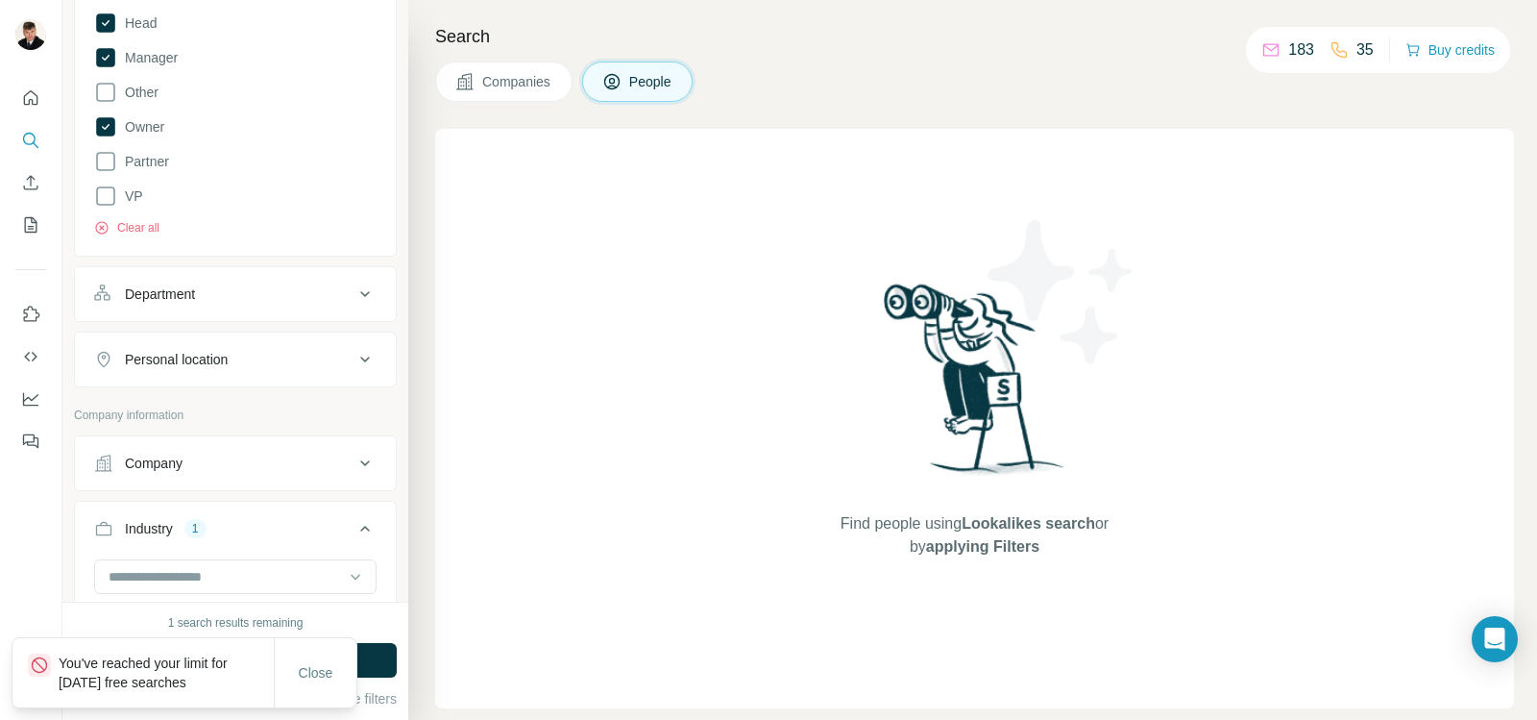
scroll to position [480, 0]
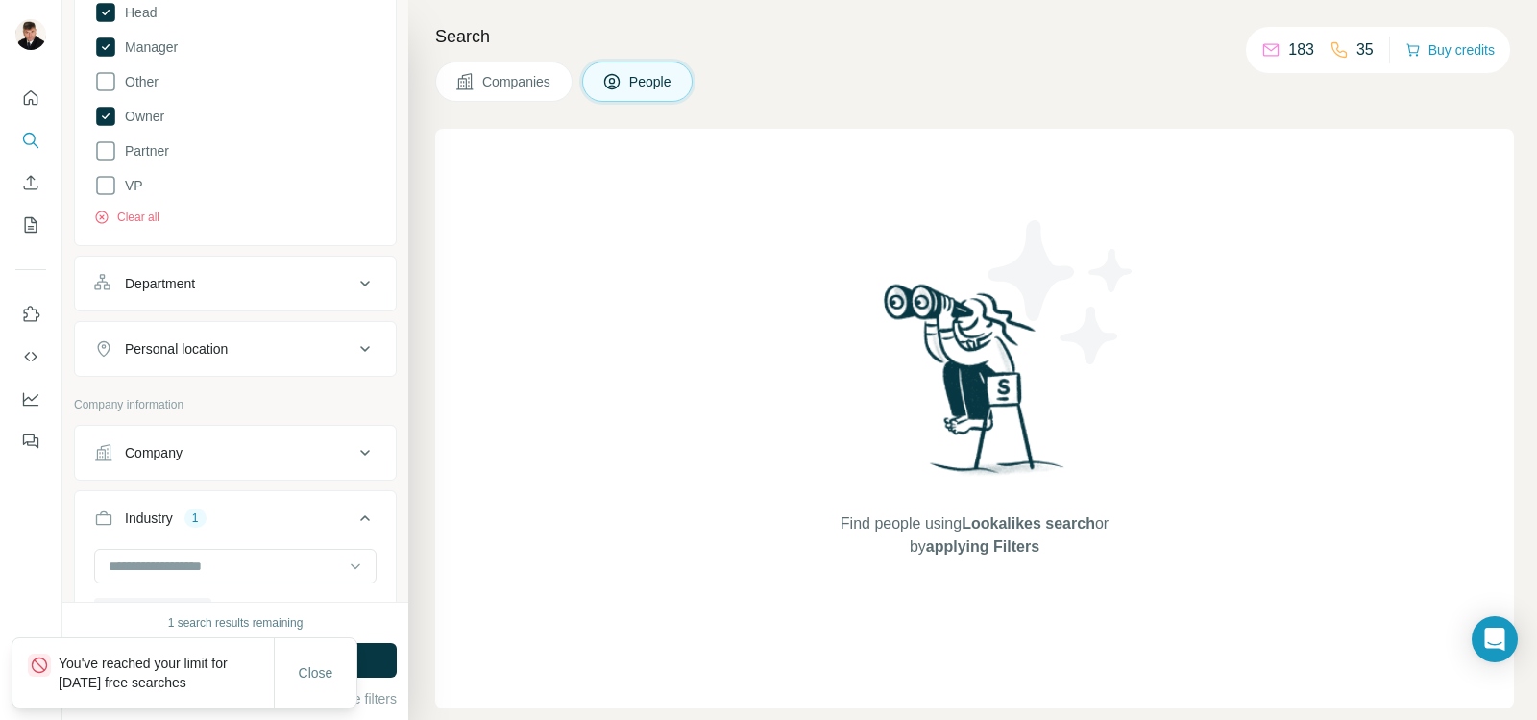
click at [255, 461] on div "Company" at bounding box center [223, 452] width 259 height 19
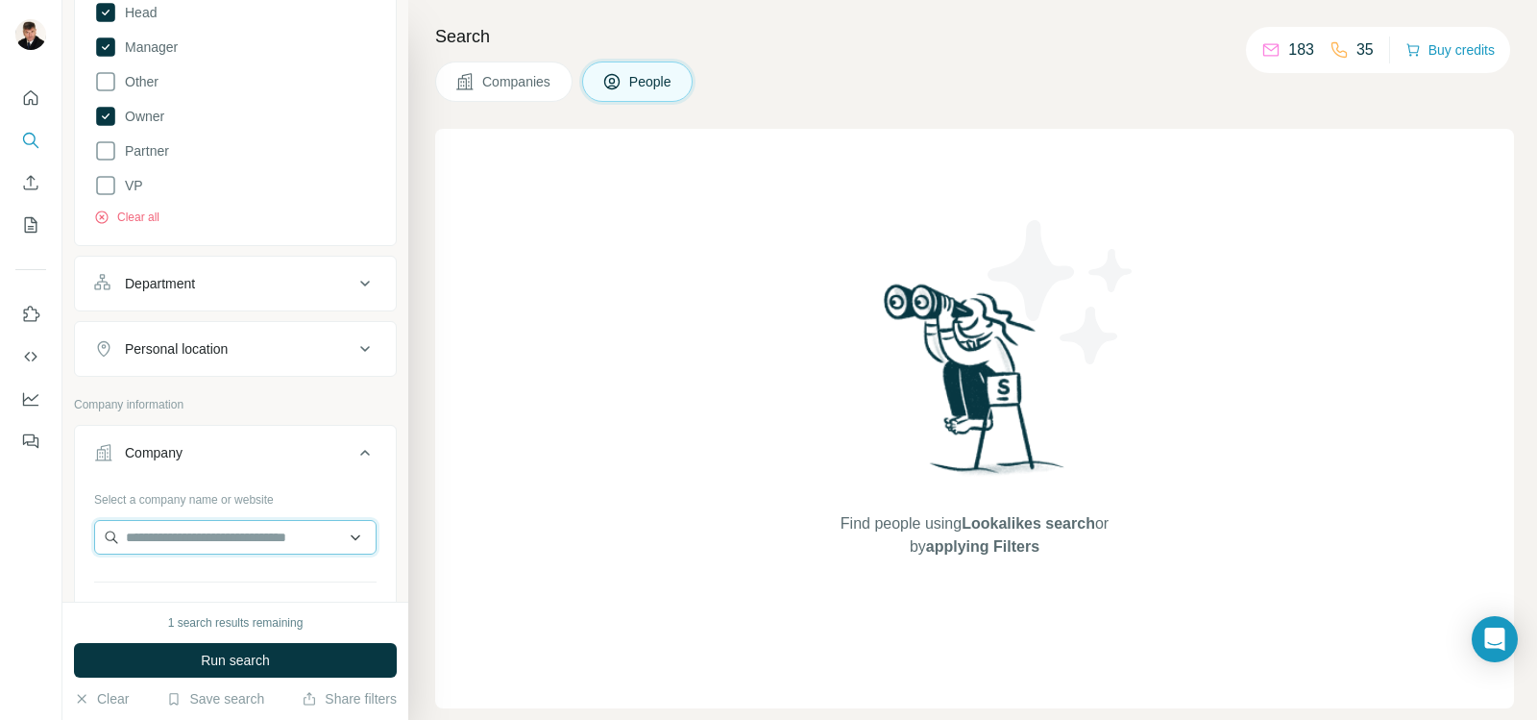
click at [340, 538] on input "text" at bounding box center [235, 537] width 282 height 35
click at [285, 543] on input "text" at bounding box center [235, 537] width 282 height 35
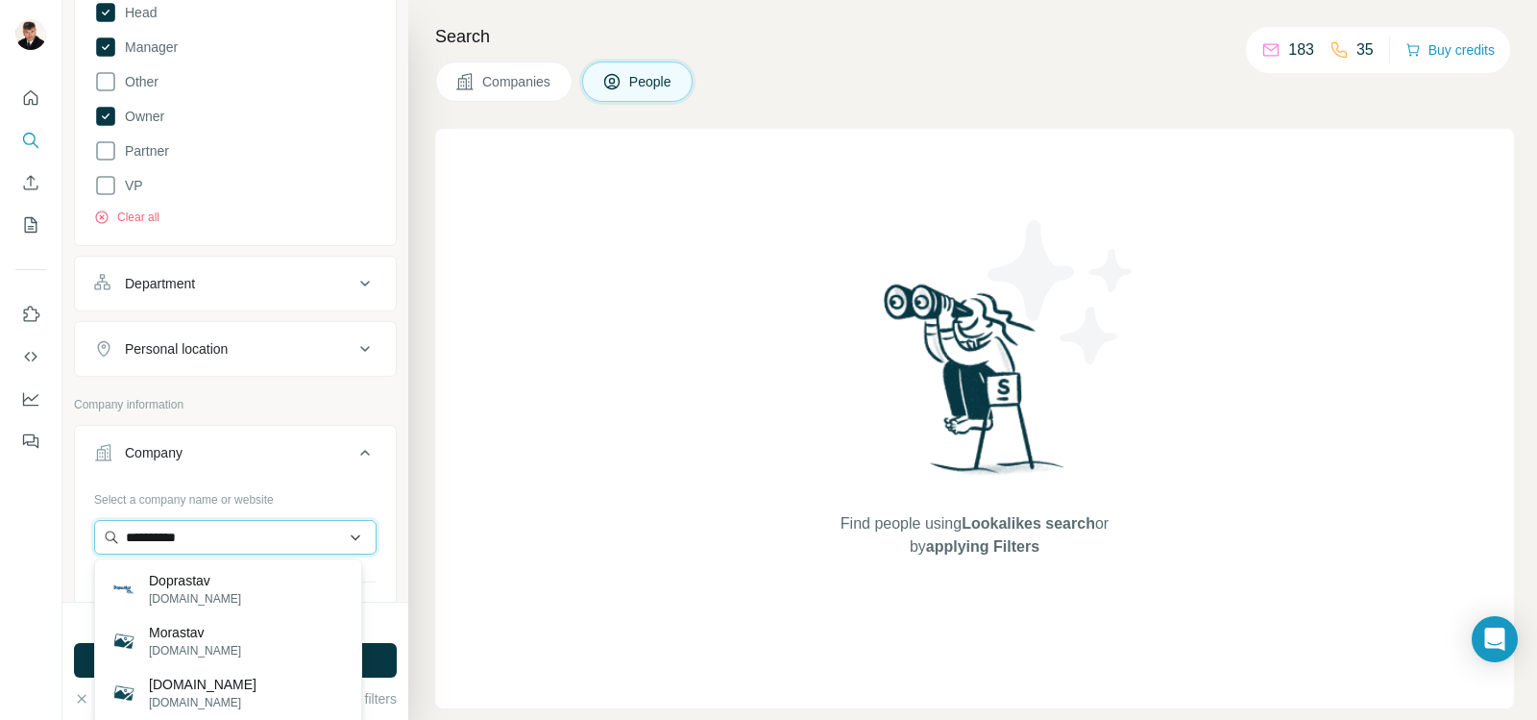
type input "*********"
click at [221, 594] on div "Doprastav [DOMAIN_NAME]" at bounding box center [228, 589] width 258 height 52
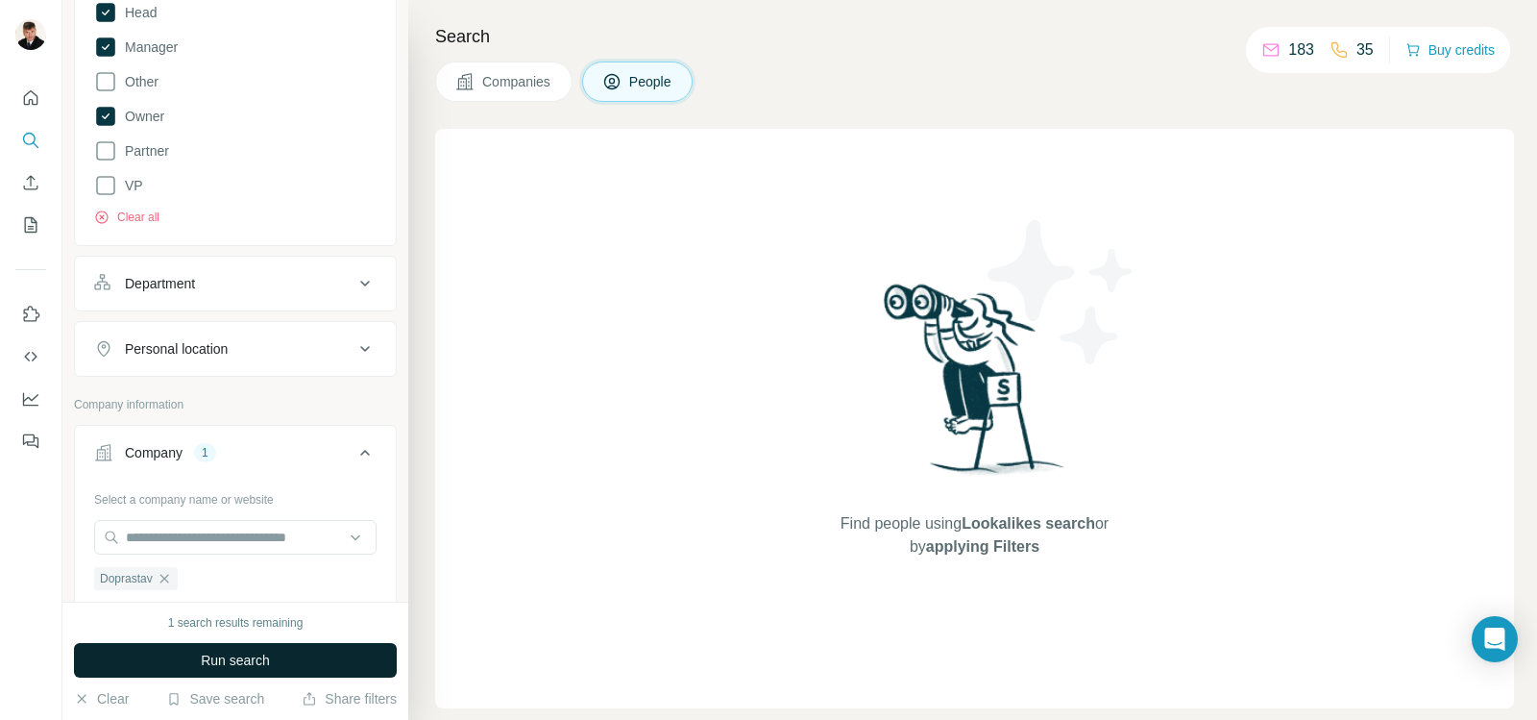
click at [206, 656] on span "Run search" at bounding box center [235, 659] width 69 height 19
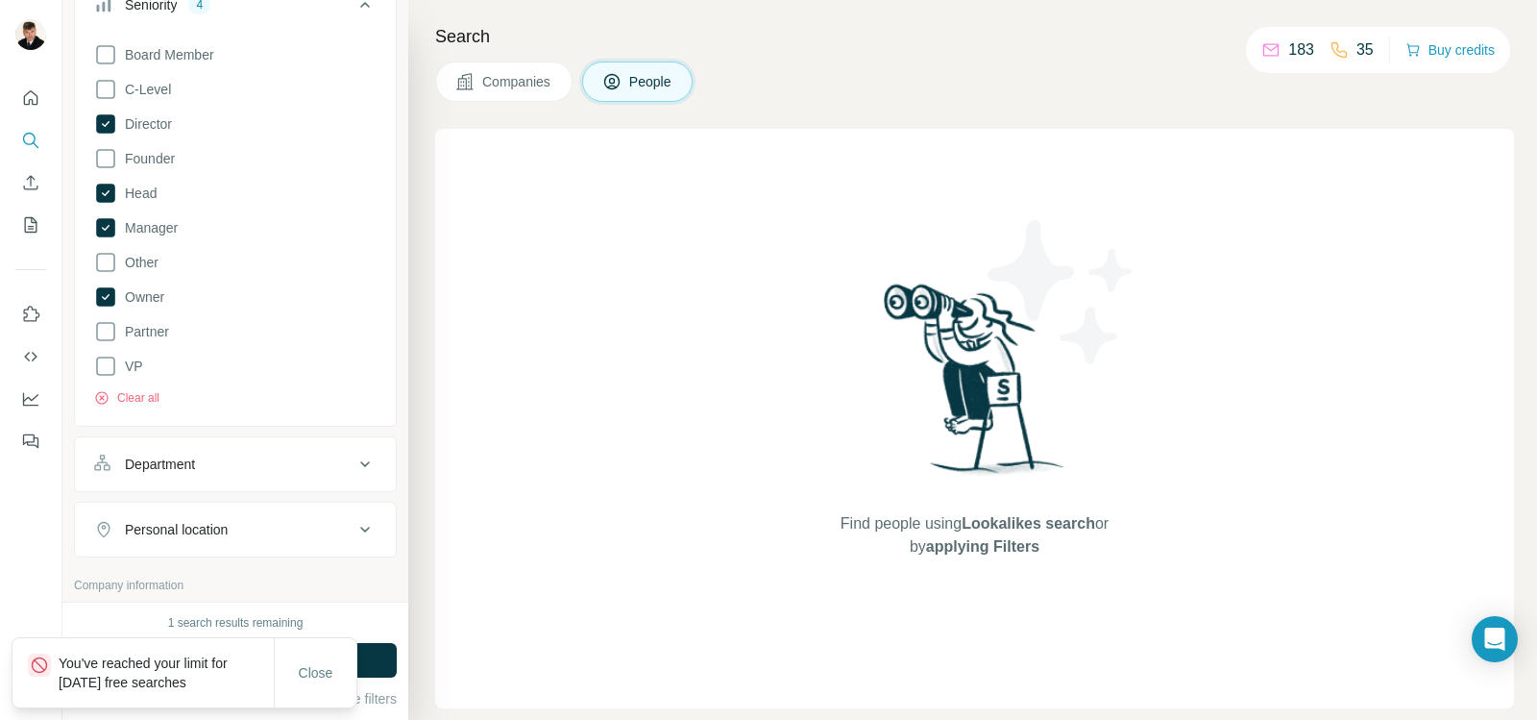
scroll to position [288, 0]
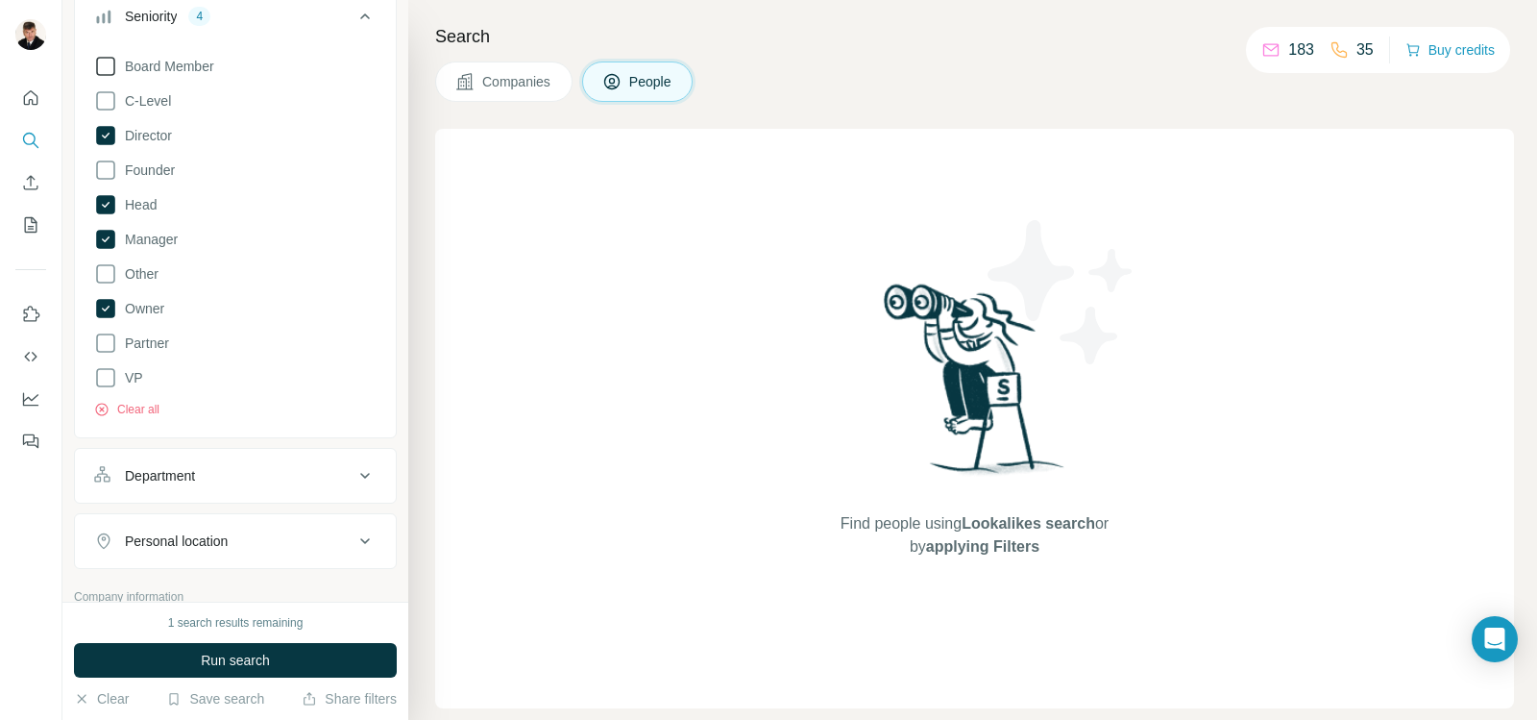
click at [112, 65] on icon at bounding box center [105, 66] width 23 height 23
click at [105, 96] on icon at bounding box center [105, 100] width 23 height 23
click at [106, 266] on icon at bounding box center [105, 273] width 23 height 23
click at [105, 346] on icon at bounding box center [105, 342] width 23 height 23
click at [106, 379] on icon at bounding box center [105, 377] width 23 height 23
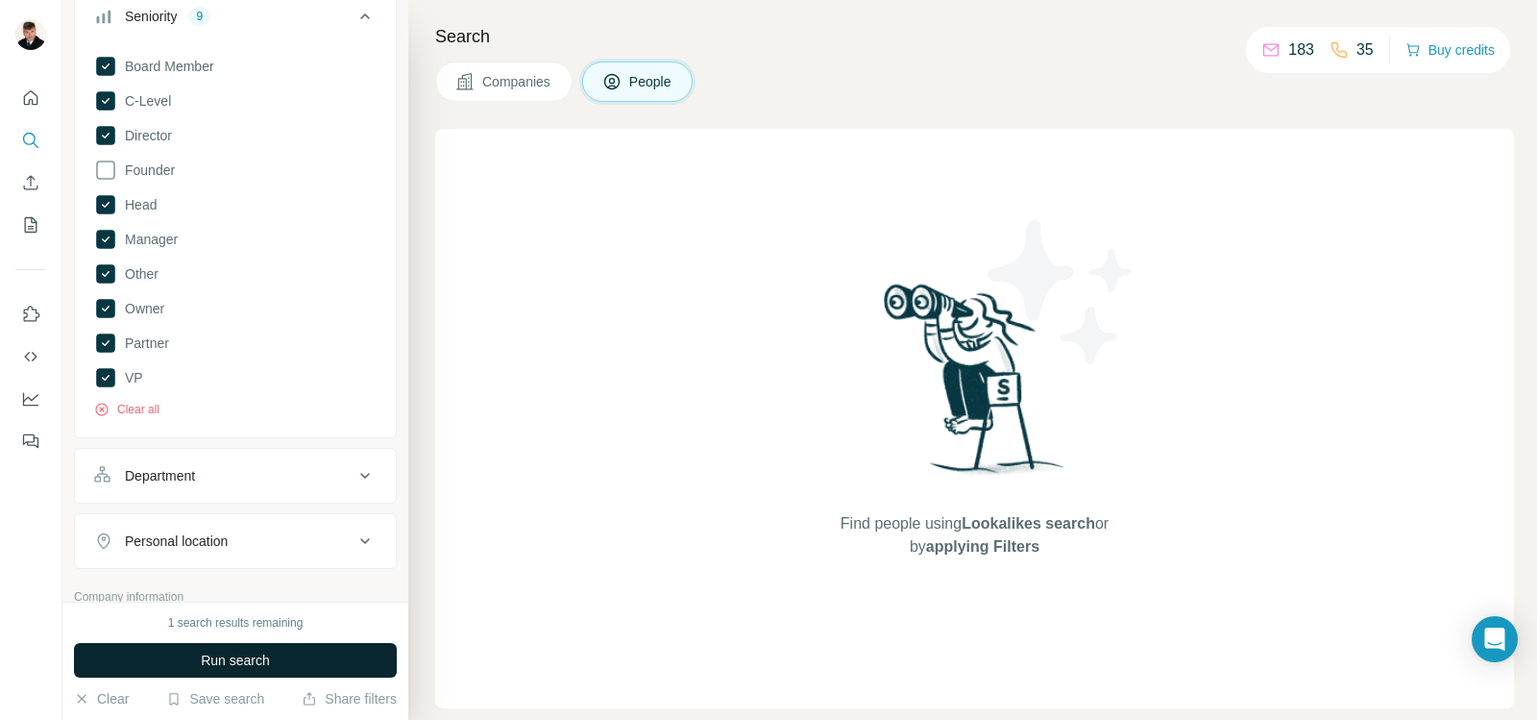
click at [209, 663] on span "Run search" at bounding box center [235, 659] width 69 height 19
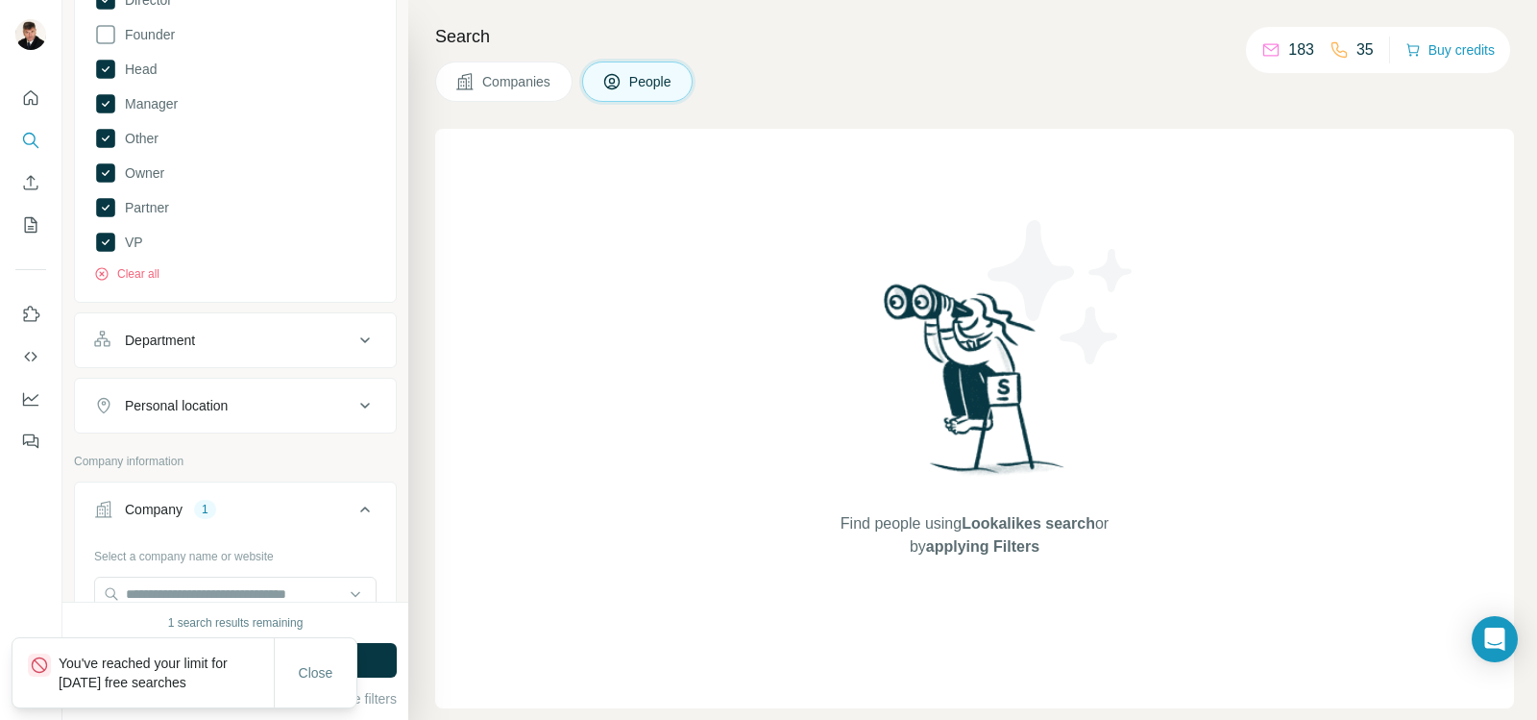
scroll to position [576, 0]
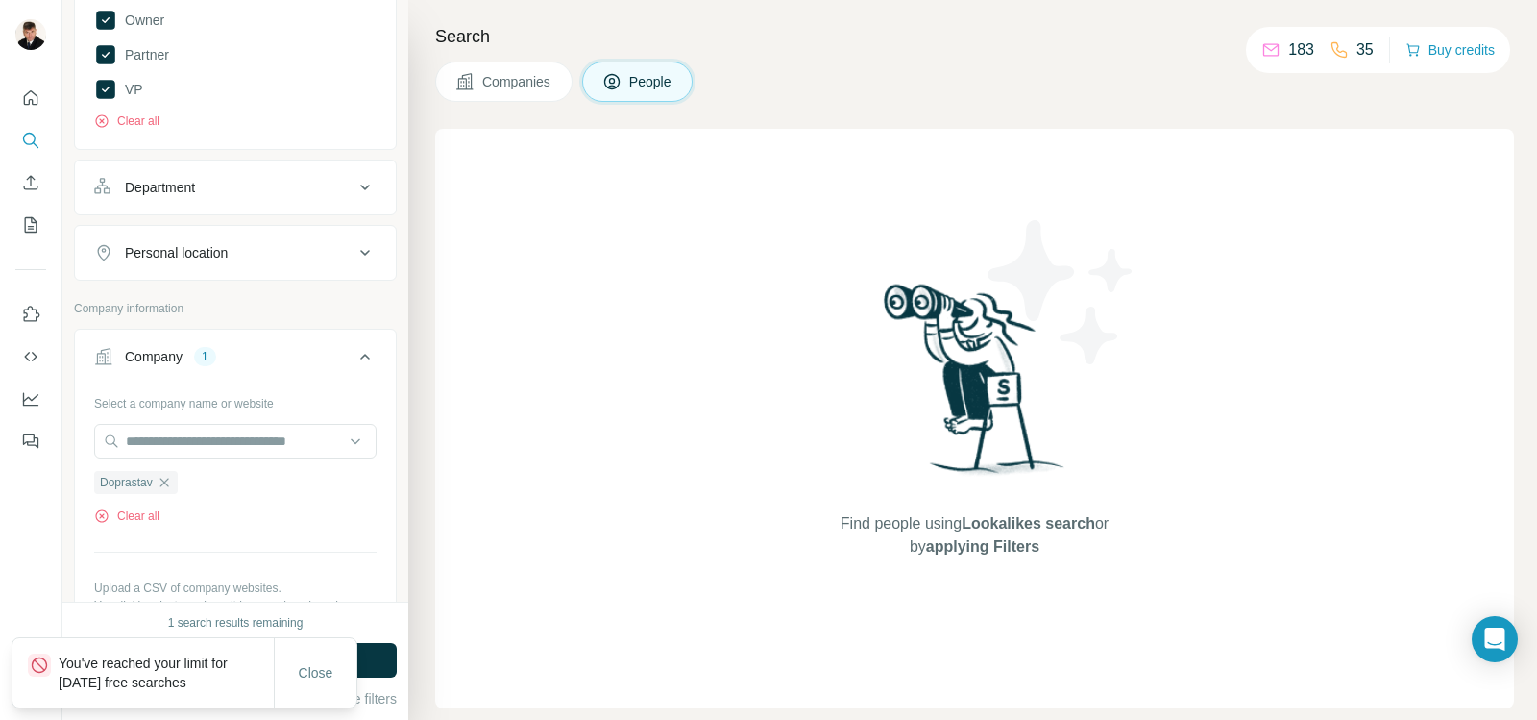
click at [354, 248] on icon at bounding box center [365, 252] width 23 height 23
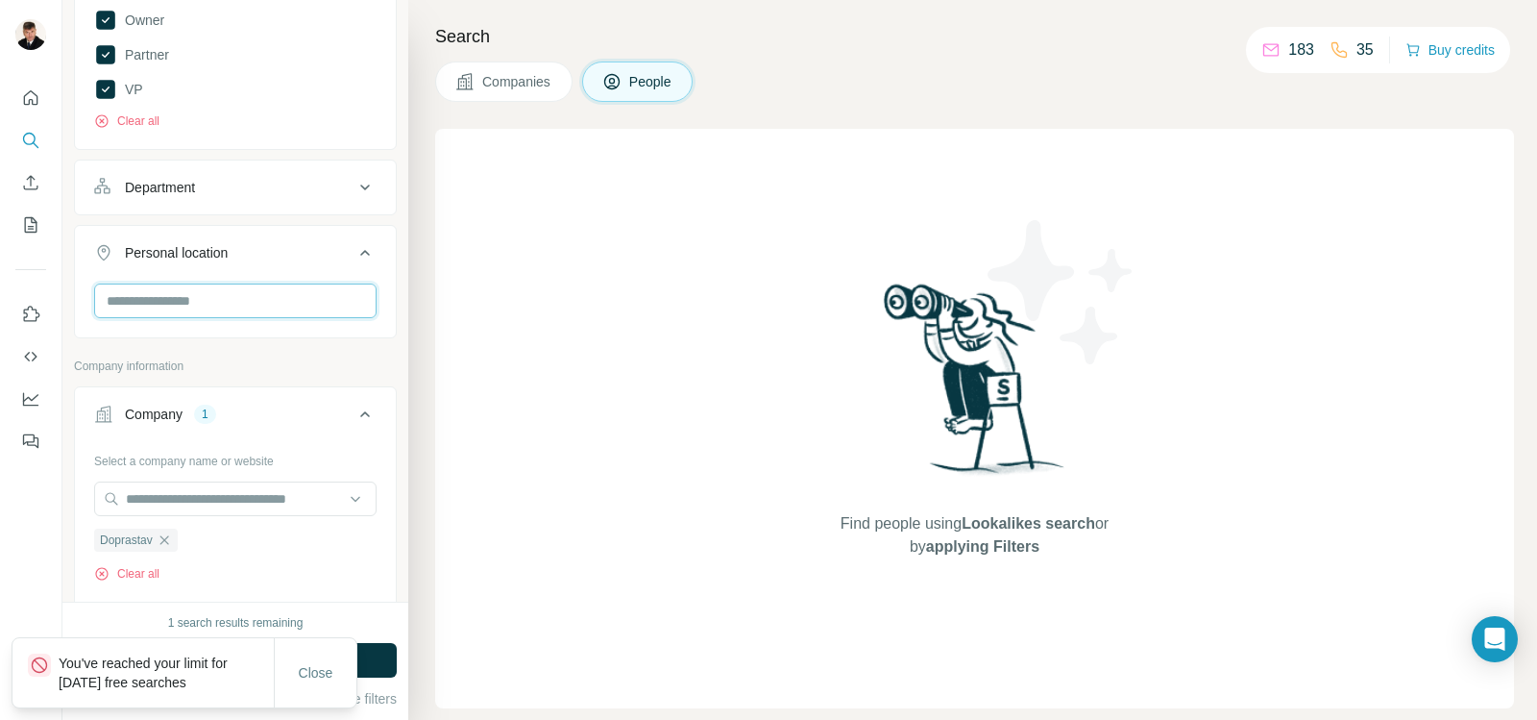
click at [319, 295] on input "text" at bounding box center [235, 300] width 282 height 35
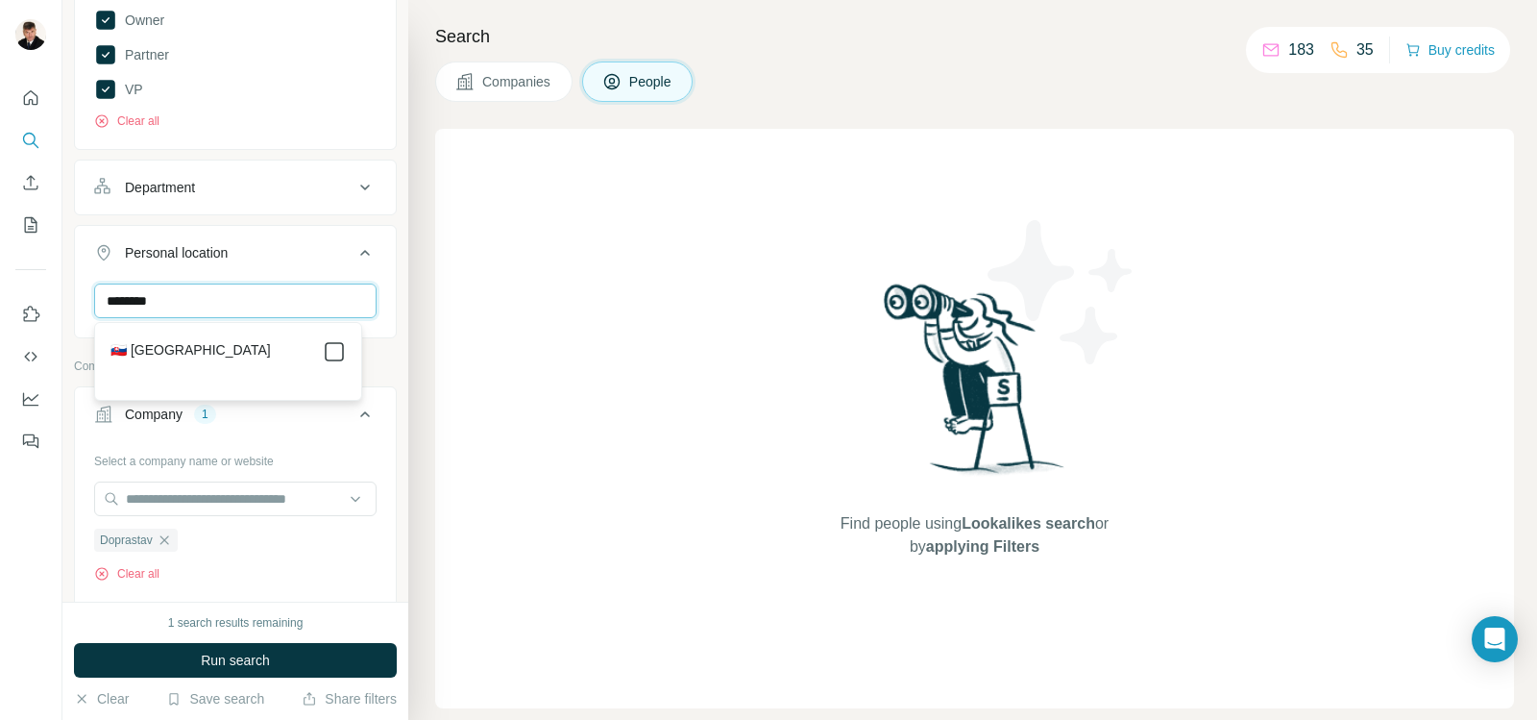
type input "********"
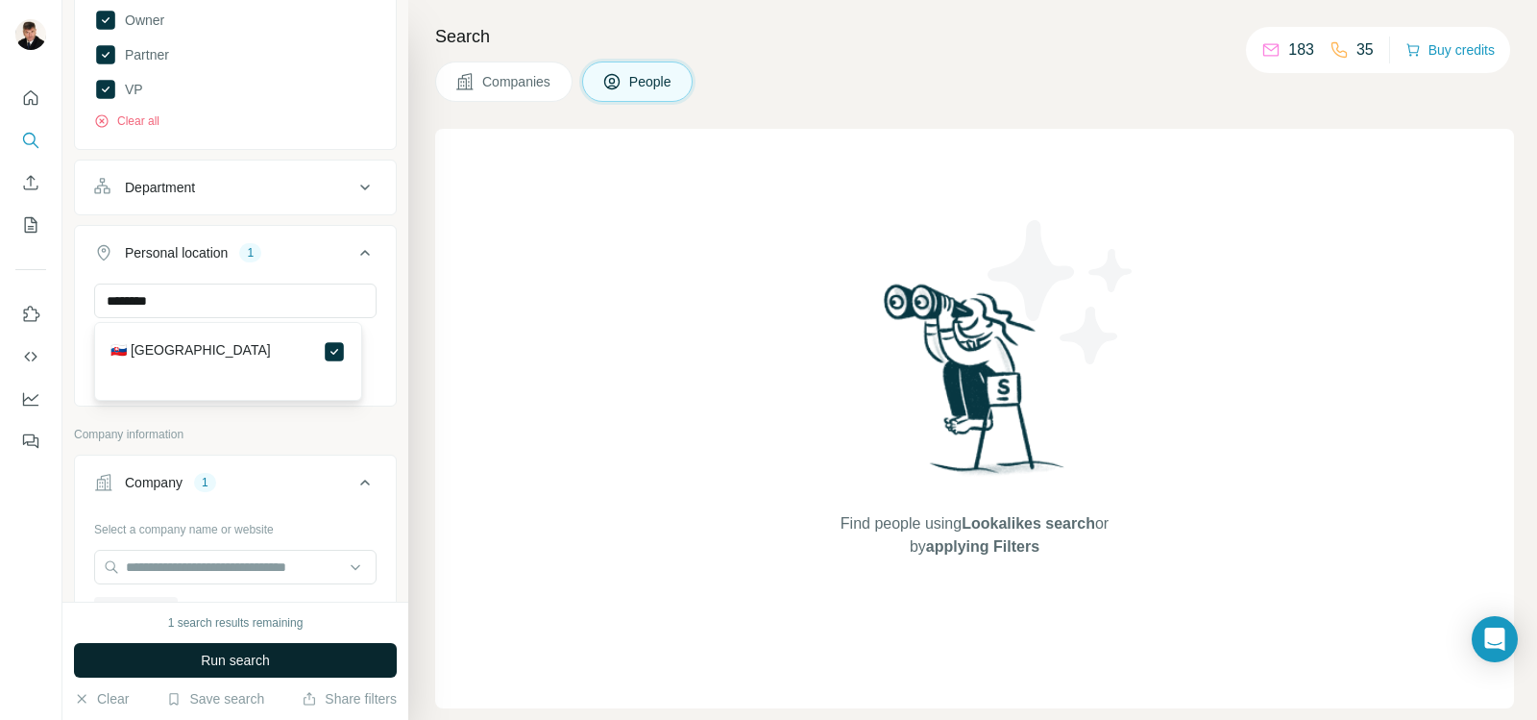
click at [273, 657] on button "Run search" at bounding box center [235, 660] width 323 height 35
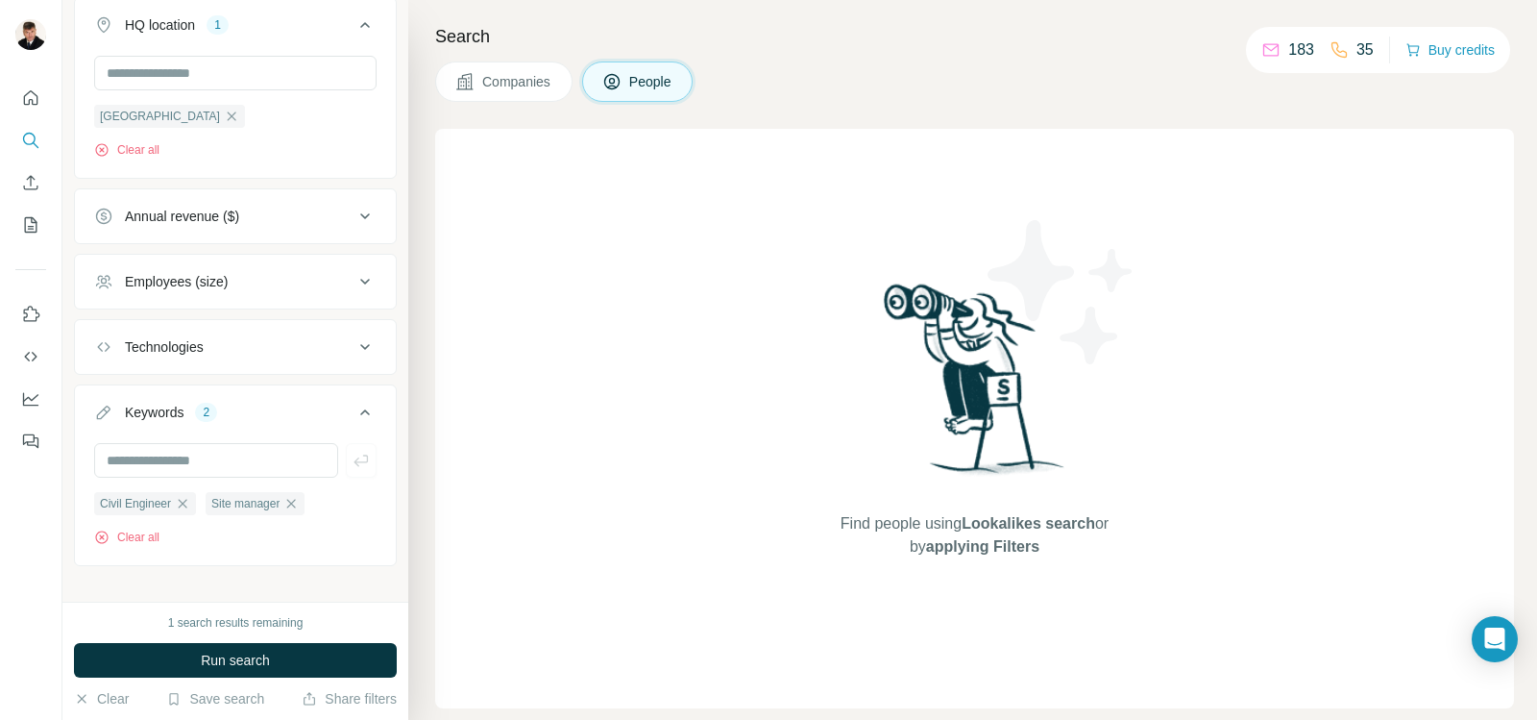
scroll to position [1613, 0]
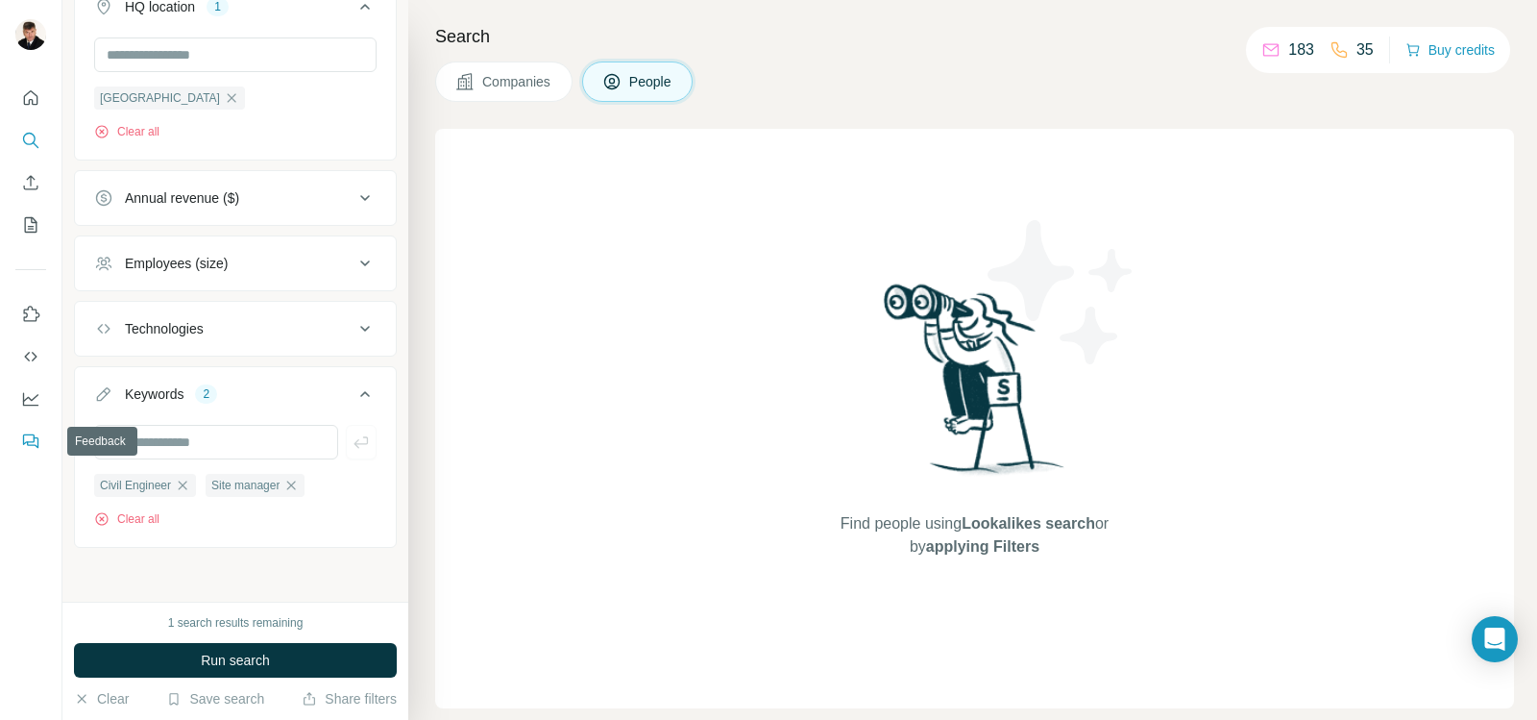
click at [26, 441] on icon "Feedback" at bounding box center [30, 440] width 19 height 19
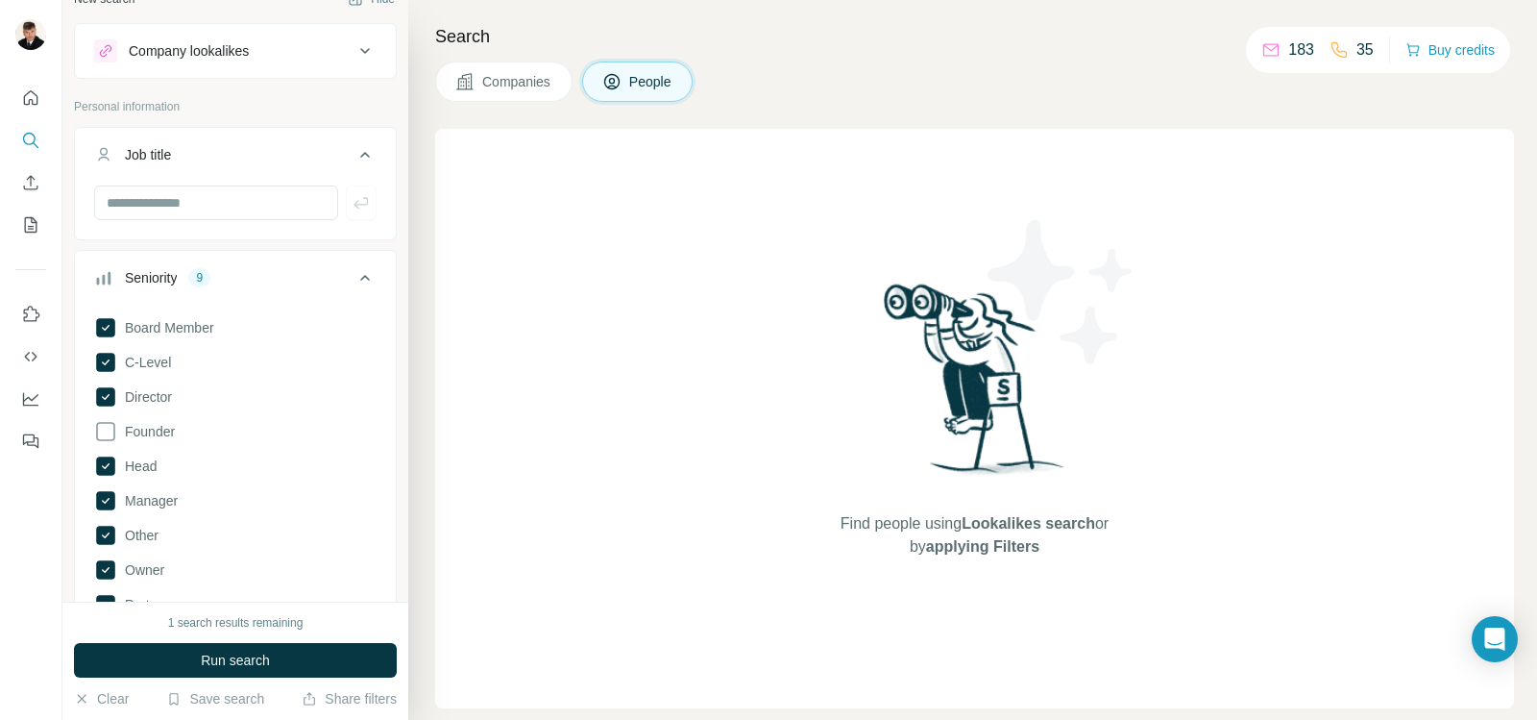
scroll to position [0, 0]
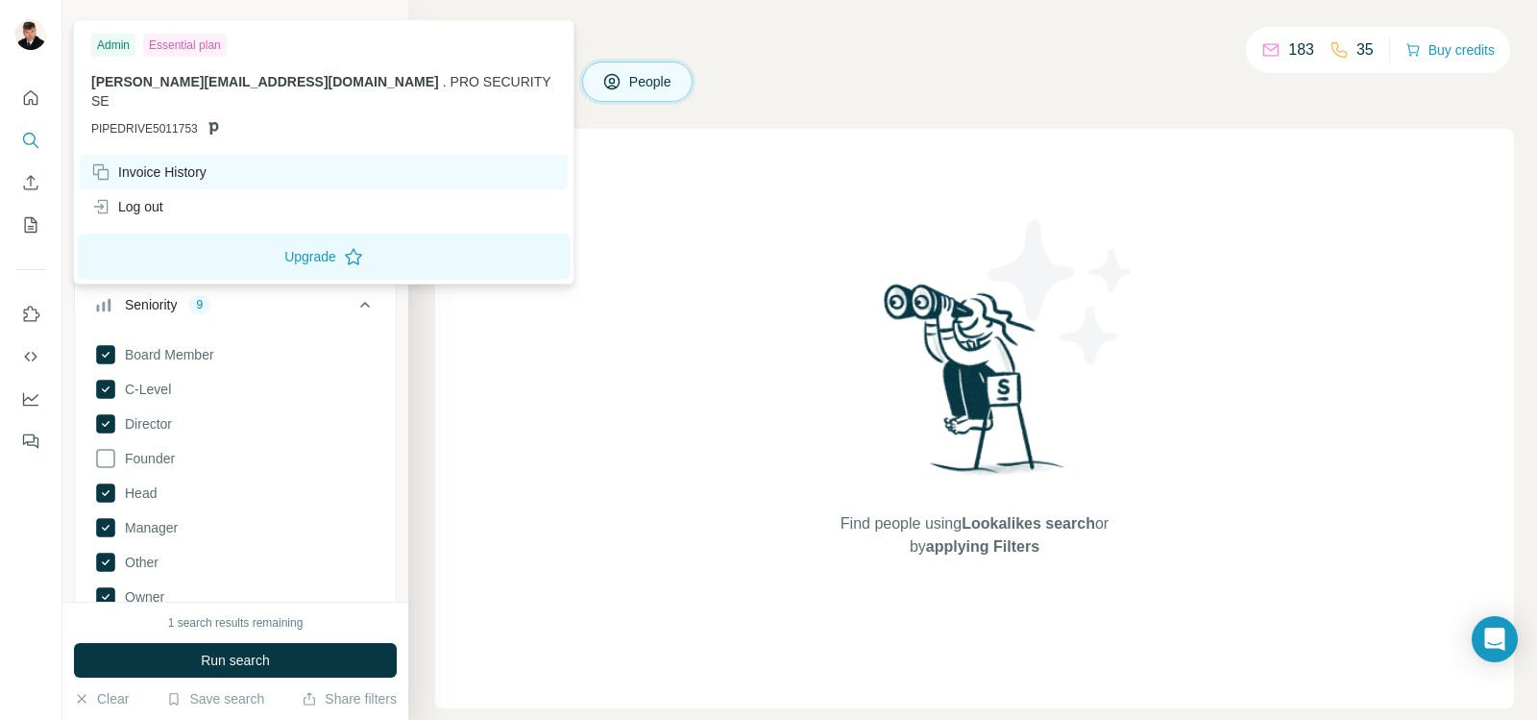
click at [157, 162] on div "Invoice History" at bounding box center [148, 171] width 115 height 19
click at [186, 42] on div "Essential plan" at bounding box center [185, 45] width 84 height 23
click at [108, 46] on div "Admin" at bounding box center [113, 45] width 44 height 23
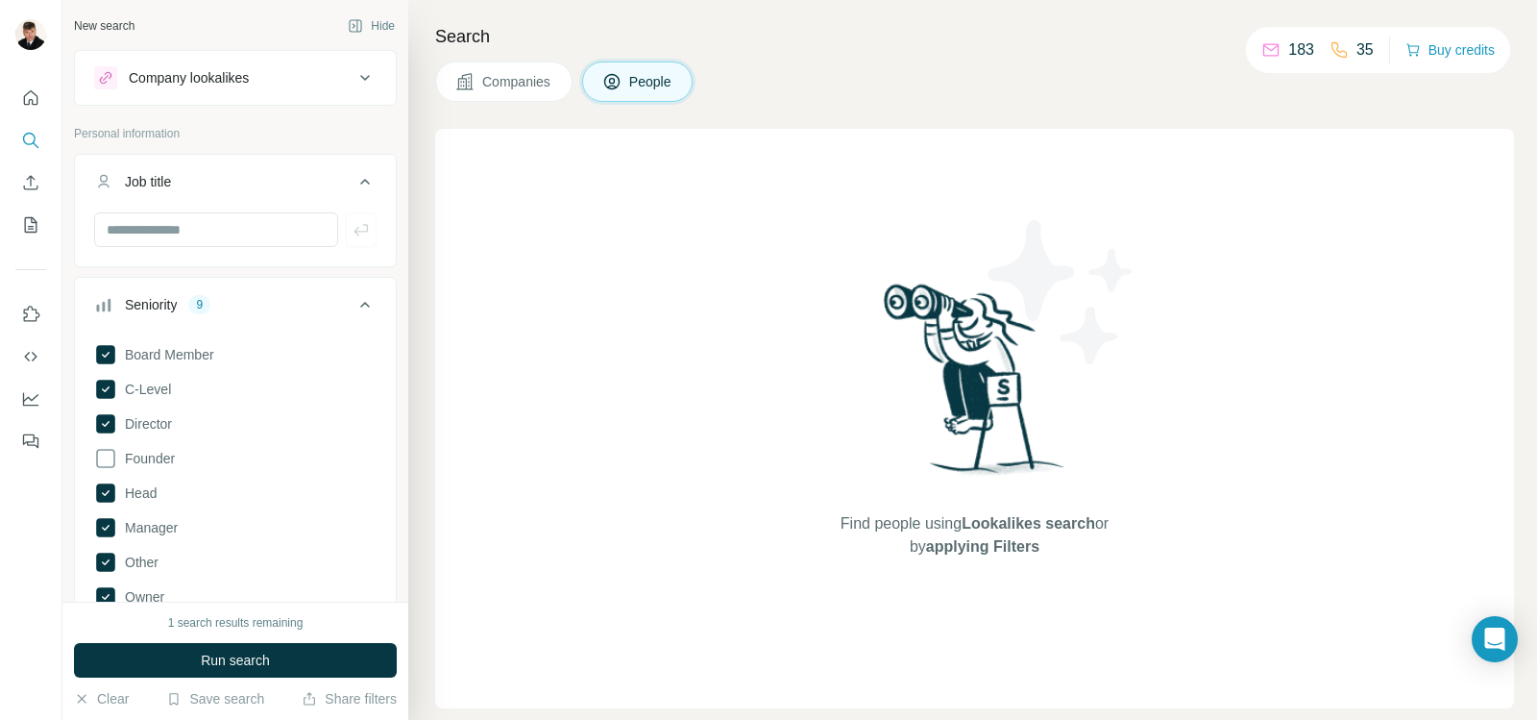
click at [354, 70] on icon at bounding box center [365, 77] width 23 height 23
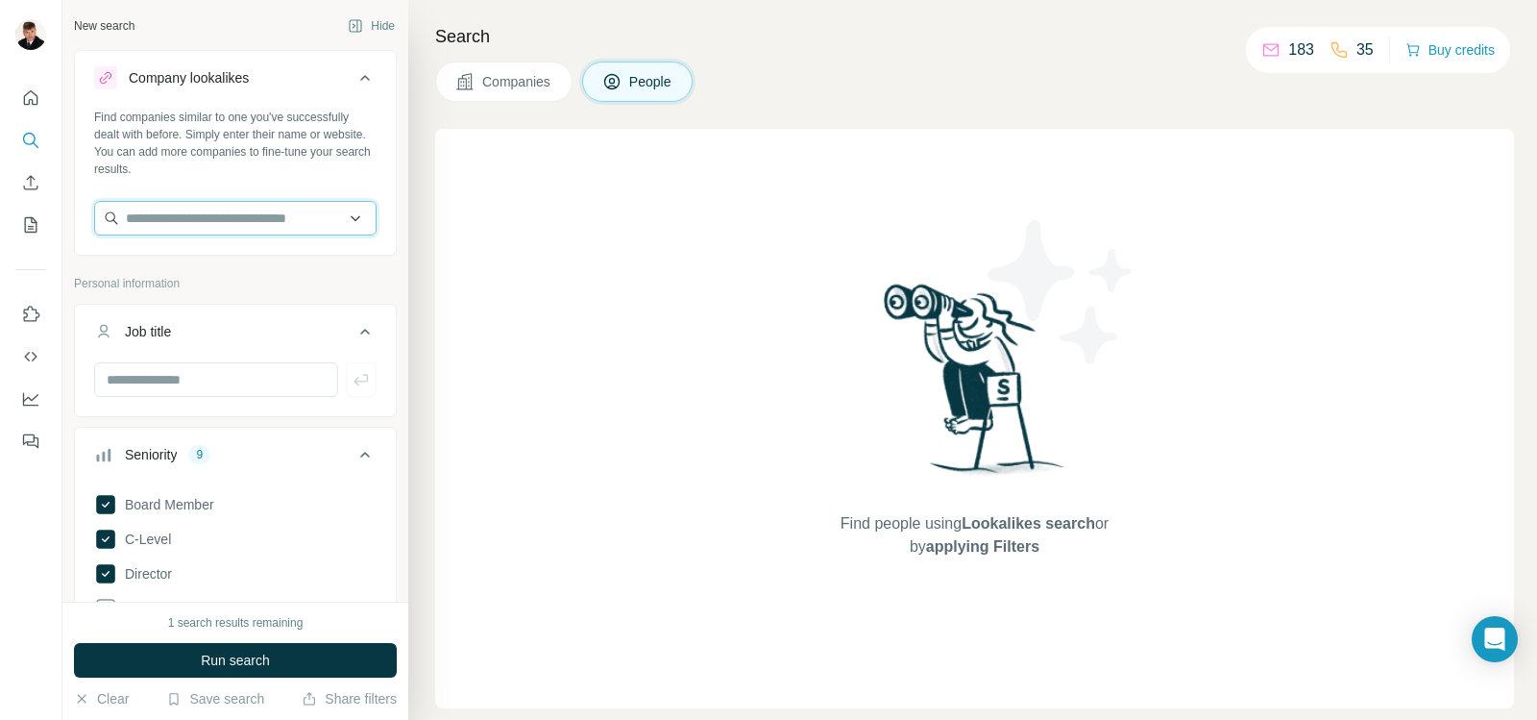
click at [341, 207] on input "text" at bounding box center [235, 218] width 282 height 35
click at [466, 263] on div "Find people using Lookalikes search or by applying Filters" at bounding box center [974, 418] width 1079 height 579
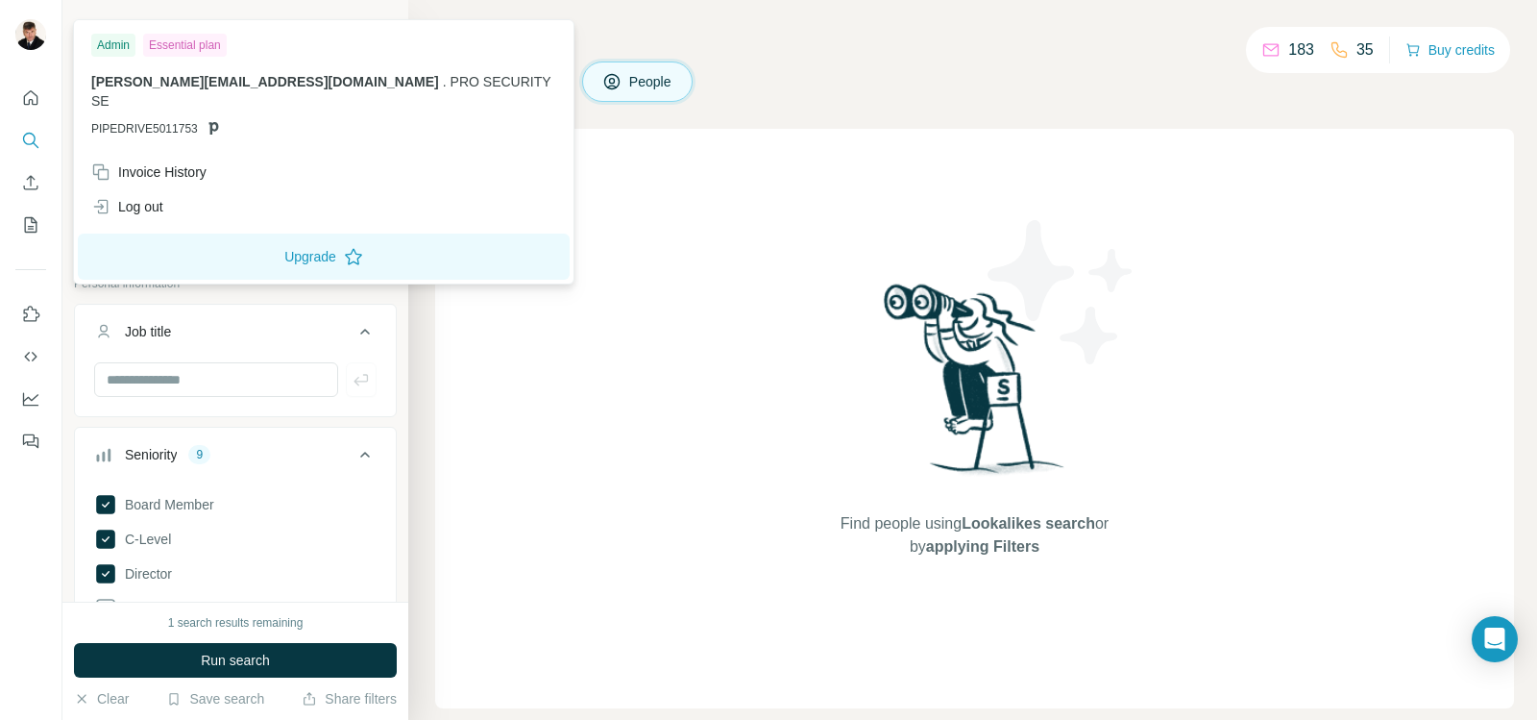
click at [35, 46] on img at bounding box center [30, 34] width 31 height 31
click at [344, 247] on icon at bounding box center [353, 256] width 19 height 19
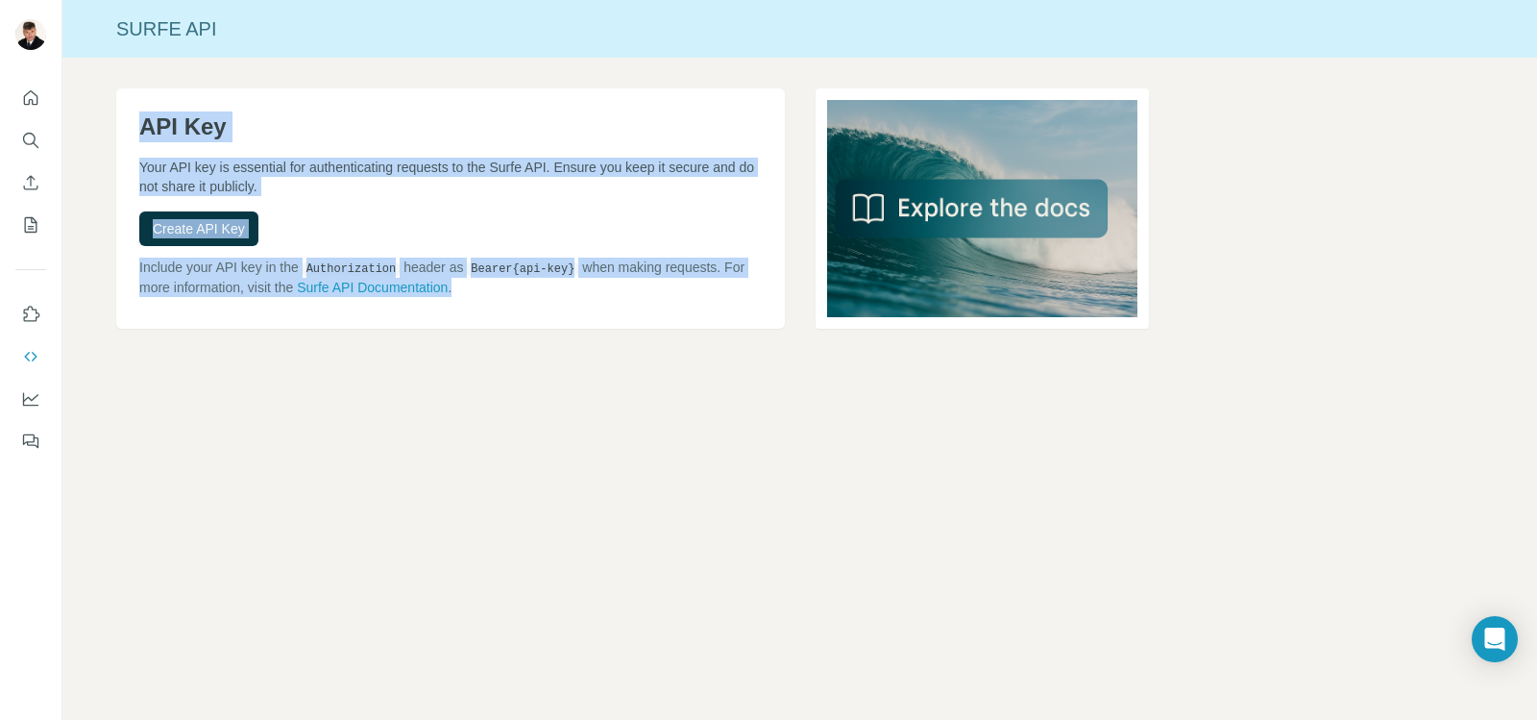
drag, startPoint x: 512, startPoint y: 287, endPoint x: 133, endPoint y: 116, distance: 416.2
click at [133, 116] on div "API Key Your API key is essential for authenticating requests to the Surfe API.…" at bounding box center [450, 208] width 669 height 240
click at [35, 353] on icon "Use Surfe API" at bounding box center [30, 356] width 19 height 19
click at [33, 402] on icon "Dashboard" at bounding box center [30, 398] width 19 height 19
